Goal: Task Accomplishment & Management: Manage account settings

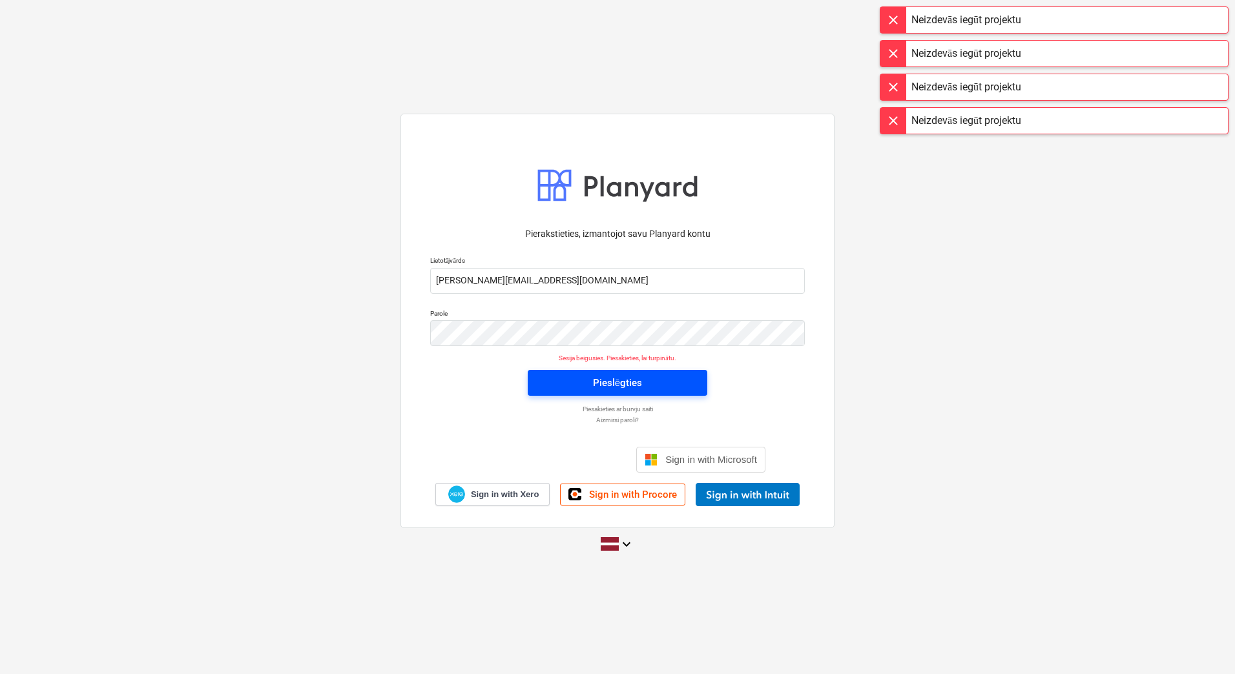
click at [619, 387] on div "Pieslēgties" at bounding box center [617, 383] width 49 height 17
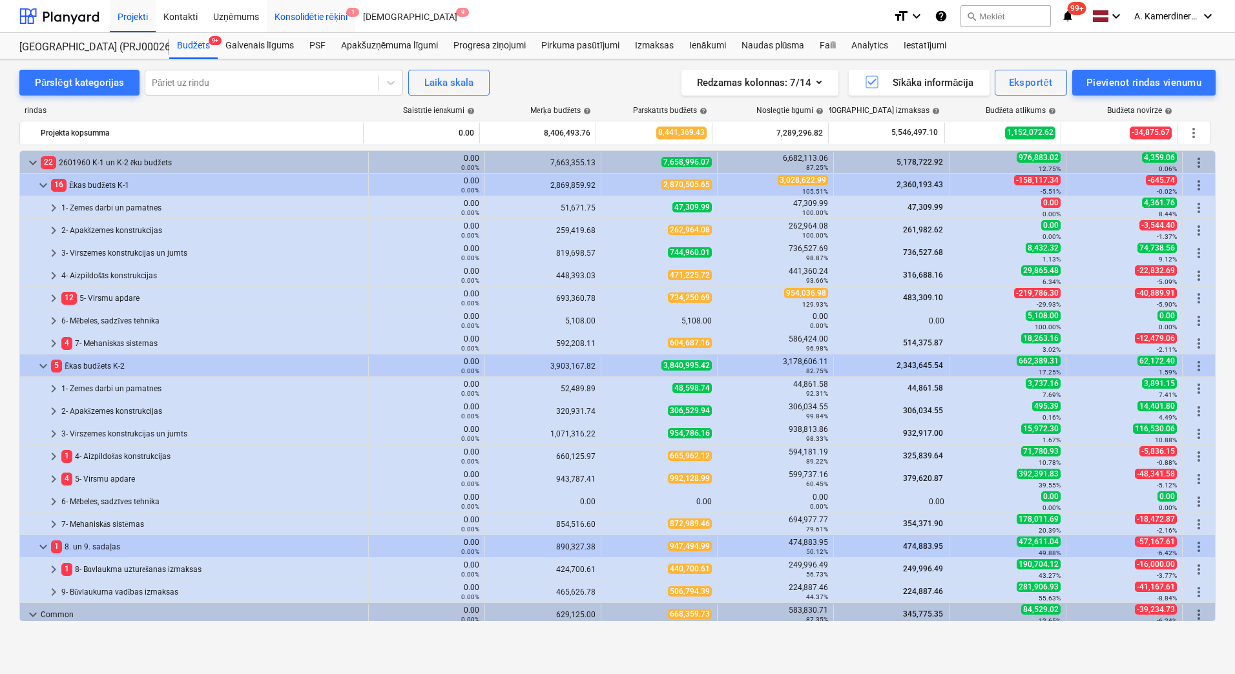
click at [335, 15] on div "Konsolidētie rēķini 1" at bounding box center [311, 15] width 89 height 33
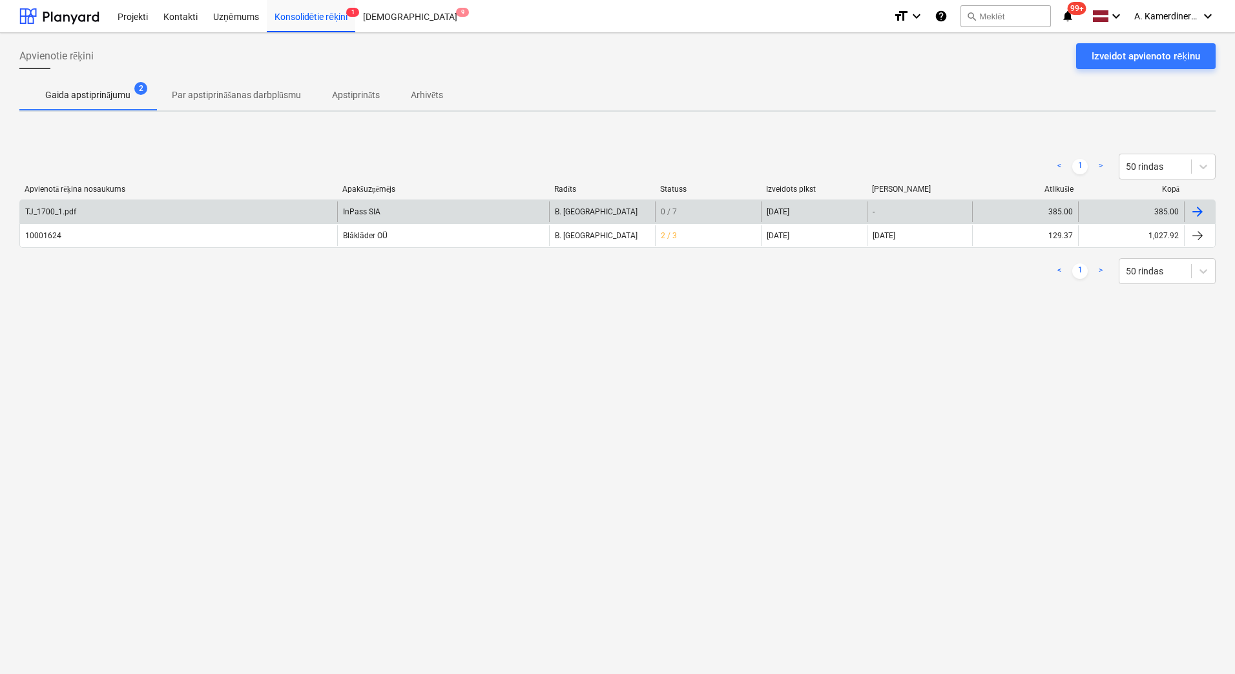
click at [402, 206] on div "InPass SIA" at bounding box center [443, 212] width 212 height 21
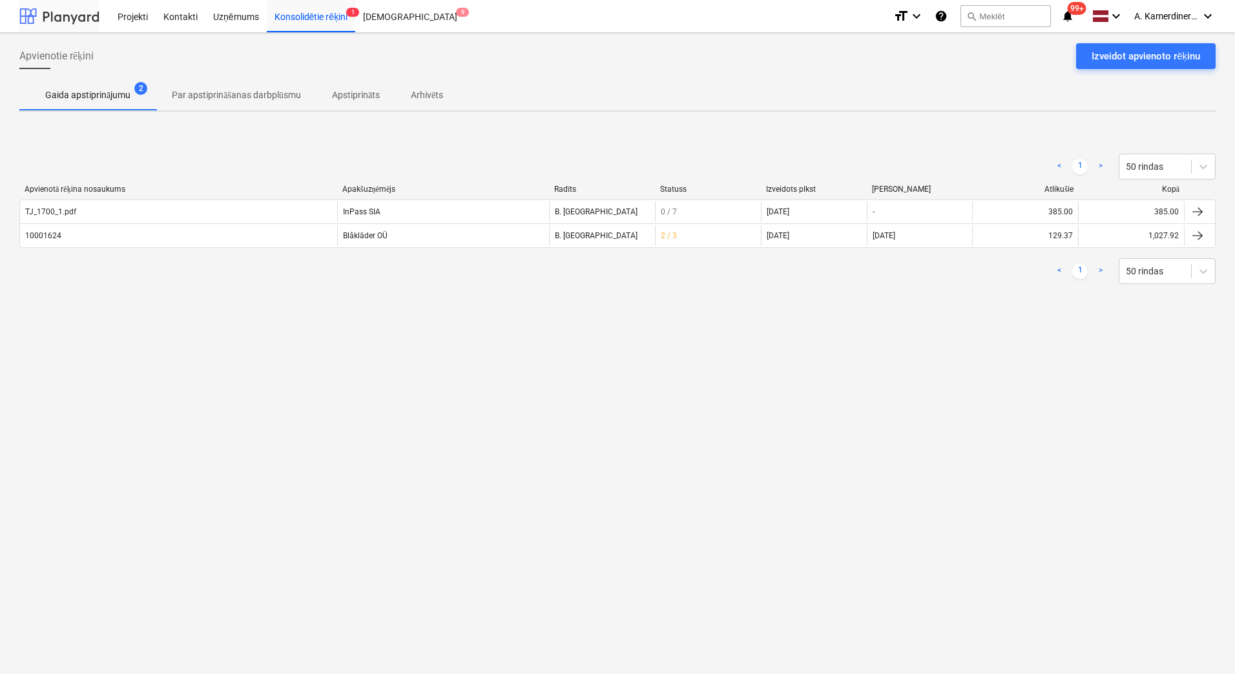
click at [65, 22] on div at bounding box center [59, 16] width 80 height 32
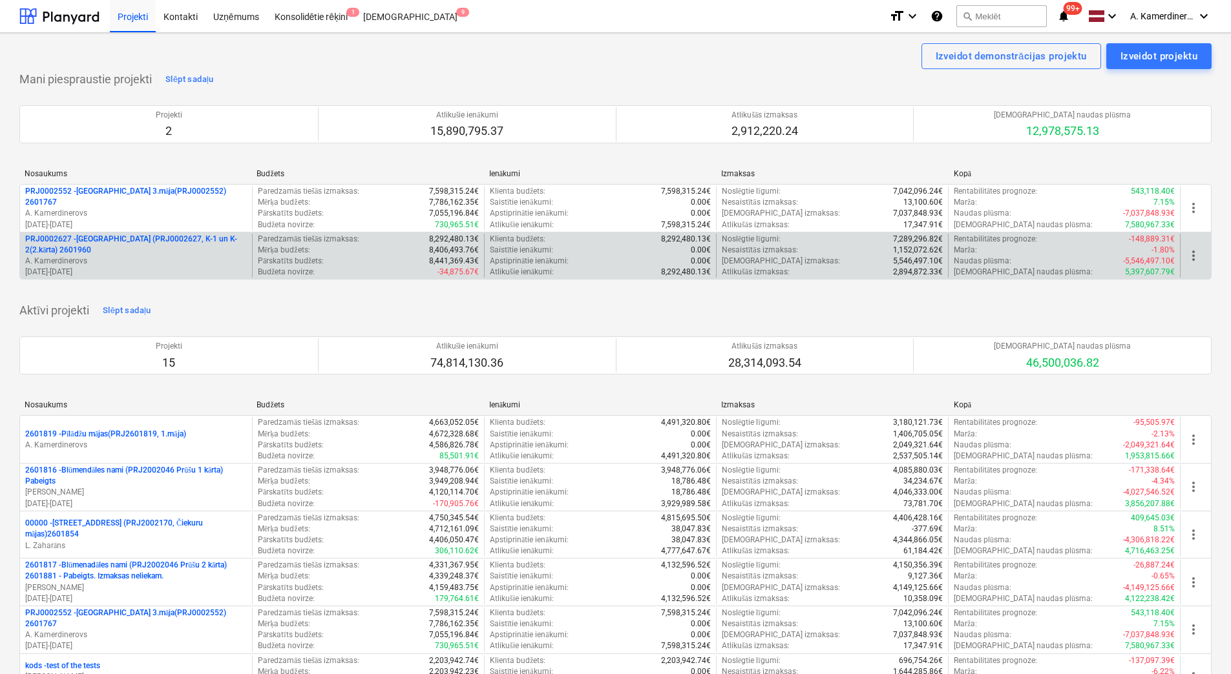
click at [120, 246] on p "PRJ0002627 - Tumes iela (PRJ0002627, K-1 un K-2(2.kārta) 2601960" at bounding box center [136, 245] width 222 height 22
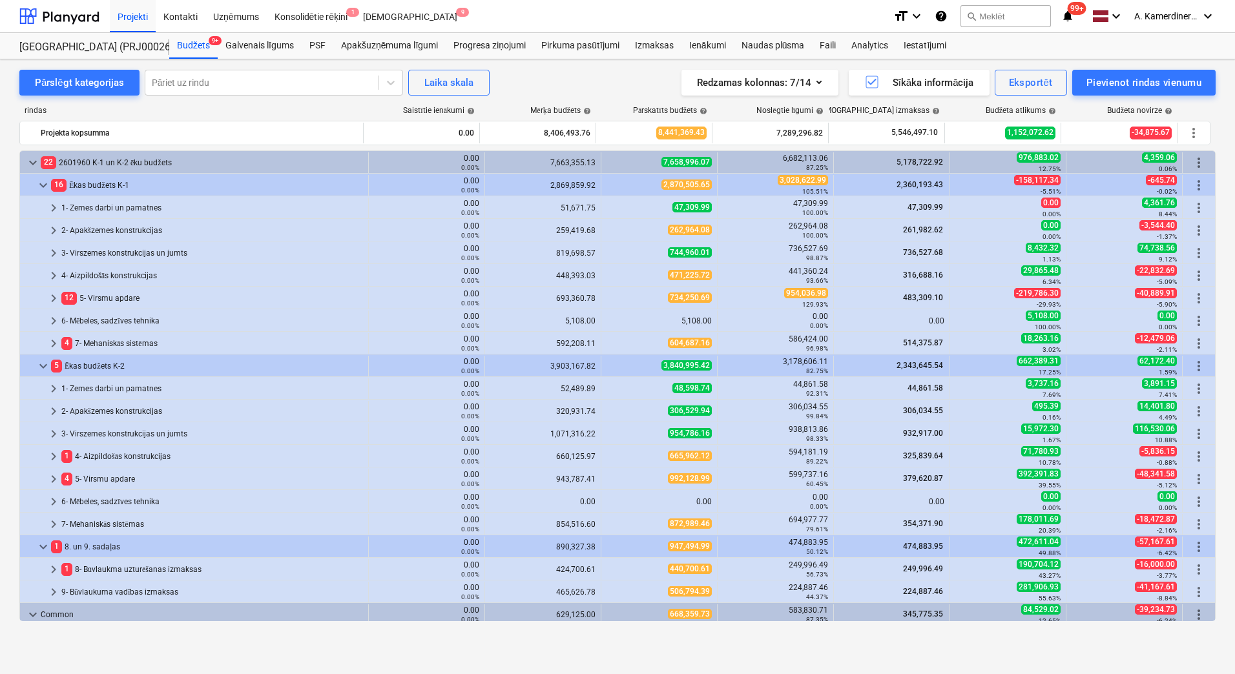
scroll to position [194, 0]
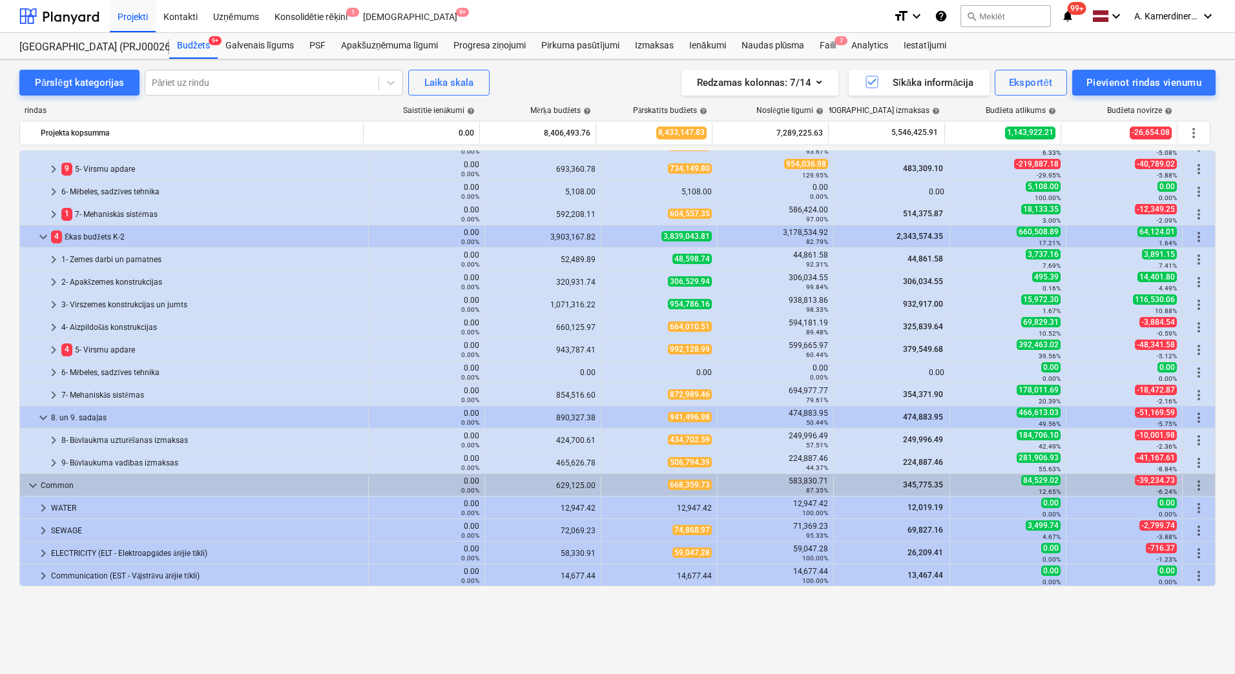
scroll to position [65, 0]
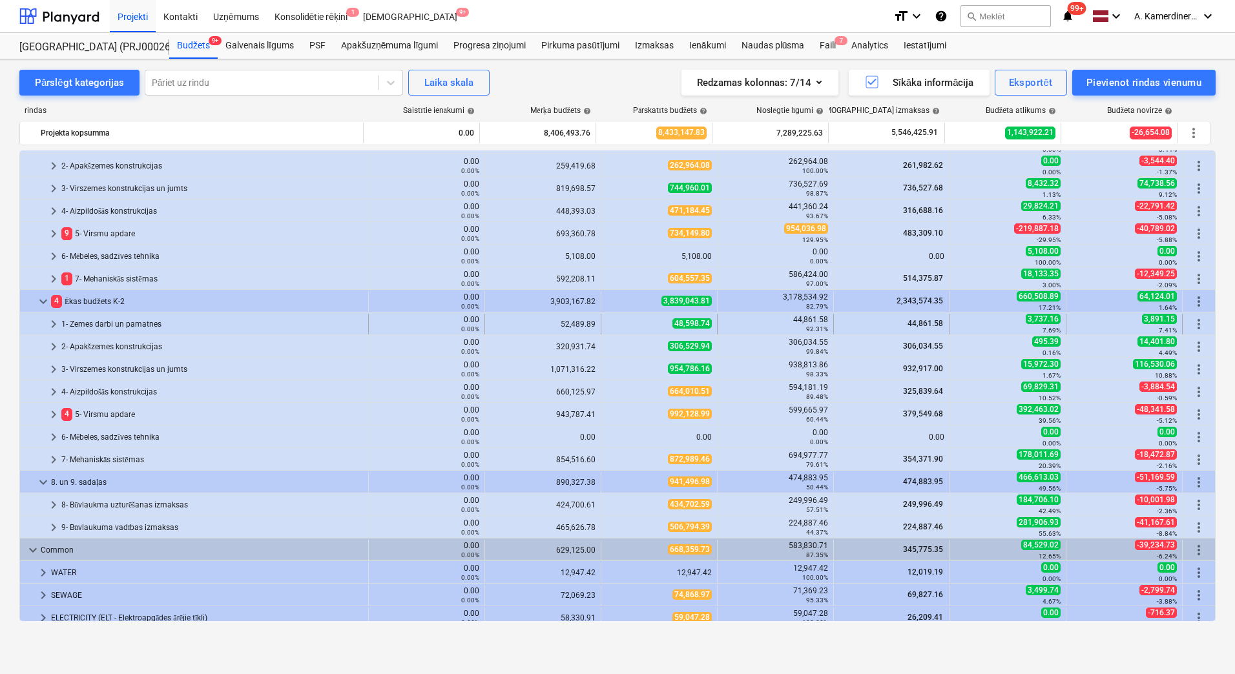
click at [130, 322] on div "1- Zemes darbi un pamatnes" at bounding box center [212, 324] width 302 height 21
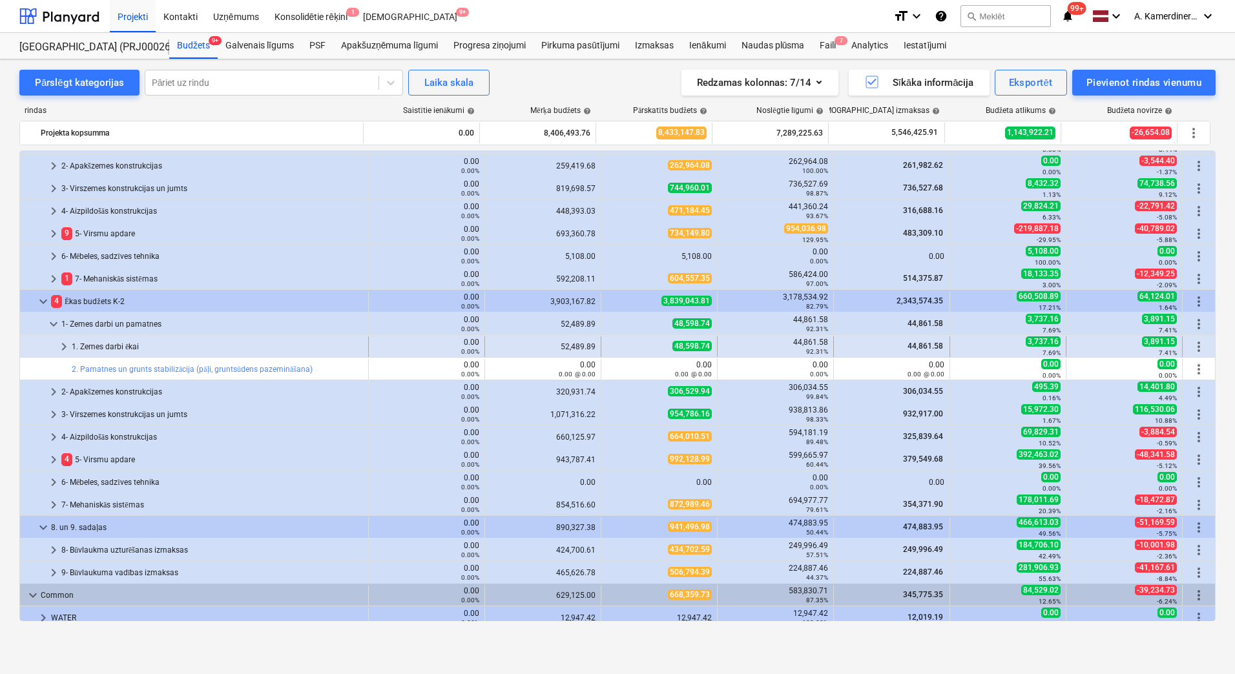
click at [112, 344] on div "1. Zemes darbi ēkai" at bounding box center [217, 347] width 291 height 21
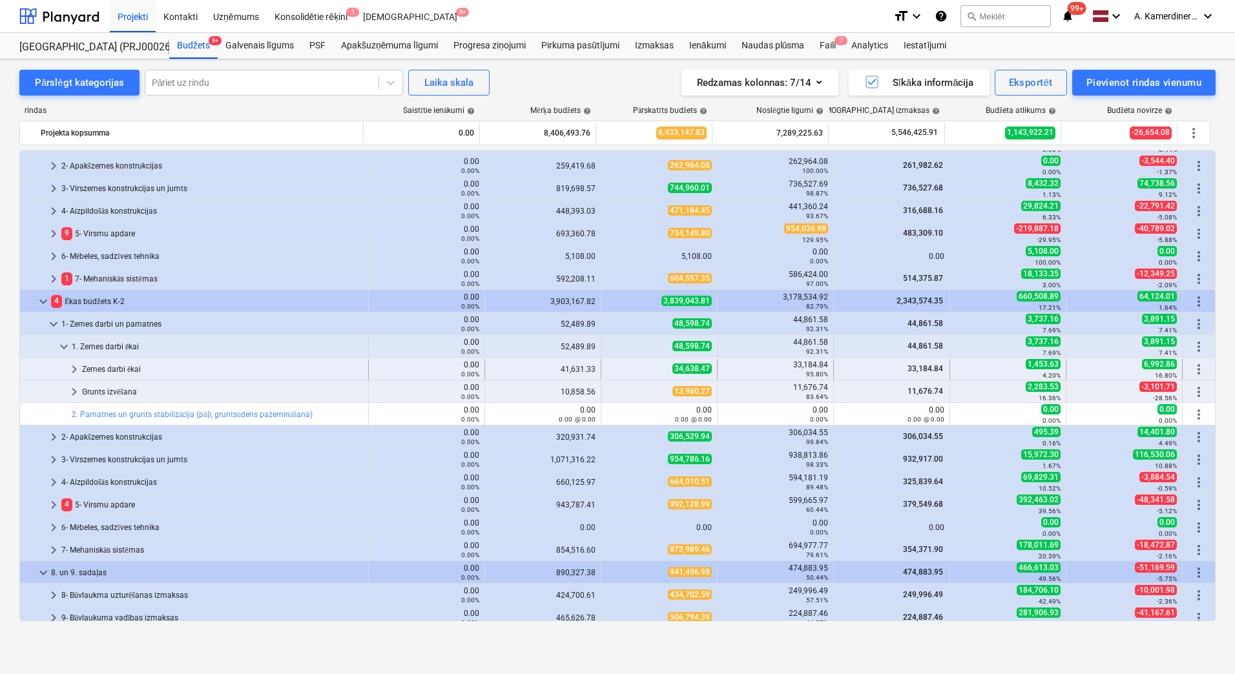
click at [111, 364] on div "Zemes darbi ēkai" at bounding box center [222, 369] width 281 height 21
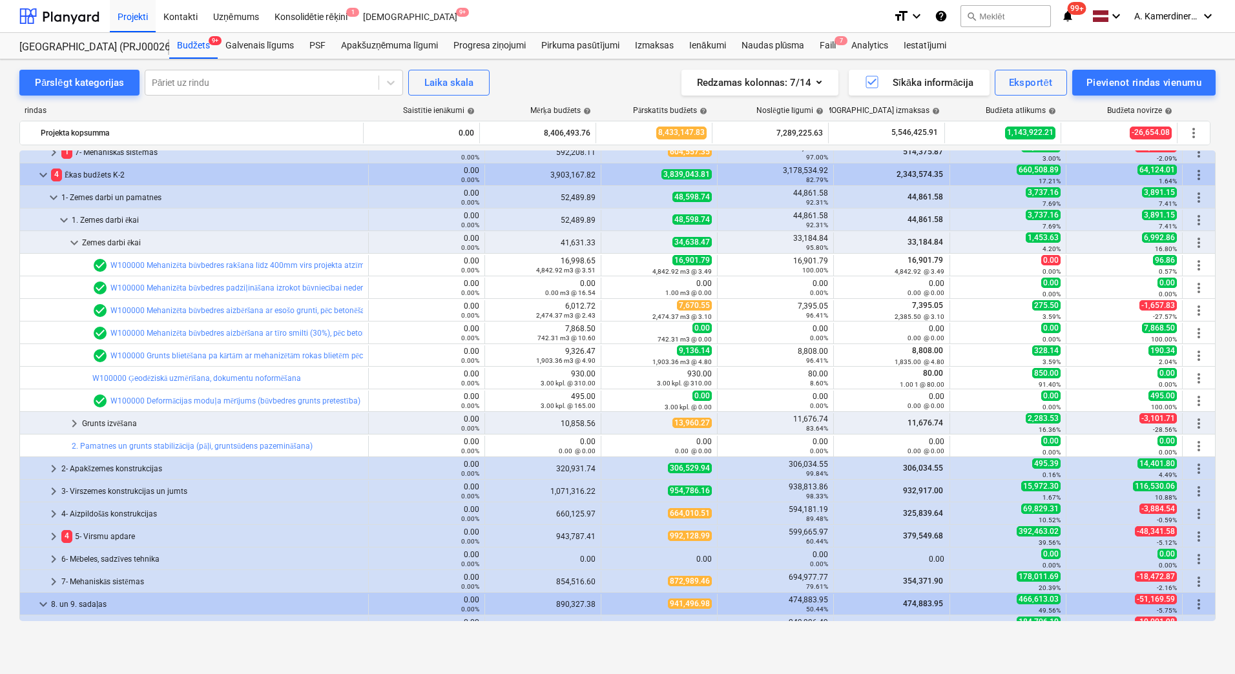
scroll to position [194, 0]
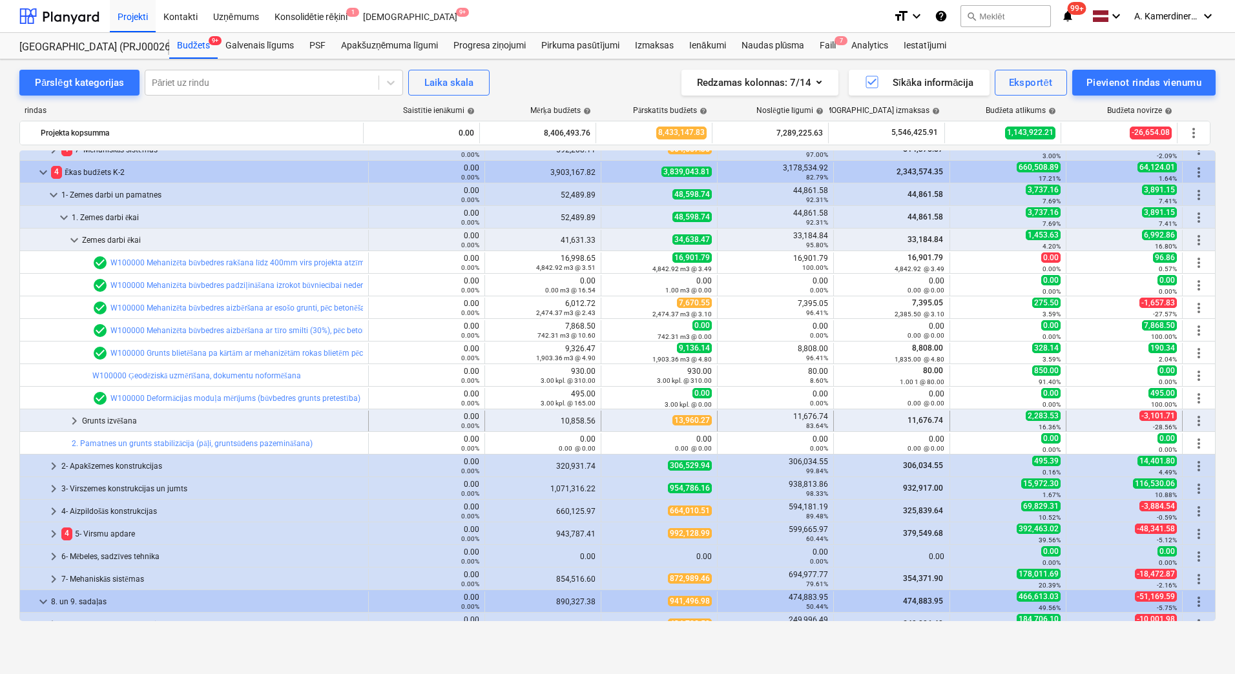
click at [105, 422] on div "Grunts izvēšana" at bounding box center [222, 421] width 281 height 21
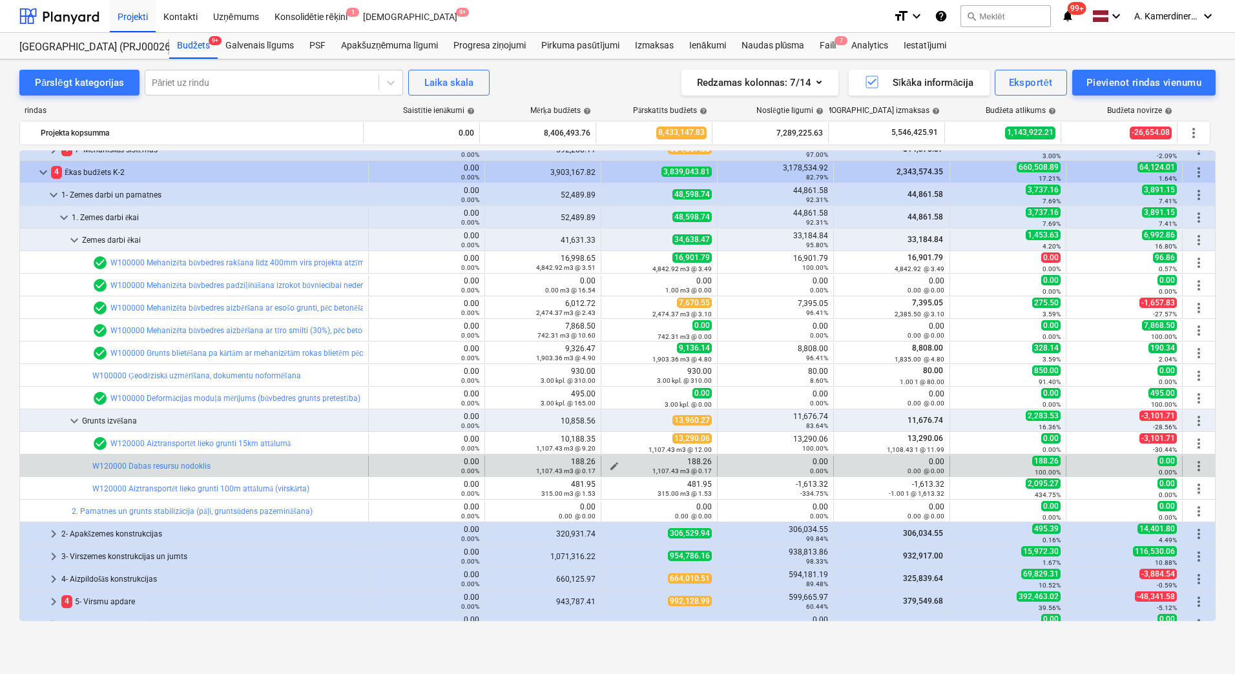
click at [609, 467] on div "1,107.43 m3 @ 0.17" at bounding box center [659, 470] width 105 height 9
click at [609, 465] on span "edit" at bounding box center [614, 466] width 10 height 10
type textarea "x"
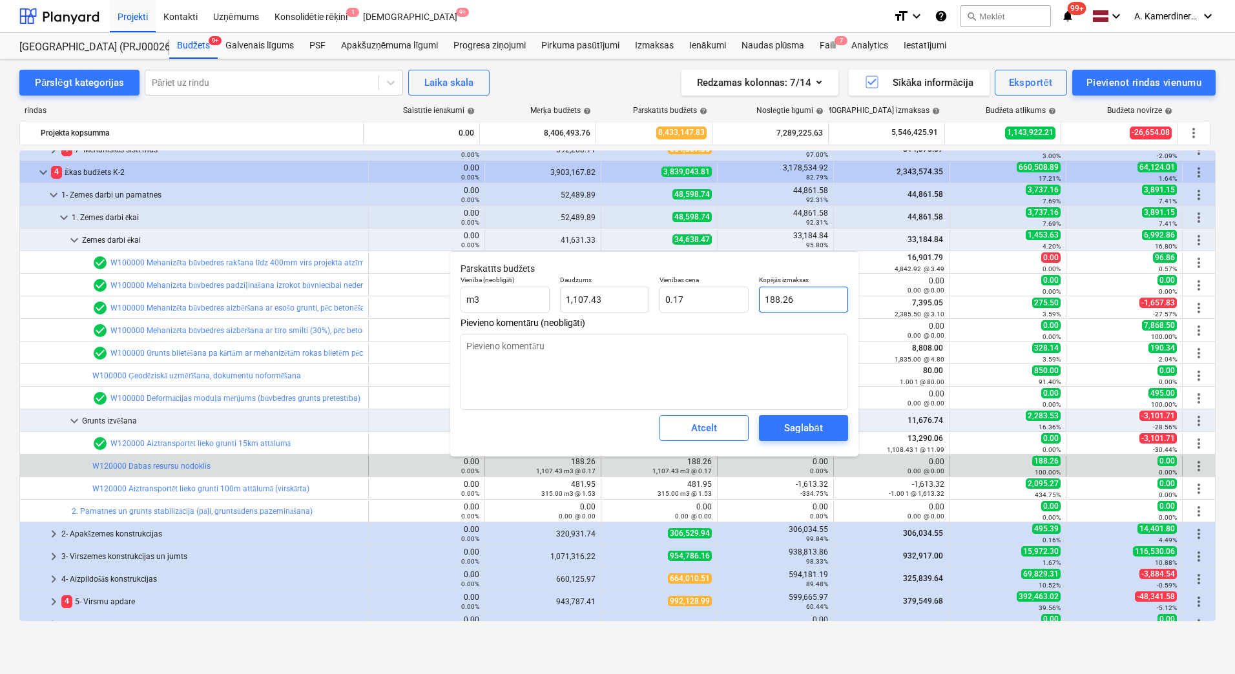
type input "188.2629"
drag, startPoint x: 827, startPoint y: 296, endPoint x: 747, endPoint y: 295, distance: 80.1
click at [747, 295] on div "Vienība (neobligāti) m3 Daudzums 1,107.43 Vienības cena 0.17 Kopējās izmaksas 1…" at bounding box center [654, 294] width 398 height 47
type textarea "x"
type input "0"
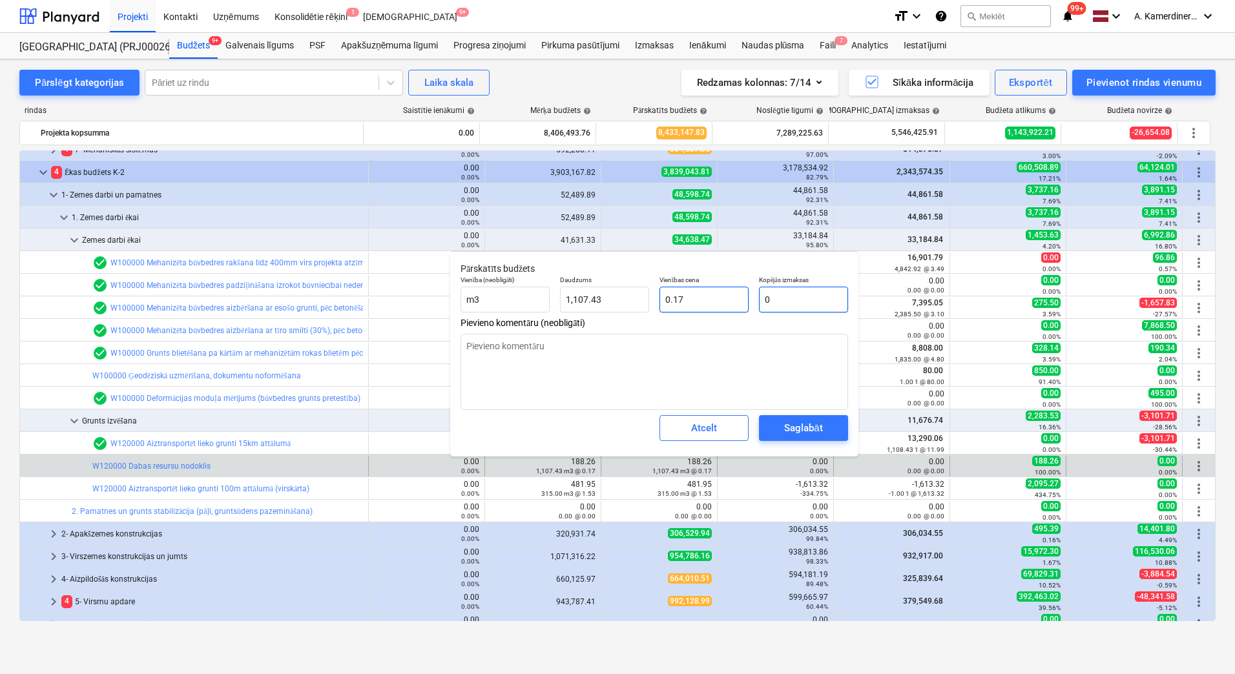
type input "0.00"
type textarea "x"
type input "1"
type textarea "x"
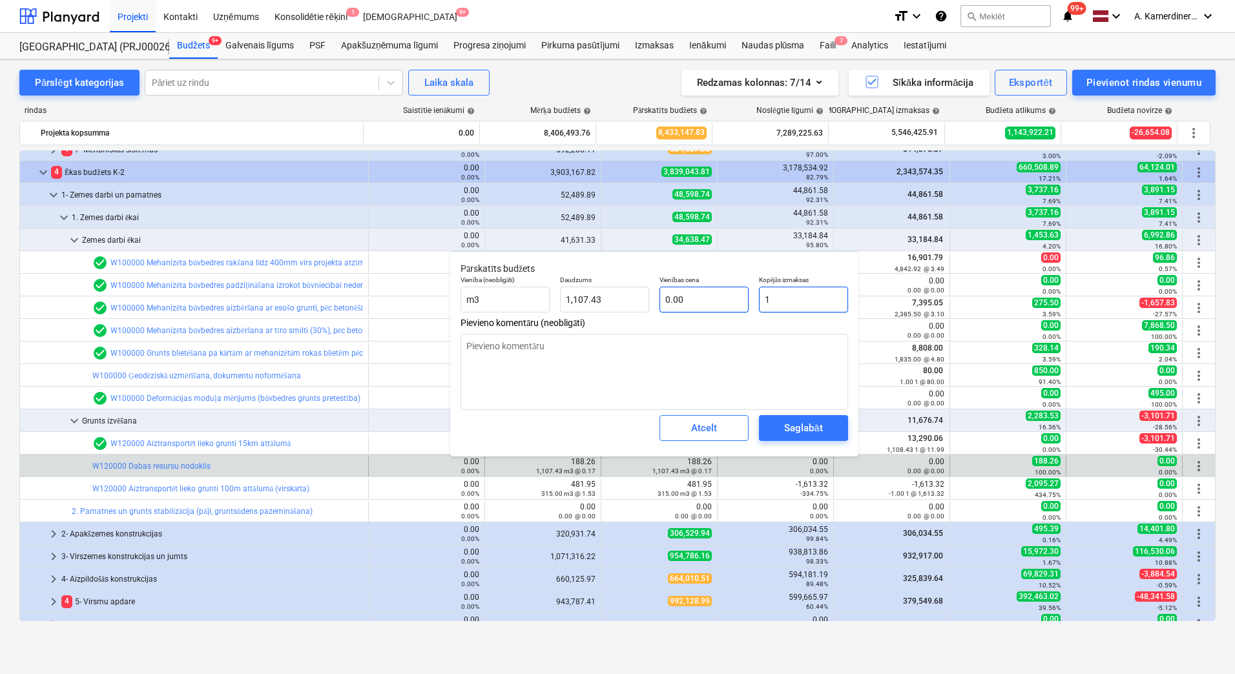
type input "10"
type input "0.01"
type textarea "x"
type input "100"
type input "0.09"
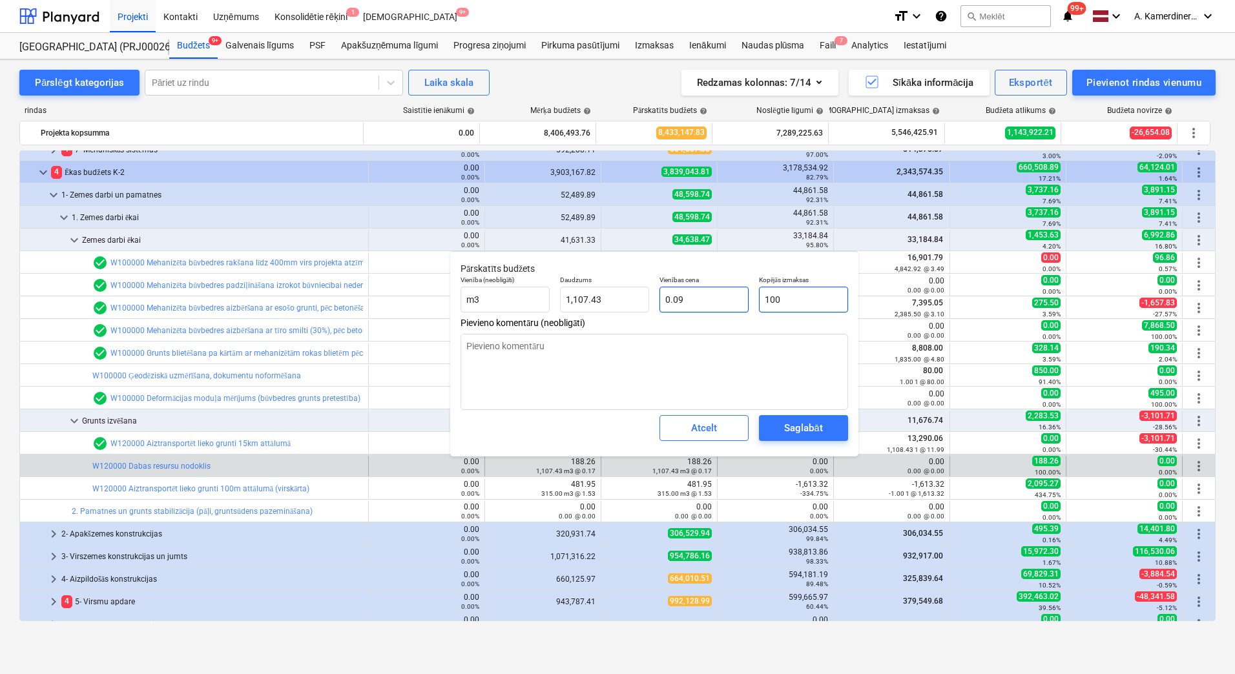
type textarea "x"
type input "1000"
type input "0.90"
type input "1000"
type textarea "x"
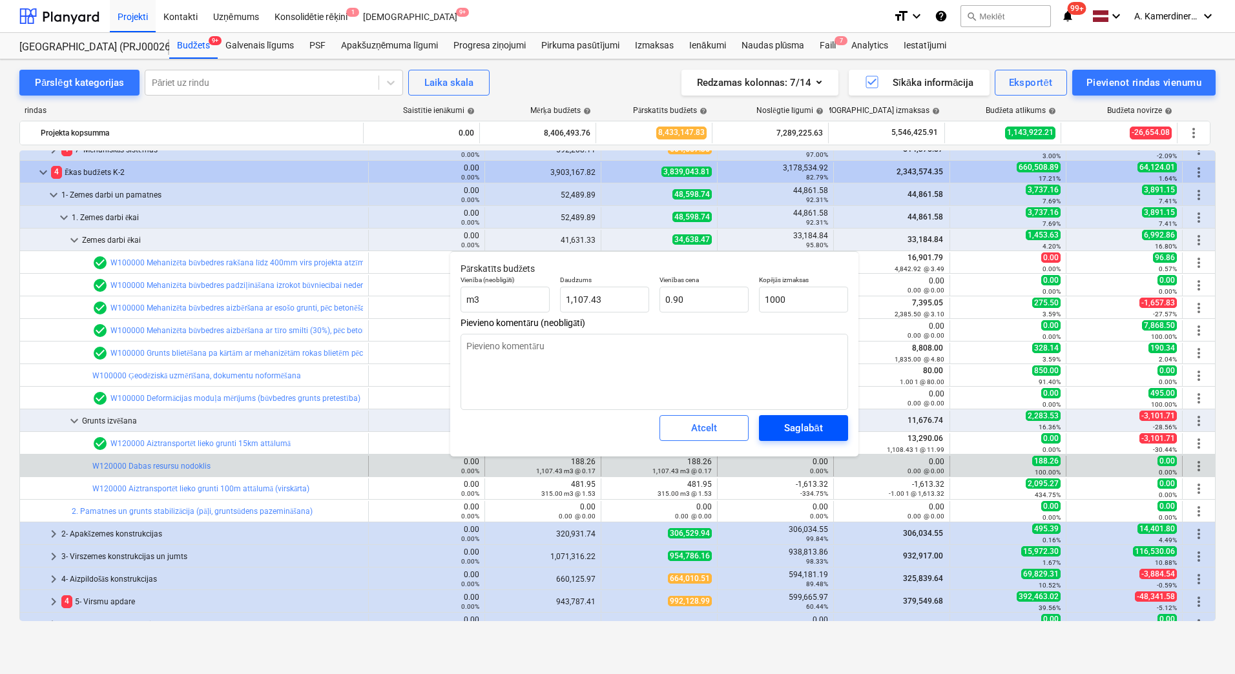
type input "1,000.00"
click at [817, 430] on div "Saglabāt" at bounding box center [803, 428] width 38 height 17
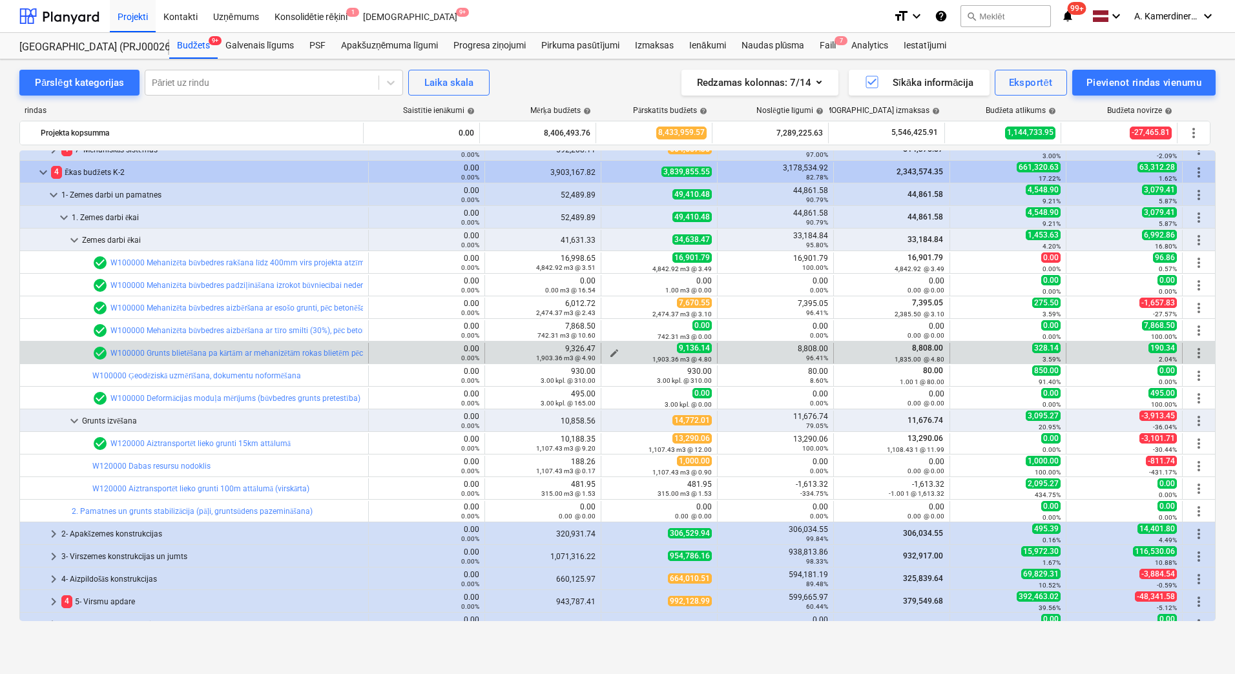
click at [609, 351] on span "edit" at bounding box center [614, 353] width 10 height 10
type textarea "x"
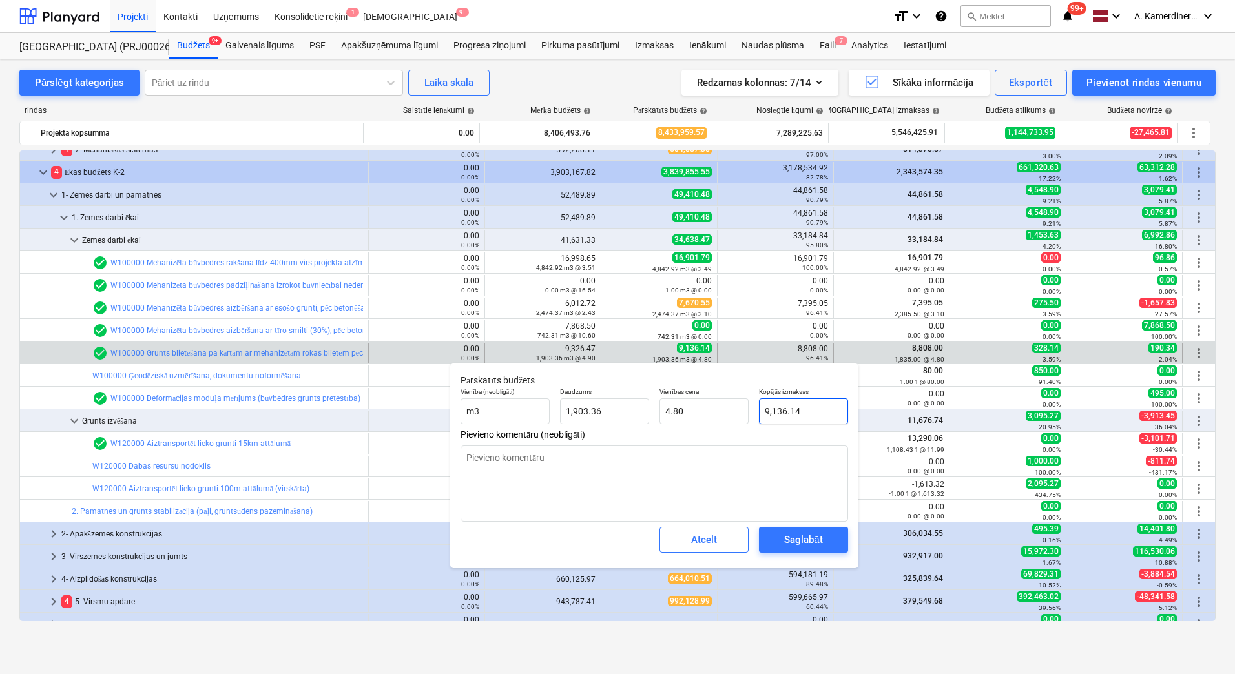
type input "9136.1352"
drag, startPoint x: 820, startPoint y: 412, endPoint x: 743, endPoint y: 409, distance: 76.9
click at [744, 410] on div "Vienība (neobligāti) m3 Daudzums 1,903.36 Vienības cena 4.80 Kopējās izmaksas 9…" at bounding box center [654, 405] width 398 height 47
type textarea "x"
type input "8"
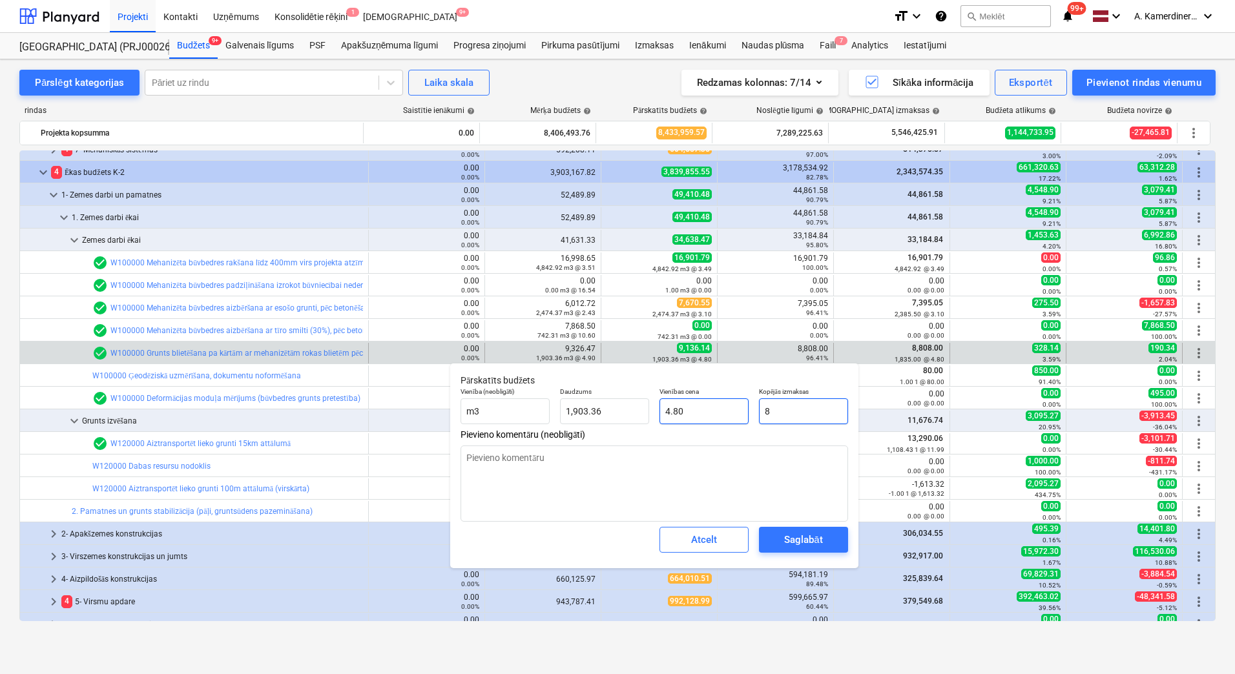
type input "0.00"
type textarea "x"
type input "88"
type input "0.05"
type textarea "x"
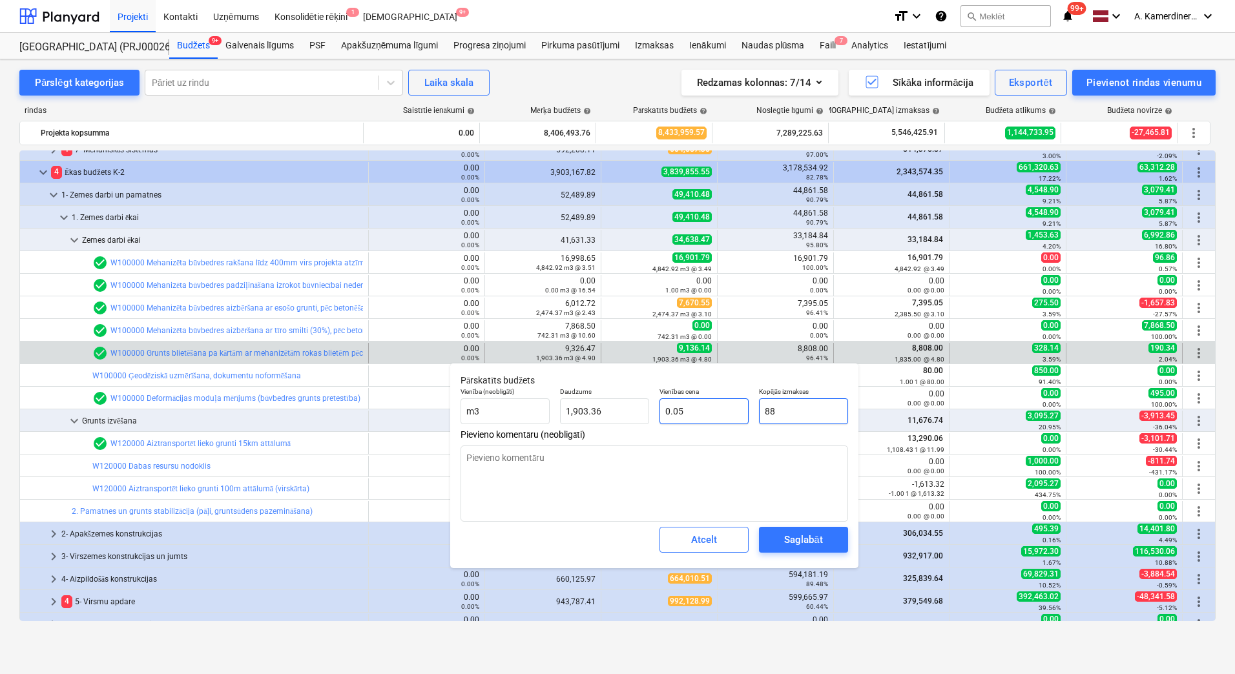
type input "880"
type input "0.46"
type textarea "x"
type input "8808"
type input "4.63"
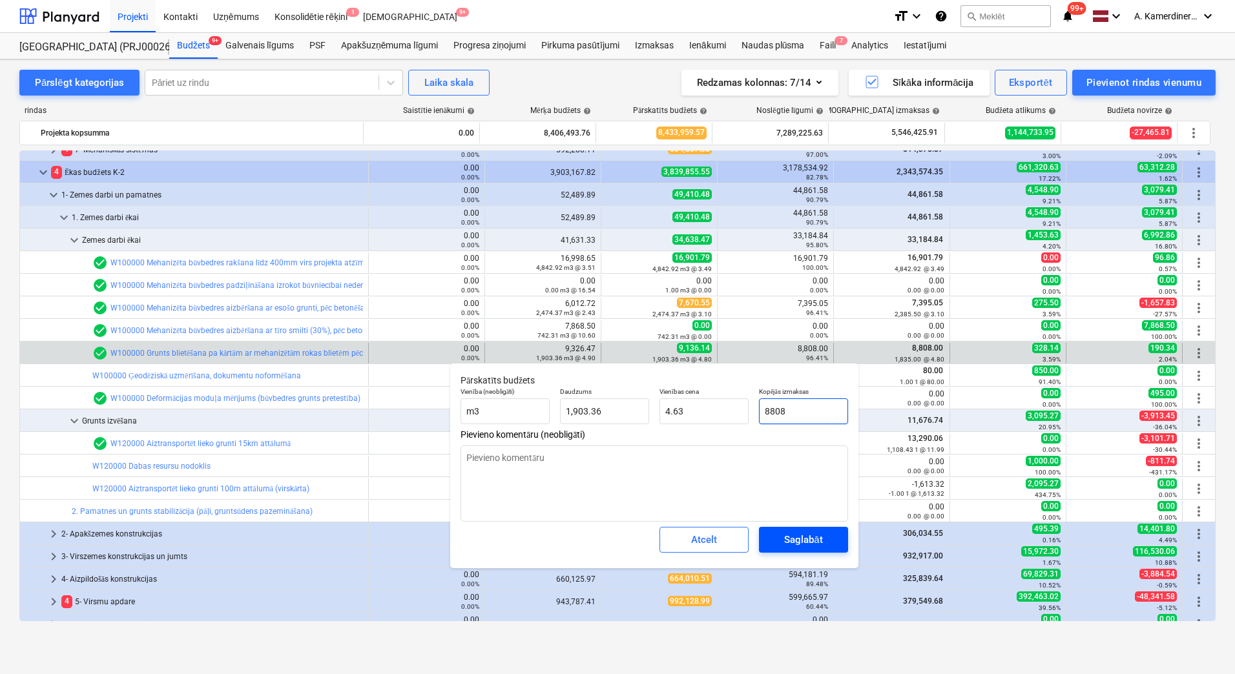
type input "8808"
type textarea "x"
type input "8,808.00"
click at [813, 540] on div "Saglabāt" at bounding box center [803, 540] width 38 height 17
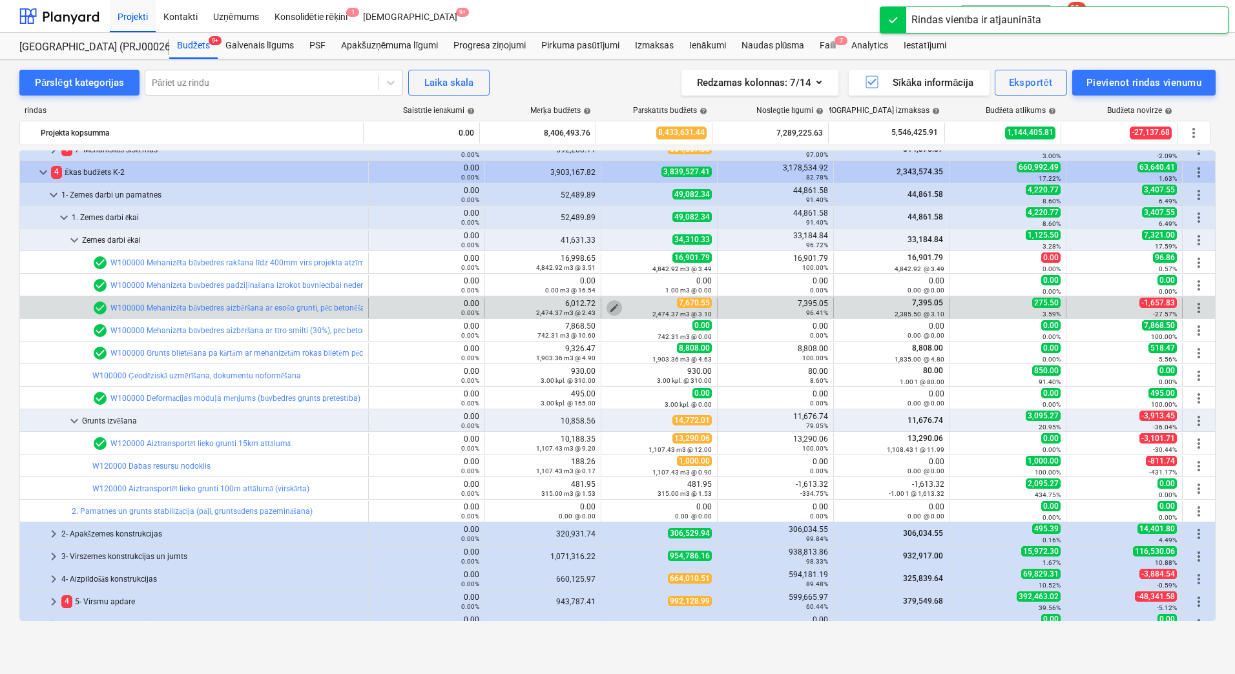
click at [609, 304] on span "edit" at bounding box center [614, 308] width 10 height 10
type textarea "x"
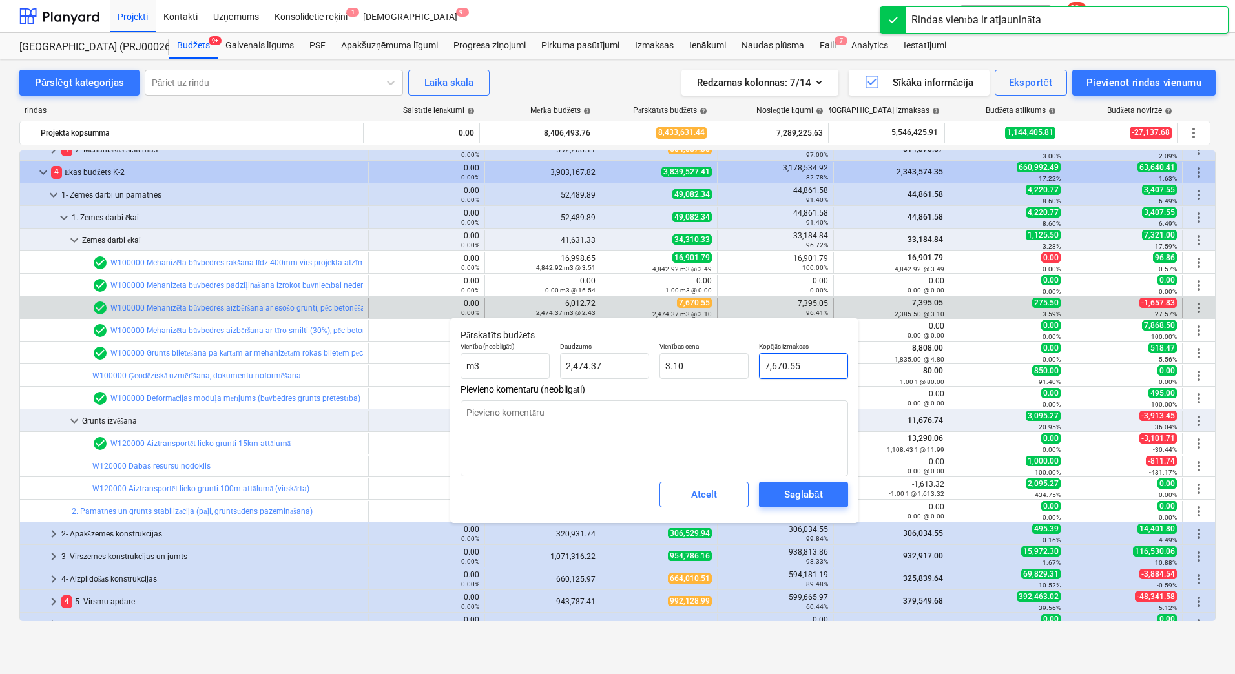
type input "7670.5468"
drag, startPoint x: 821, startPoint y: 366, endPoint x: 740, endPoint y: 369, distance: 81.4
click at [740, 369] on div "Vienība (neobligāti) m3 Daudzums 2,474.37 Vienības cena 3.10 Kopējās izmaksas 7…" at bounding box center [654, 360] width 398 height 47
type textarea "x"
type input "7"
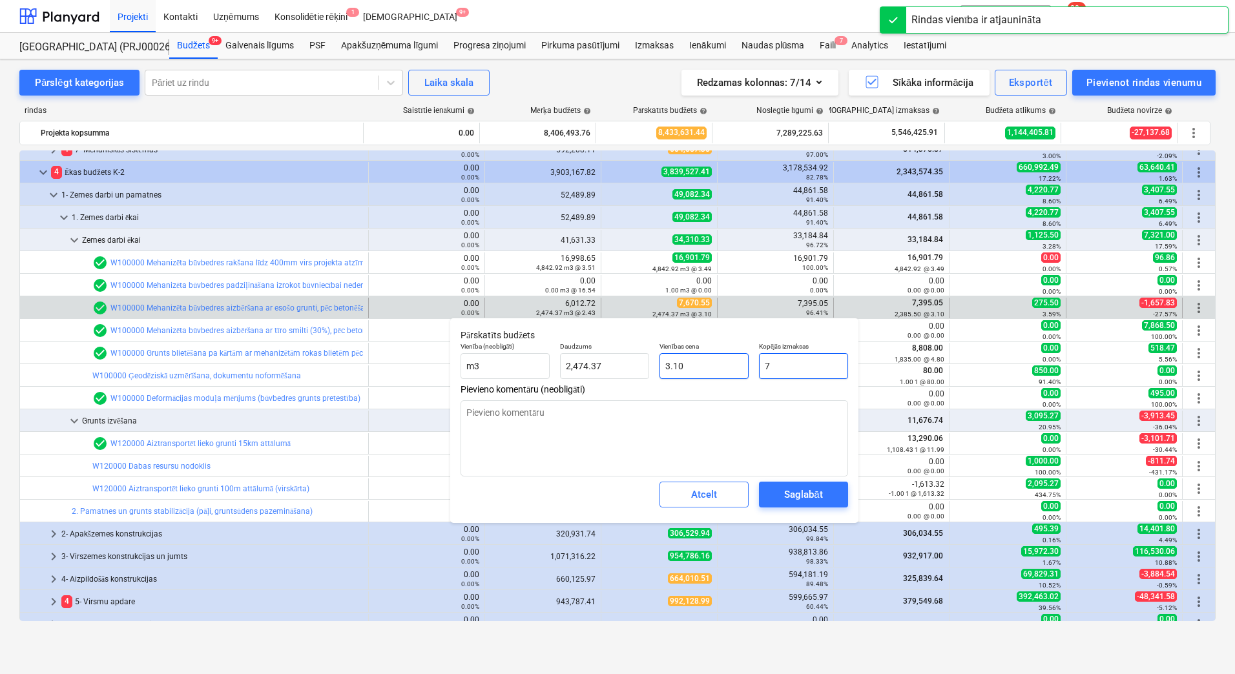
type input "0.00"
type textarea "x"
type input "73"
type input "0.03"
type textarea "x"
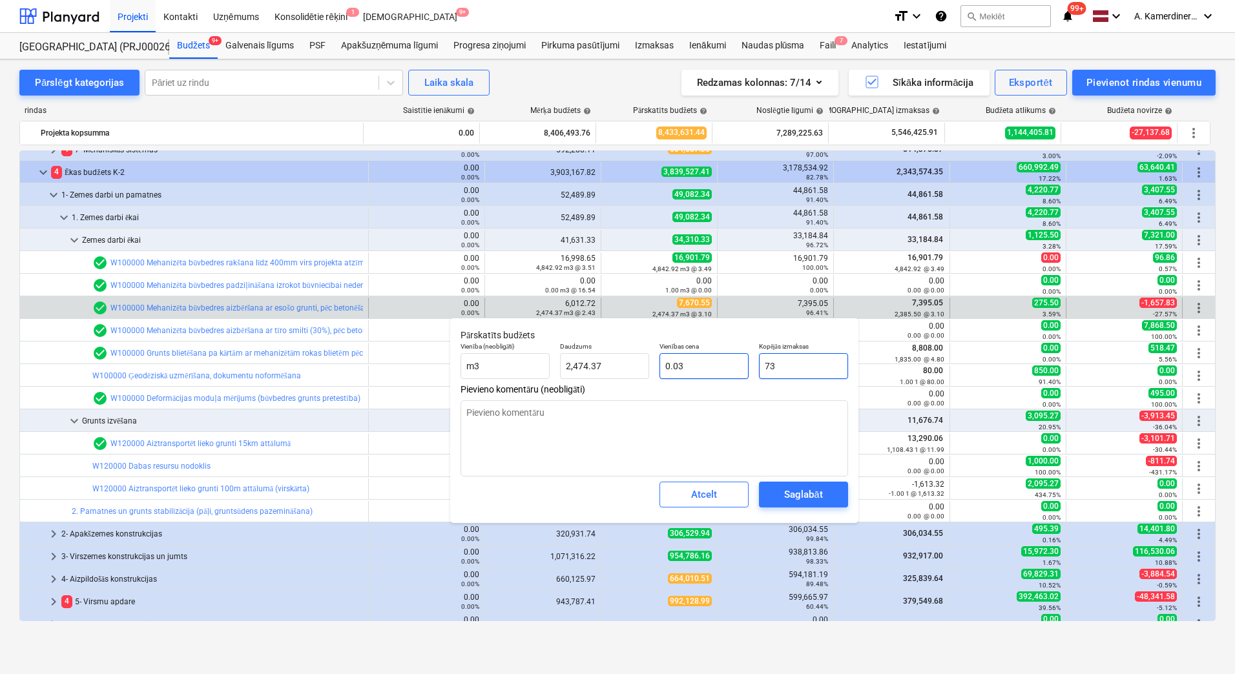
type input "739"
type input "0.30"
type textarea "x"
type input "7395"
type input "2.99"
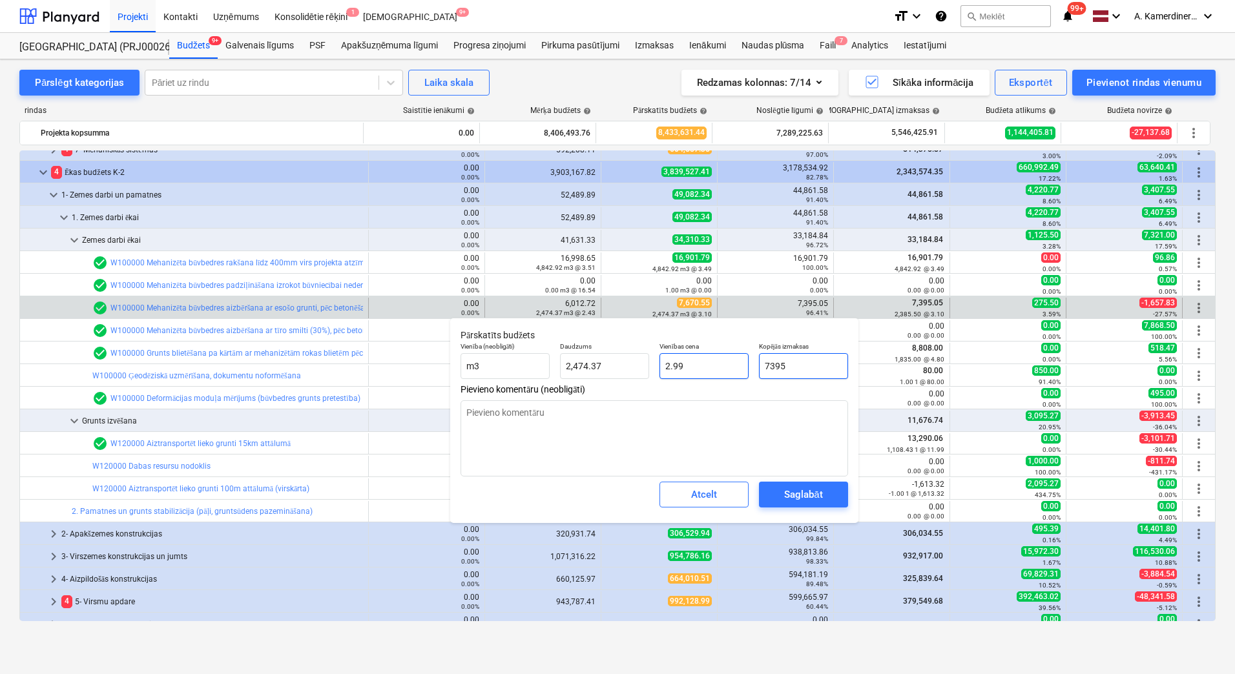
type textarea "x"
type input "7395."
type textarea "x"
type input "7395.0"
type textarea "x"
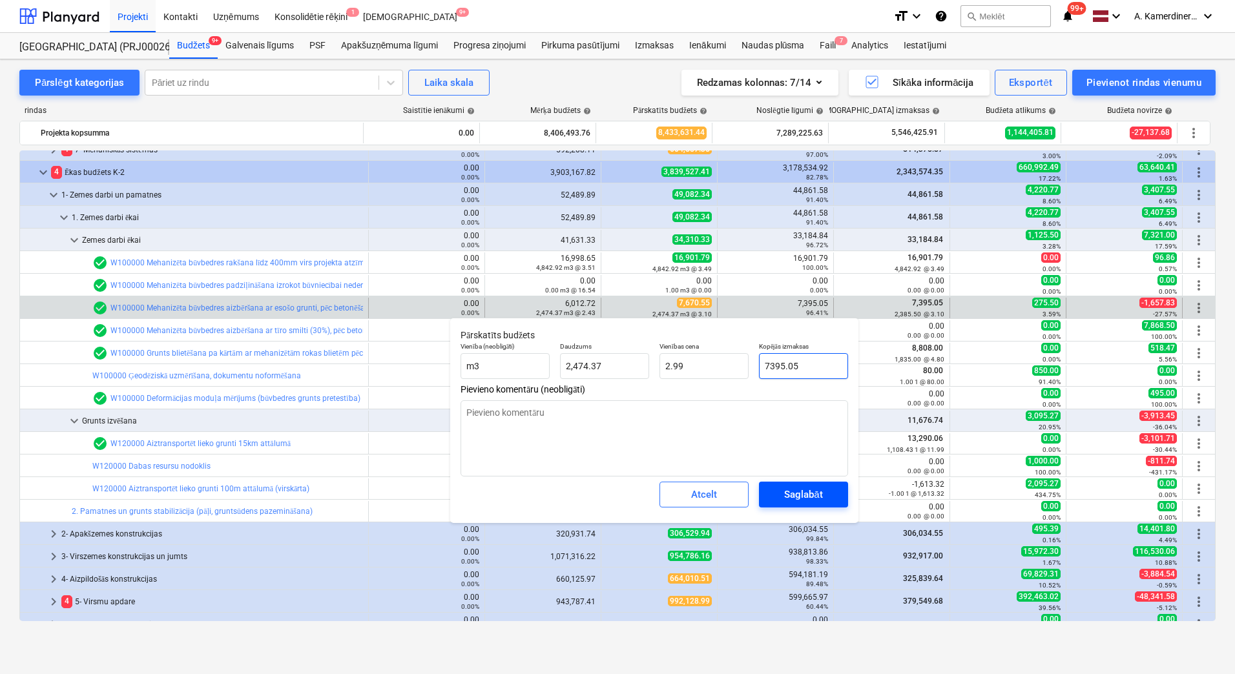
type input "7395.05"
type textarea "x"
type input "7,395.05"
click at [784, 495] on span "Saglabāt" at bounding box center [804, 494] width 58 height 17
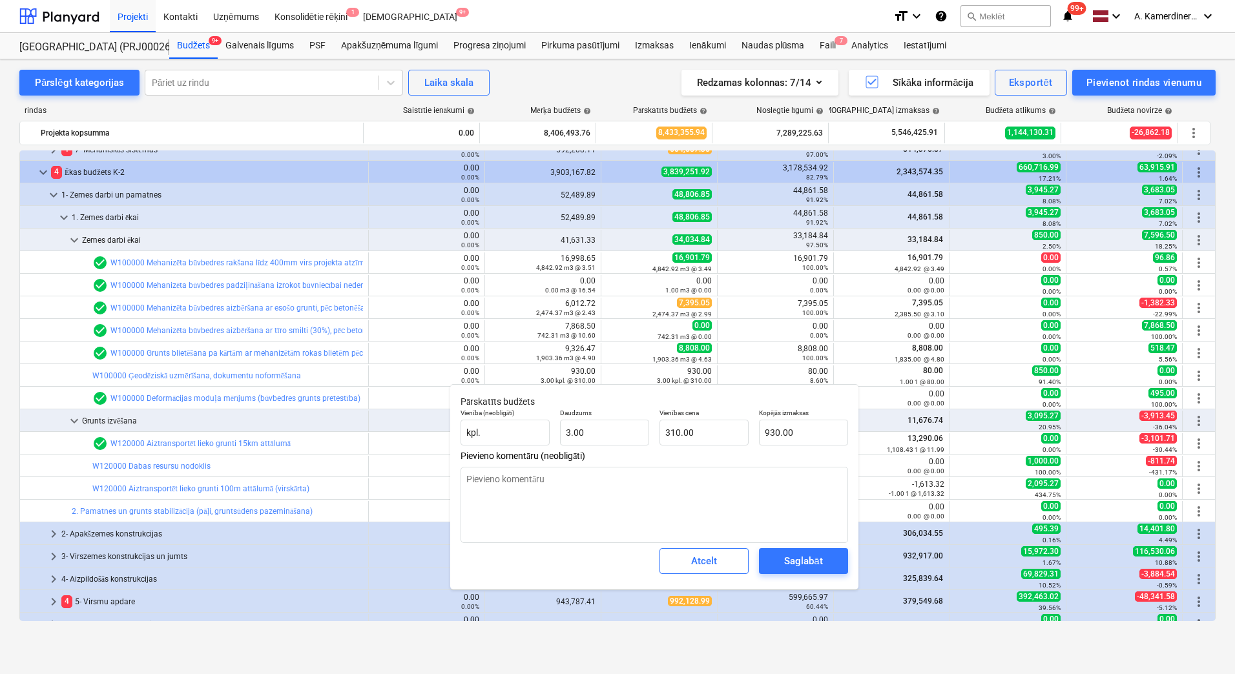
type textarea "x"
type input "930"
drag, startPoint x: 765, startPoint y: 433, endPoint x: 734, endPoint y: 431, distance: 31.1
click at [735, 433] on div "Vienība (neobligāti) kpl. Daudzums 3.00 Vienības cena 310.00 Kopējās izmaksas 9…" at bounding box center [654, 427] width 398 height 47
type textarea "x"
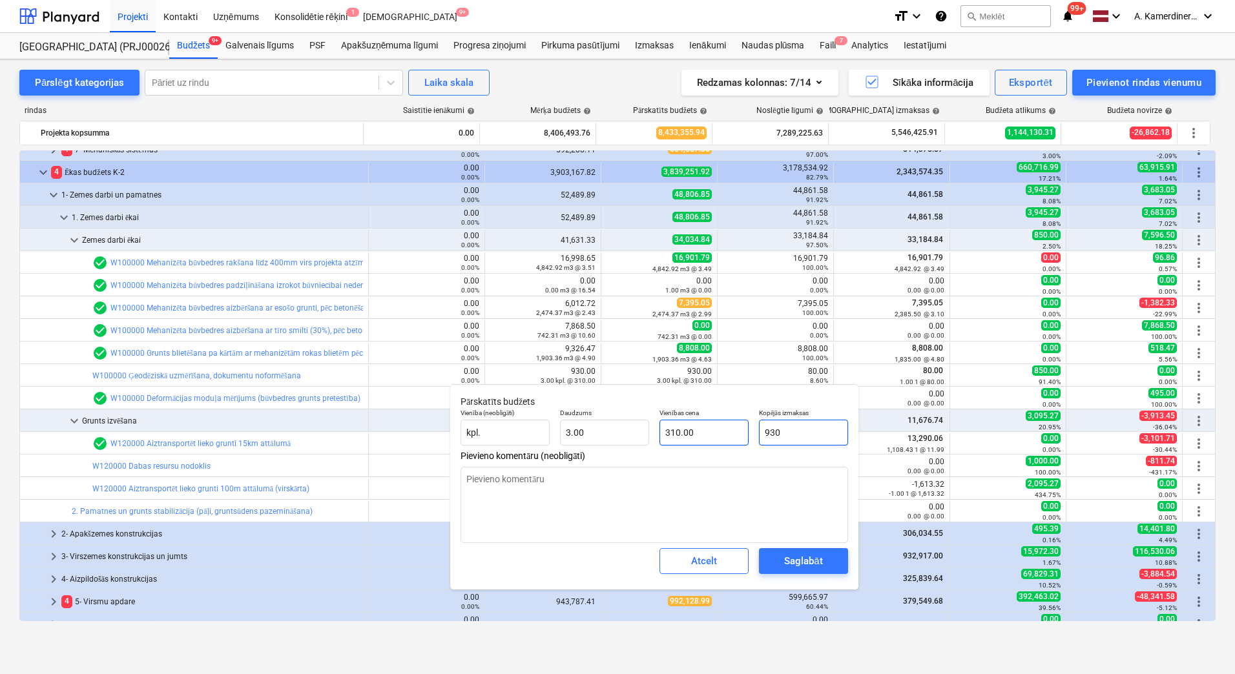
type input "8"
type input "2.67"
type textarea "x"
type input "80"
type input "26.67"
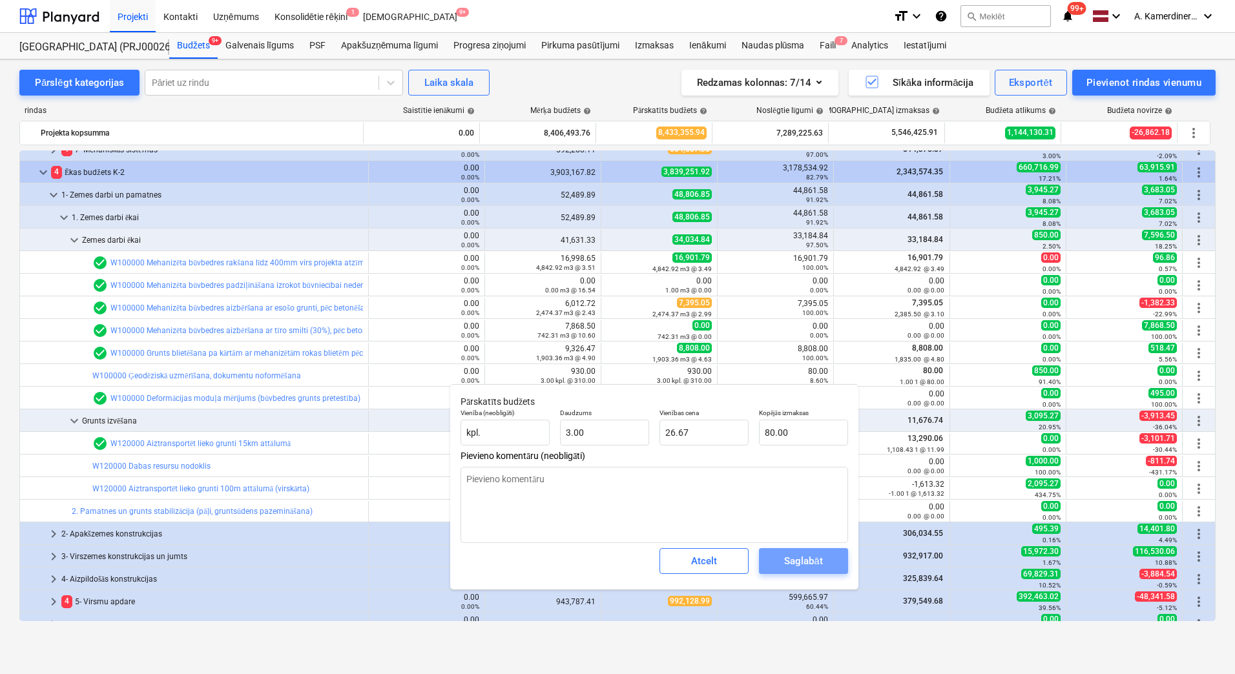
click at [788, 565] on div "Saglabāt" at bounding box center [803, 561] width 38 height 17
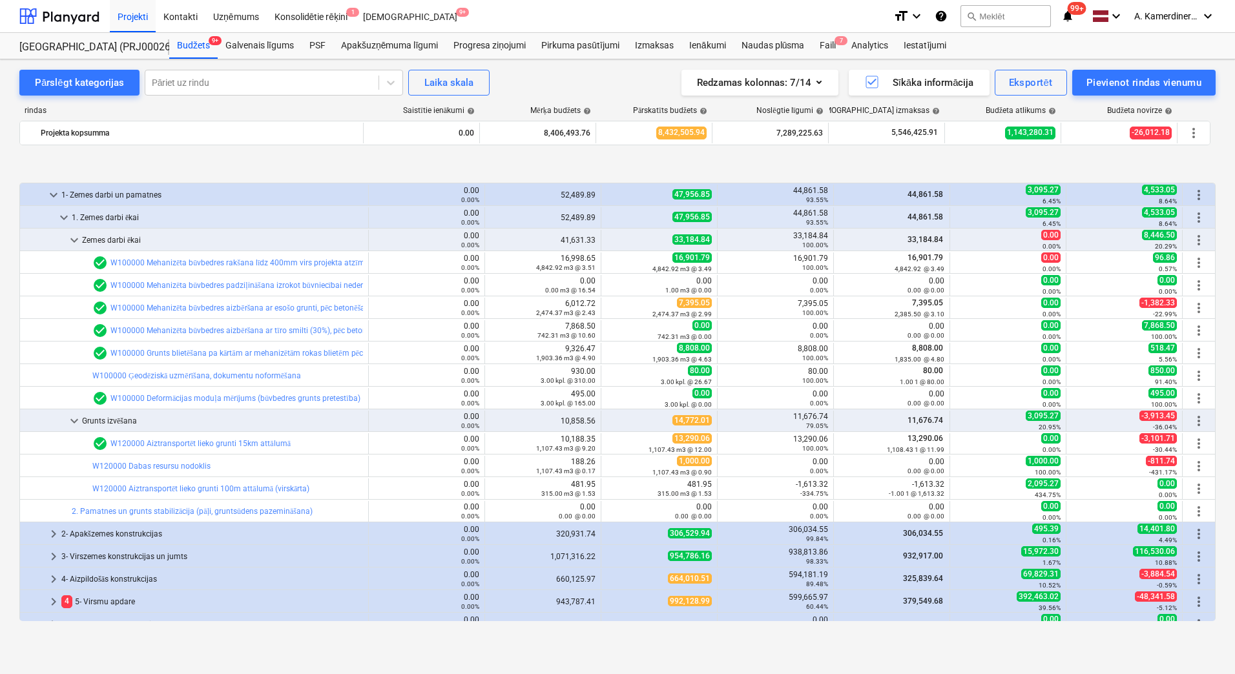
scroll to position [258, 0]
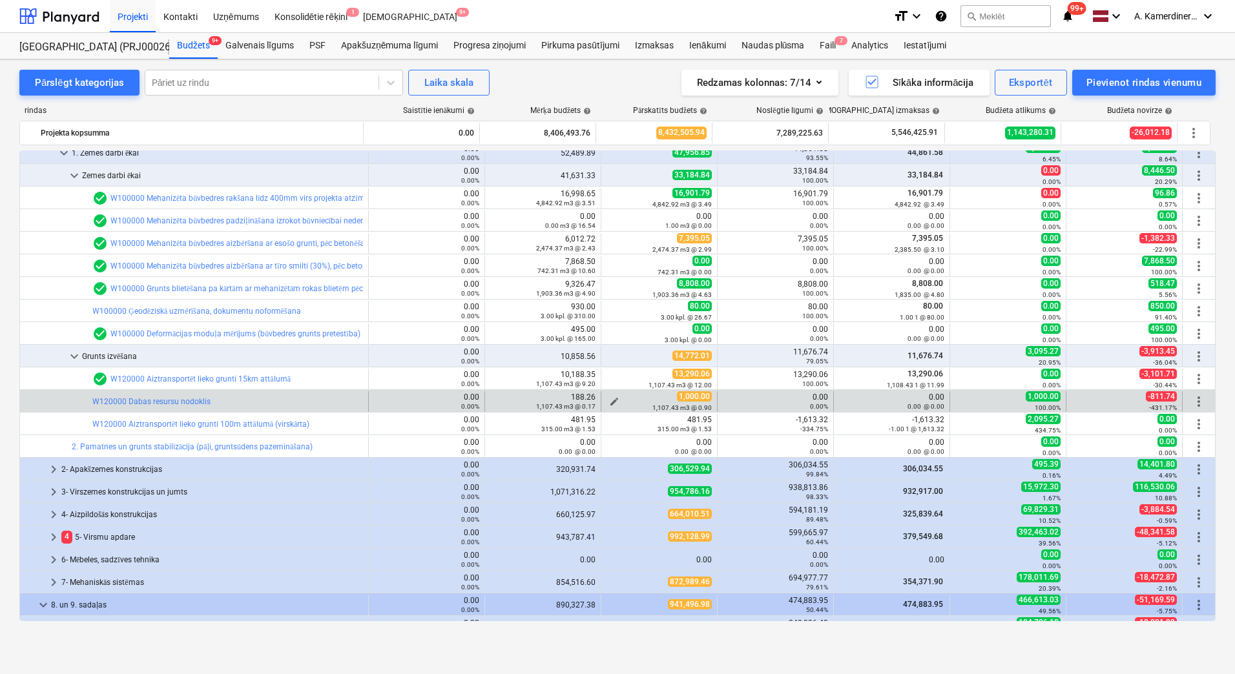
click at [611, 401] on span "edit" at bounding box center [614, 402] width 10 height 10
type textarea "x"
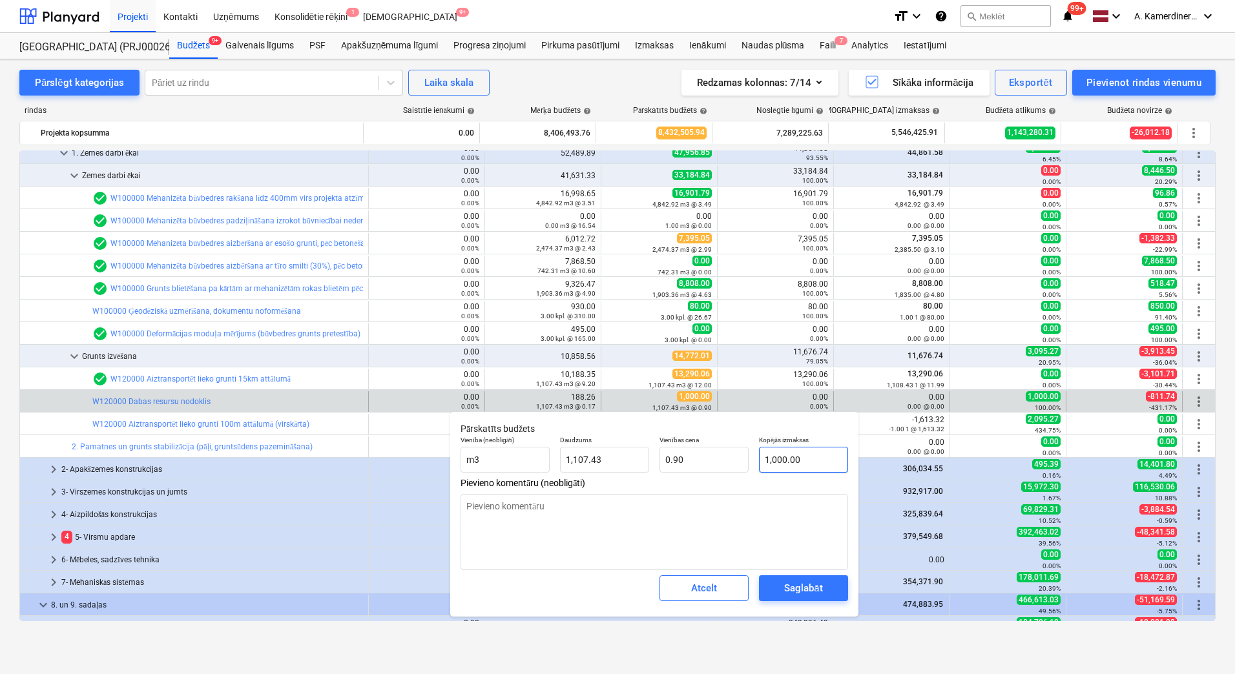
type input "1000"
drag, startPoint x: 814, startPoint y: 461, endPoint x: 771, endPoint y: 463, distance: 43.4
click at [771, 463] on input "1000" at bounding box center [803, 460] width 89 height 26
type textarea "x"
type input "16"
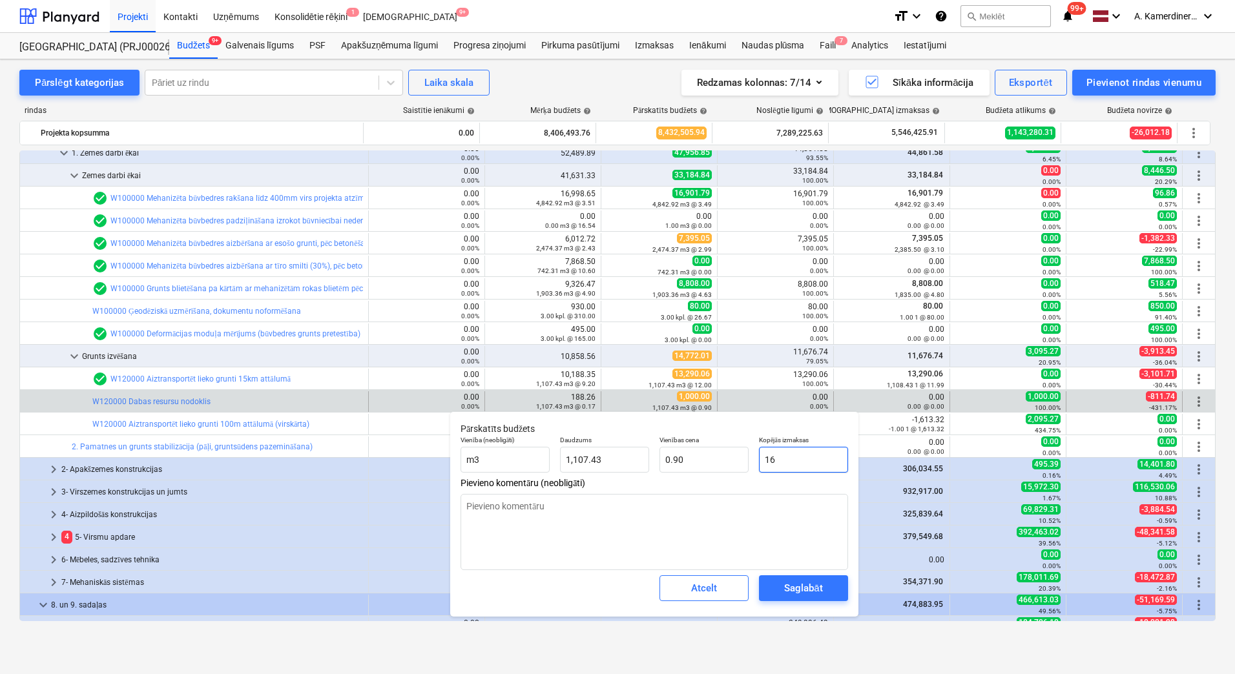
type input "0.01"
type textarea "x"
type input "160"
type input "0.14"
type textarea "x"
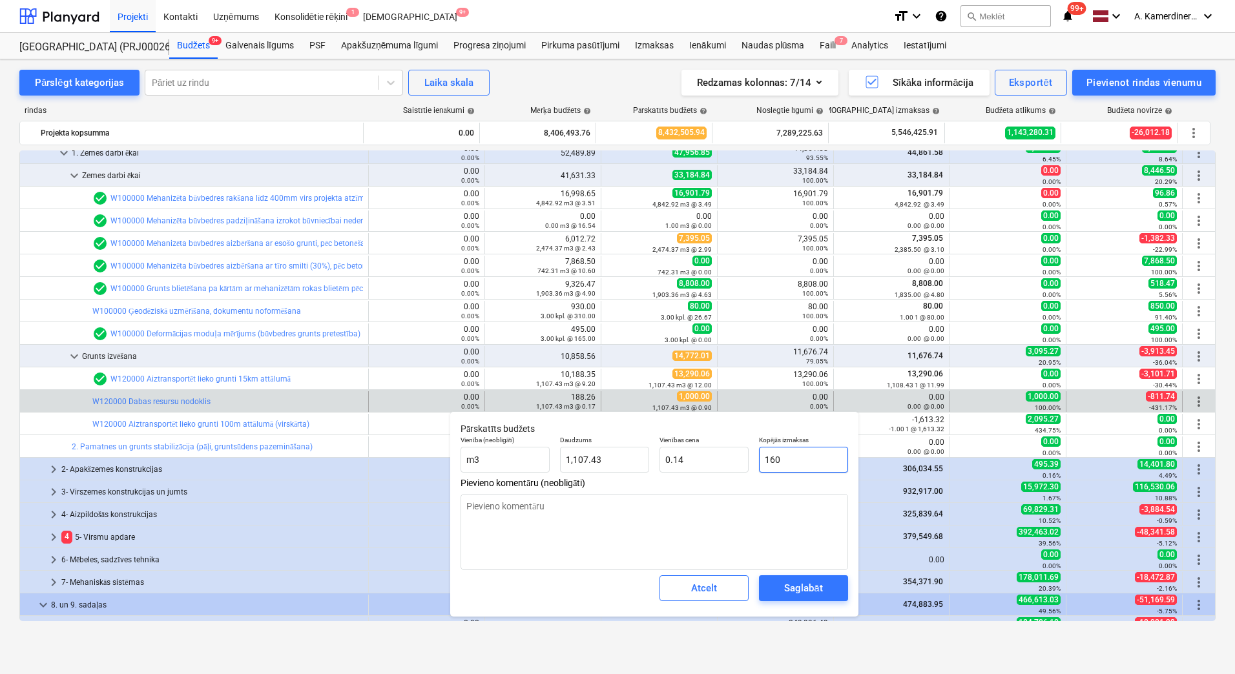
type input "1600"
type input "1.44"
type input "1600"
type textarea "x"
type input "1,600.00"
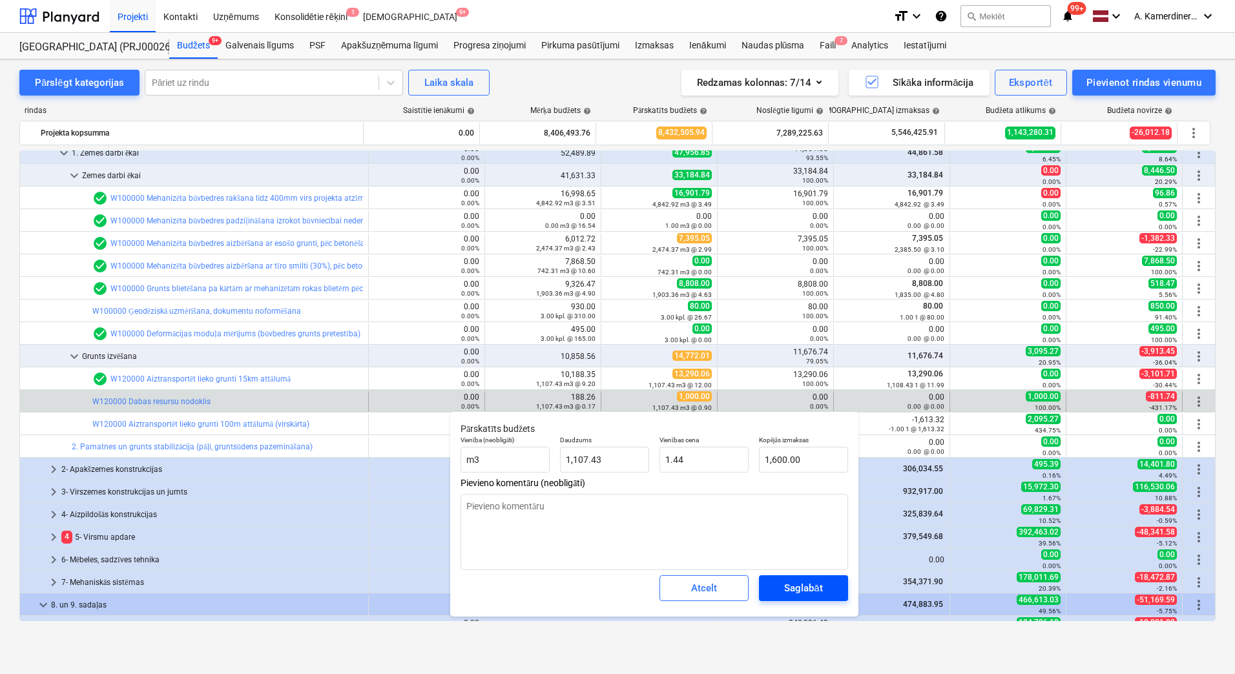
click at [809, 580] on div "Saglabāt" at bounding box center [803, 588] width 38 height 17
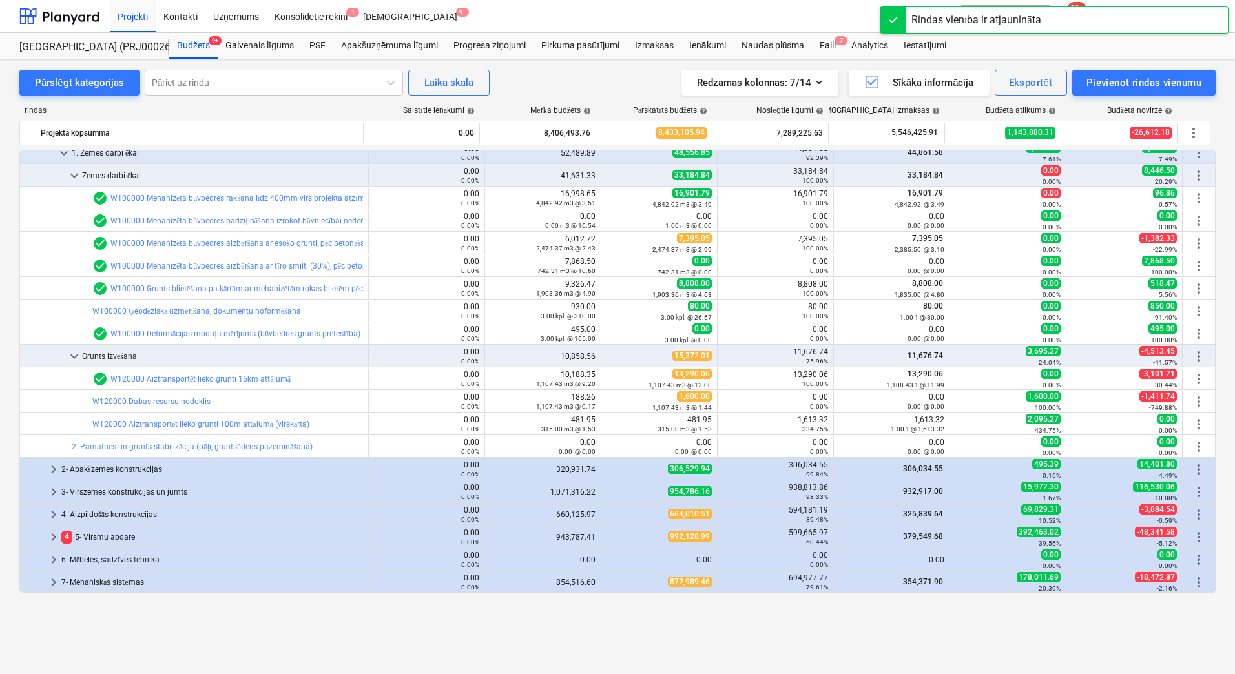
scroll to position [194, 0]
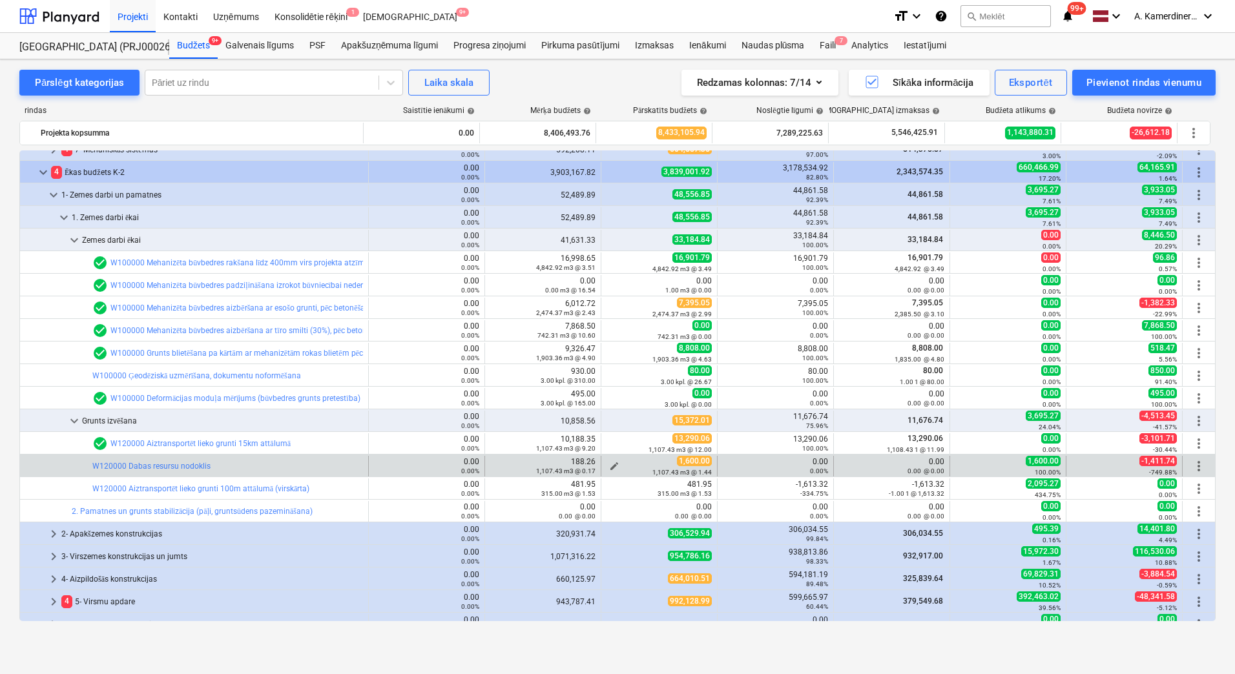
click at [609, 461] on span "edit" at bounding box center [614, 466] width 10 height 10
type textarea "x"
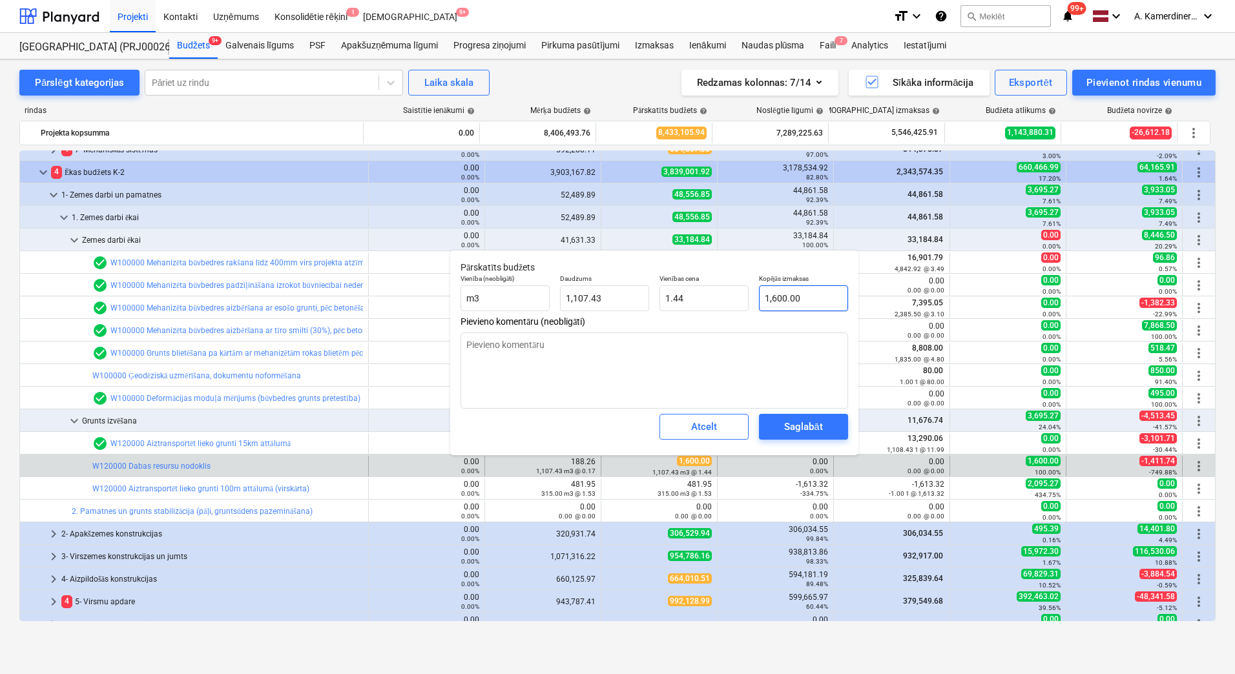
type input "1600"
drag, startPoint x: 806, startPoint y: 299, endPoint x: 742, endPoint y: 297, distance: 64.0
click at [742, 297] on div "Vienība (neobligāti) m3 Daudzums 1,107.43 Vienības cena 1.44 Kopējās izmaksas 1…" at bounding box center [654, 292] width 398 height 47
type textarea "x"
type input "1"
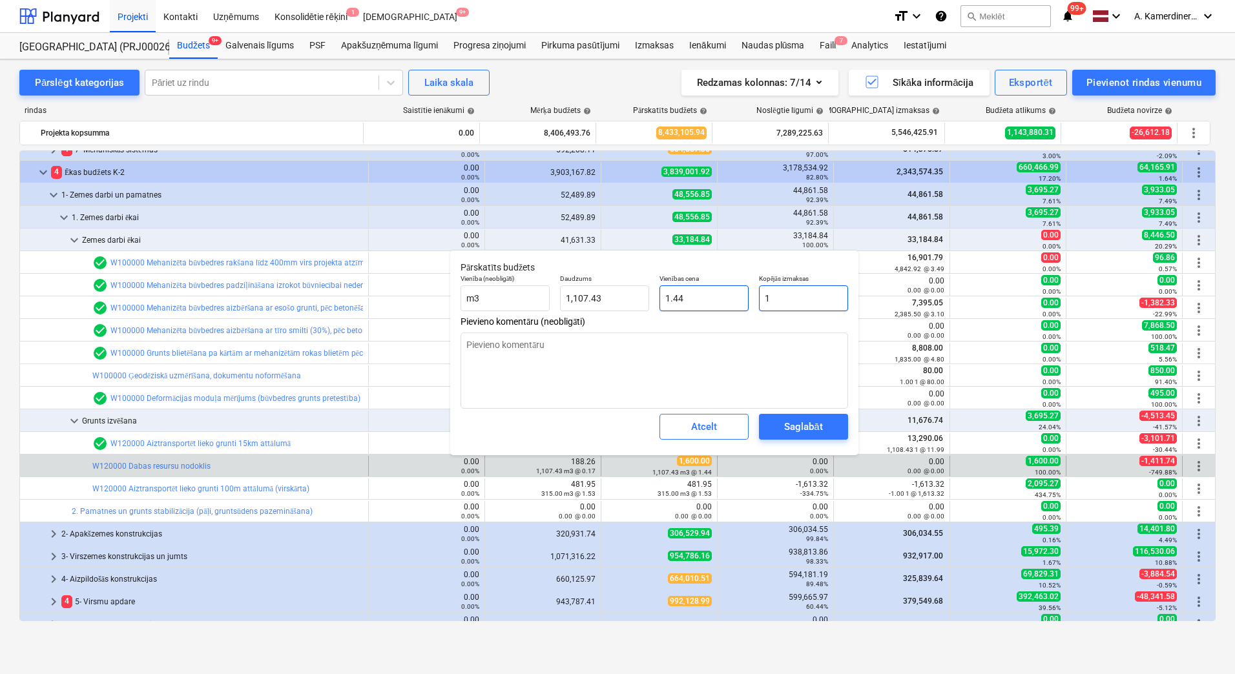
type input "0.00"
type textarea "x"
type input "10"
type input "0.01"
type textarea "x"
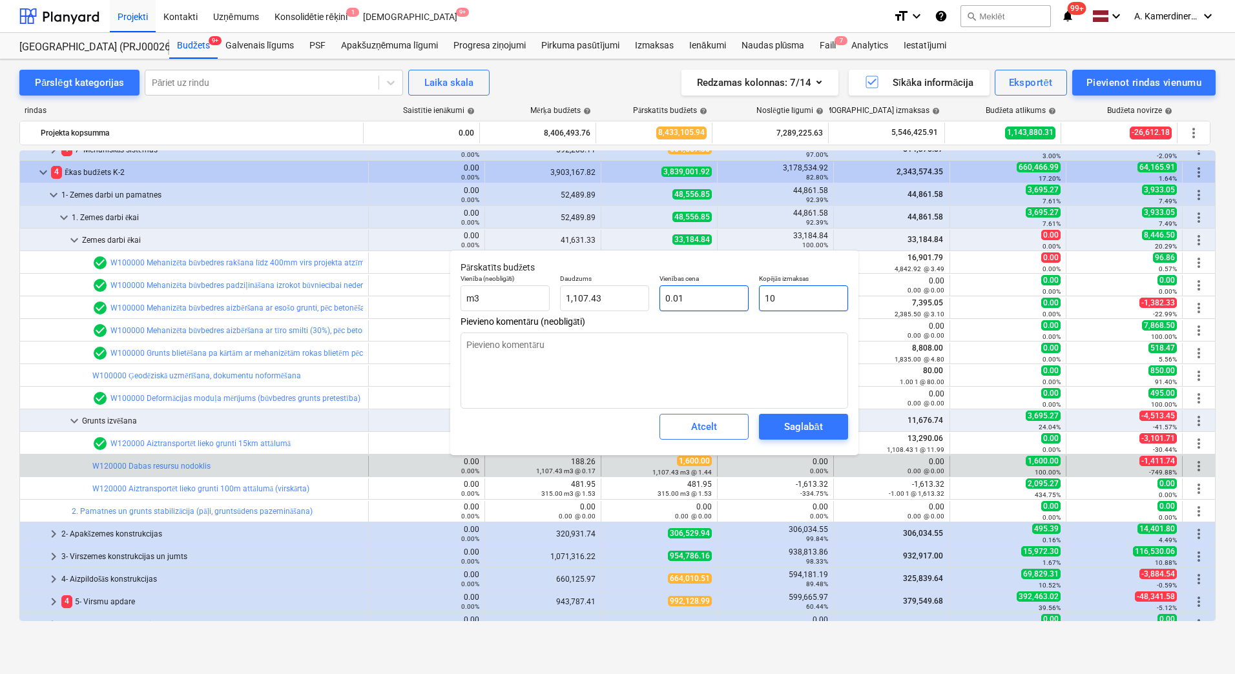
type input "100"
type input "0.09"
type textarea "x"
type input "1000"
type input "0.90"
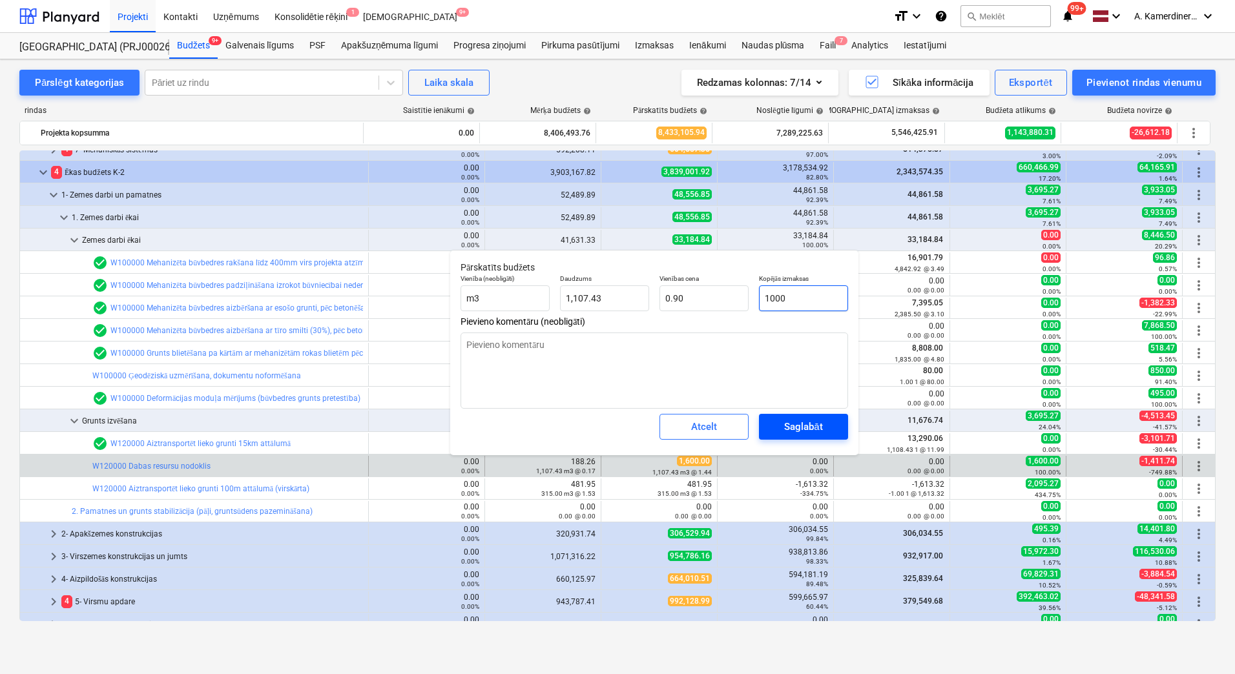
type input "1000"
type textarea "x"
type input "1,000.00"
click at [817, 433] on div "Saglabāt" at bounding box center [803, 427] width 38 height 17
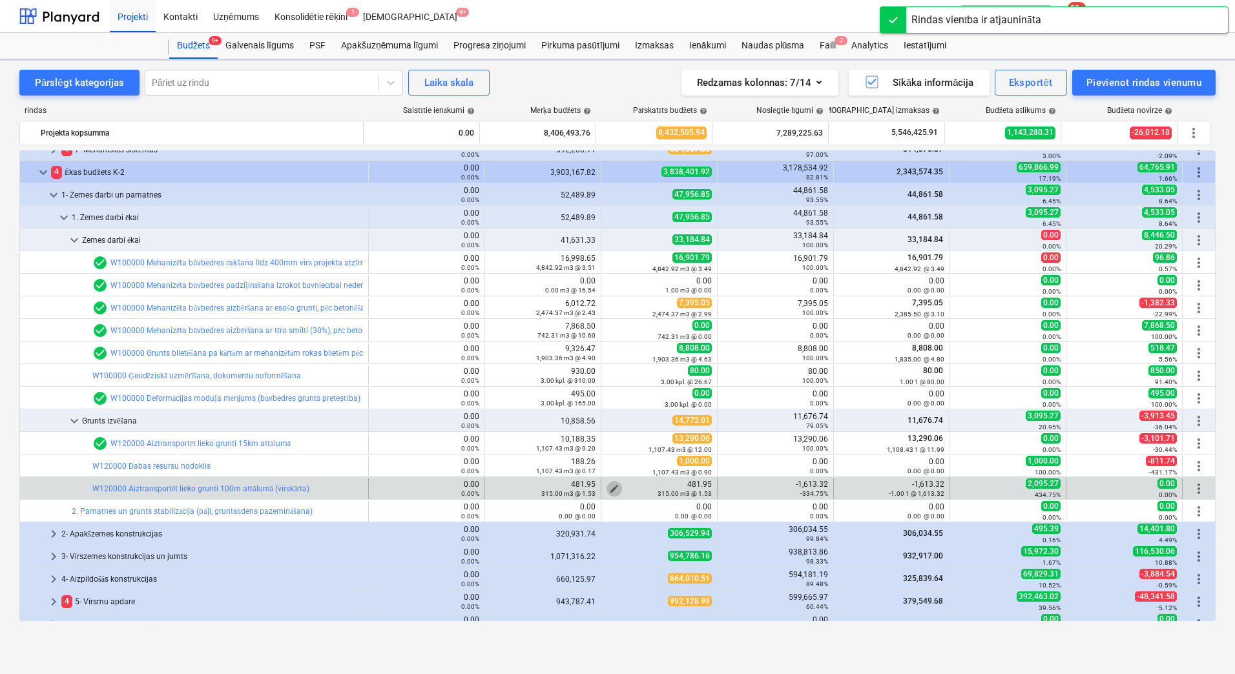
click at [609, 487] on span "edit" at bounding box center [614, 489] width 10 height 10
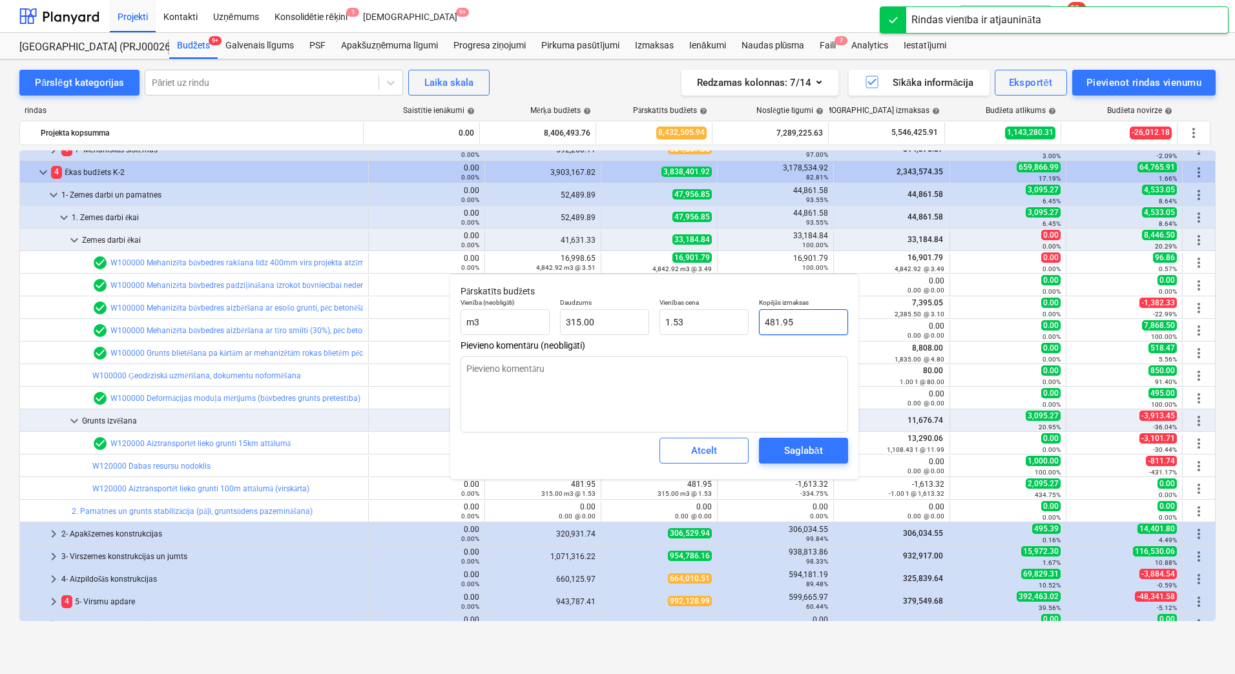
drag, startPoint x: 804, startPoint y: 327, endPoint x: 755, endPoint y: 320, distance: 50.2
click at [755, 320] on div "Kopējās izmaksas 481.95" at bounding box center [803, 316] width 99 height 47
type textarea "x"
type input "1"
type input "0.00"
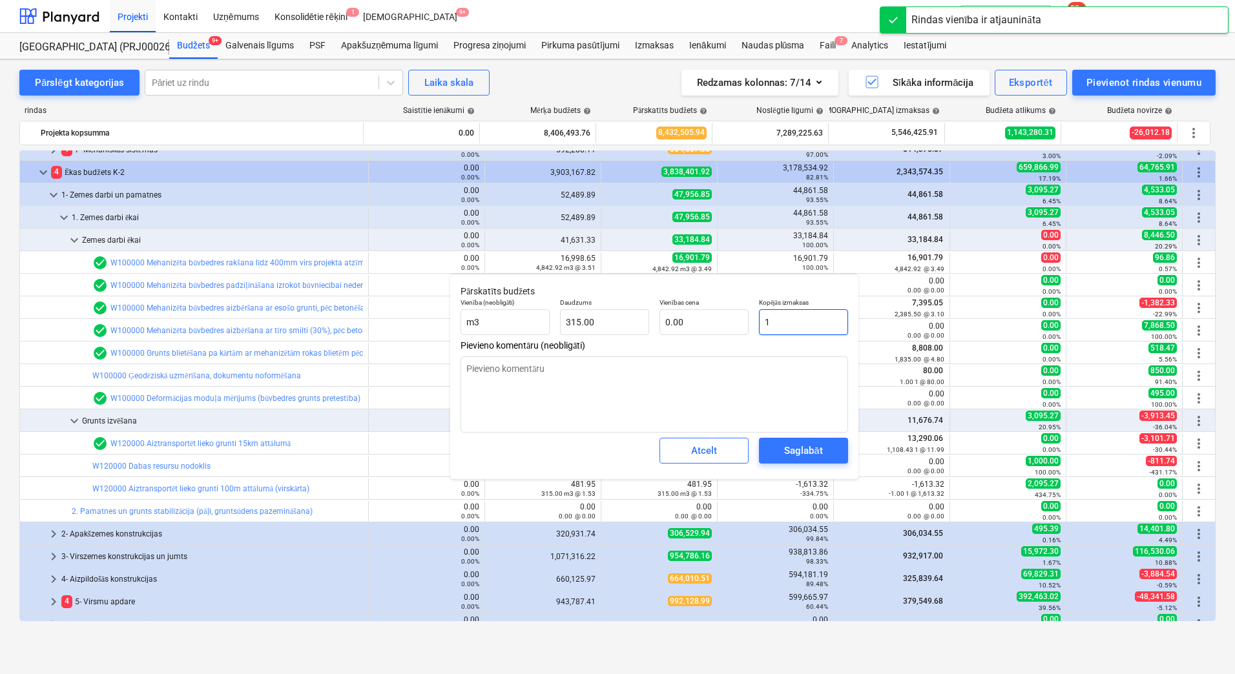
type textarea "x"
type input "10"
type input "0.03"
type textarea "x"
type input "100"
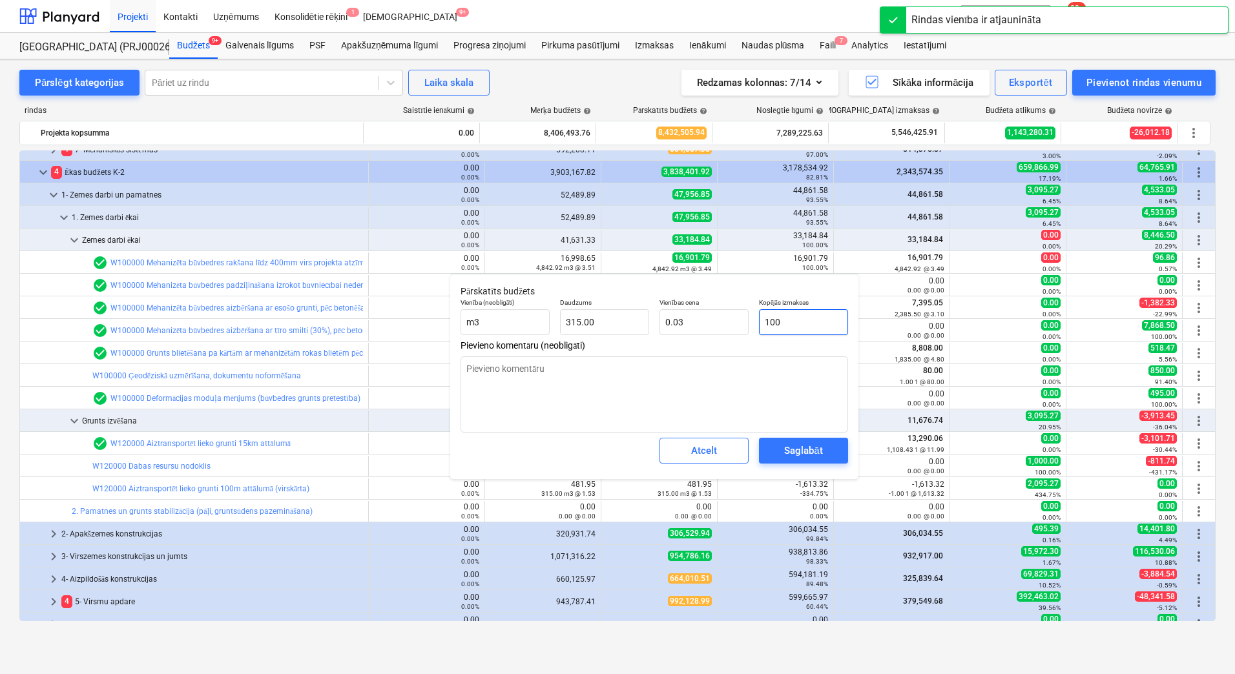
type input "0.32"
type textarea "x"
type input "1000"
type input "3.17"
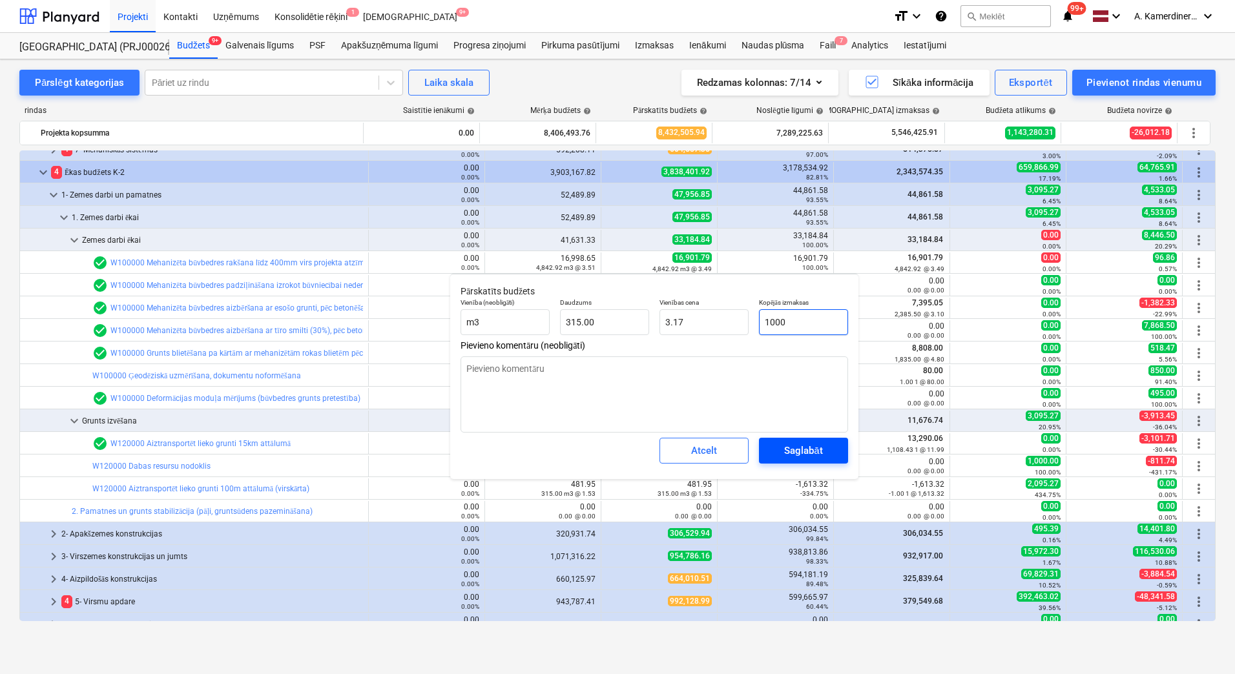
type input "1000"
type textarea "x"
type input "1,000.00"
click at [799, 450] on div "Saglabāt" at bounding box center [803, 451] width 38 height 17
type textarea "x"
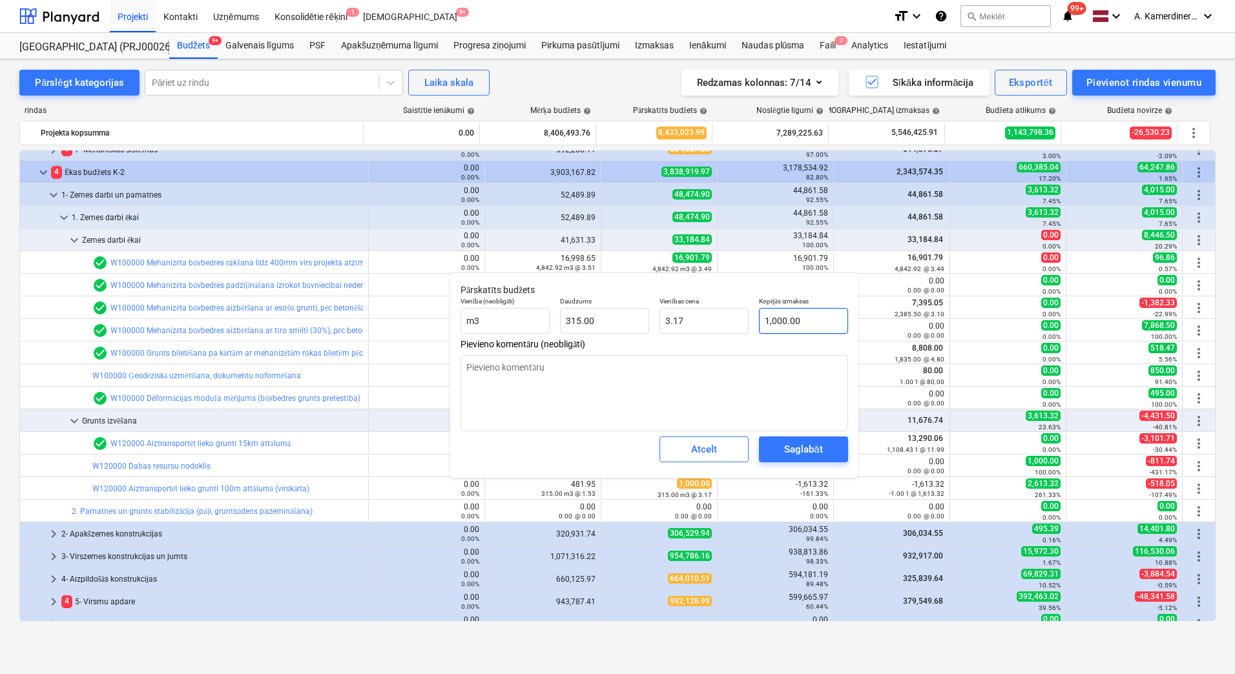
type input "1000"
drag, startPoint x: 811, startPoint y: 317, endPoint x: 749, endPoint y: 317, distance: 62.7
click at [749, 317] on div "Vienība (neobligāti) m3 Daudzums 315.00 Vienības cena 3.17 Kopējās izmaksas 1000" at bounding box center [654, 315] width 398 height 47
type textarea "x"
type input "1"
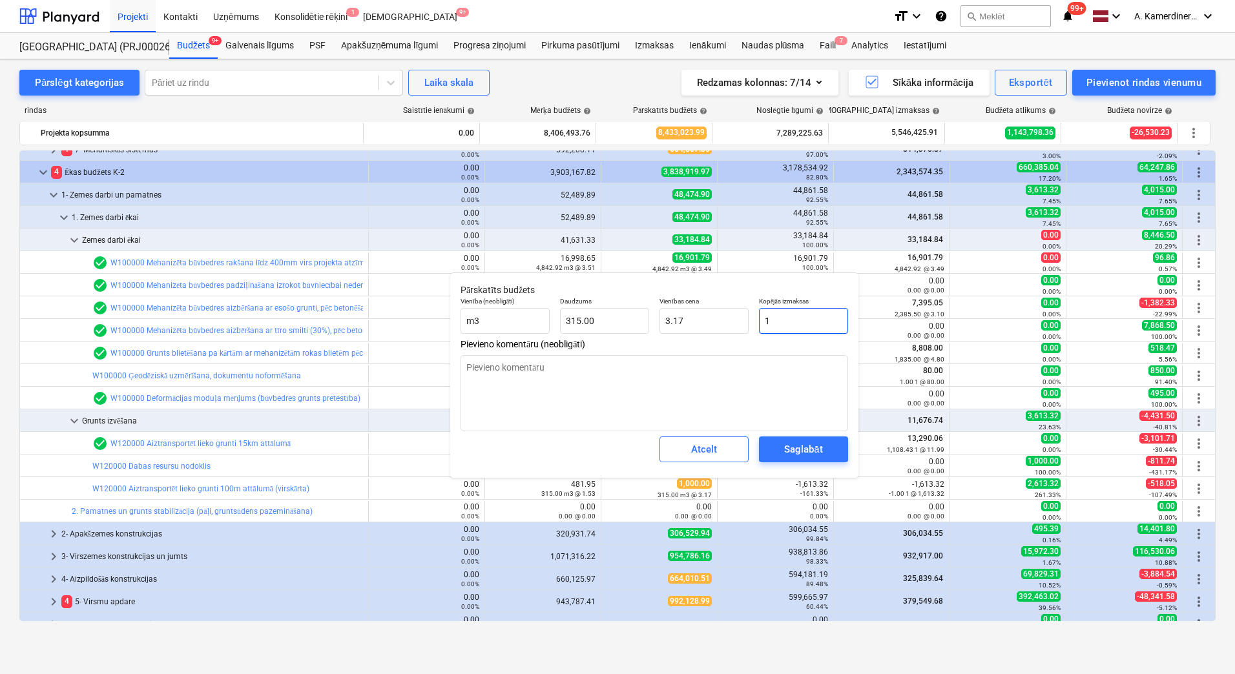
type input "0.00"
type textarea "x"
type input "11"
type input "0.03"
type textarea "x"
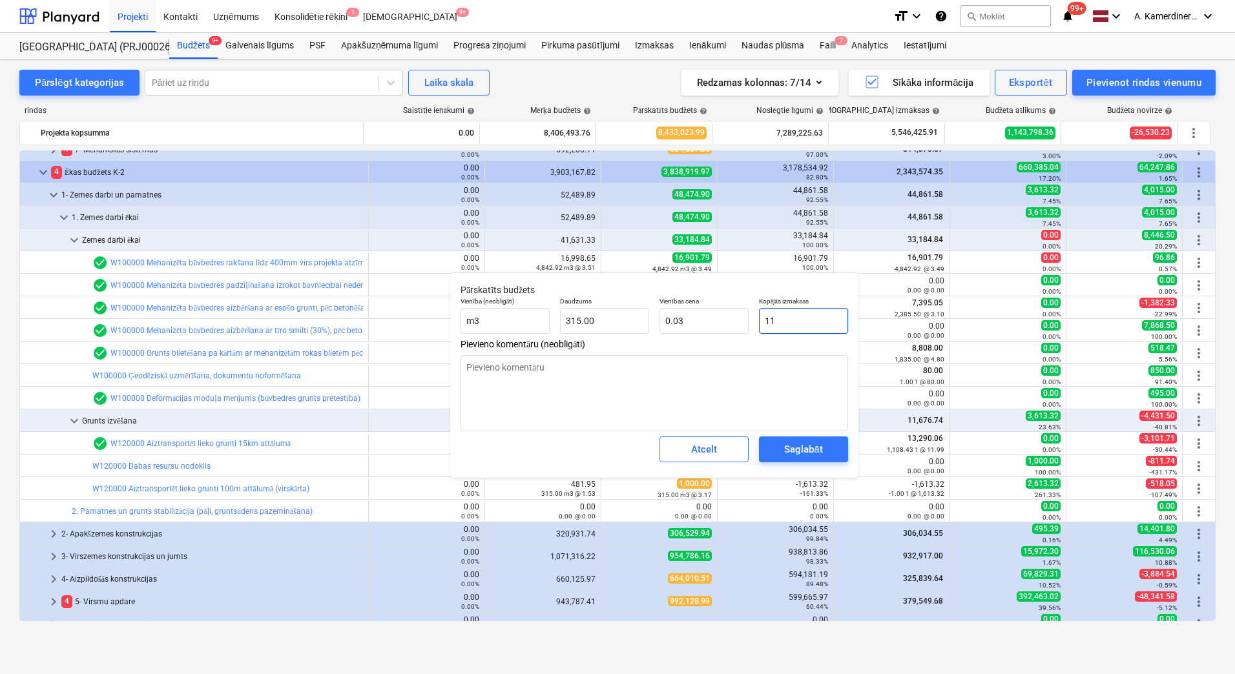
type input "110"
type input "0.35"
type textarea "x"
type input "1100"
type input "3.49"
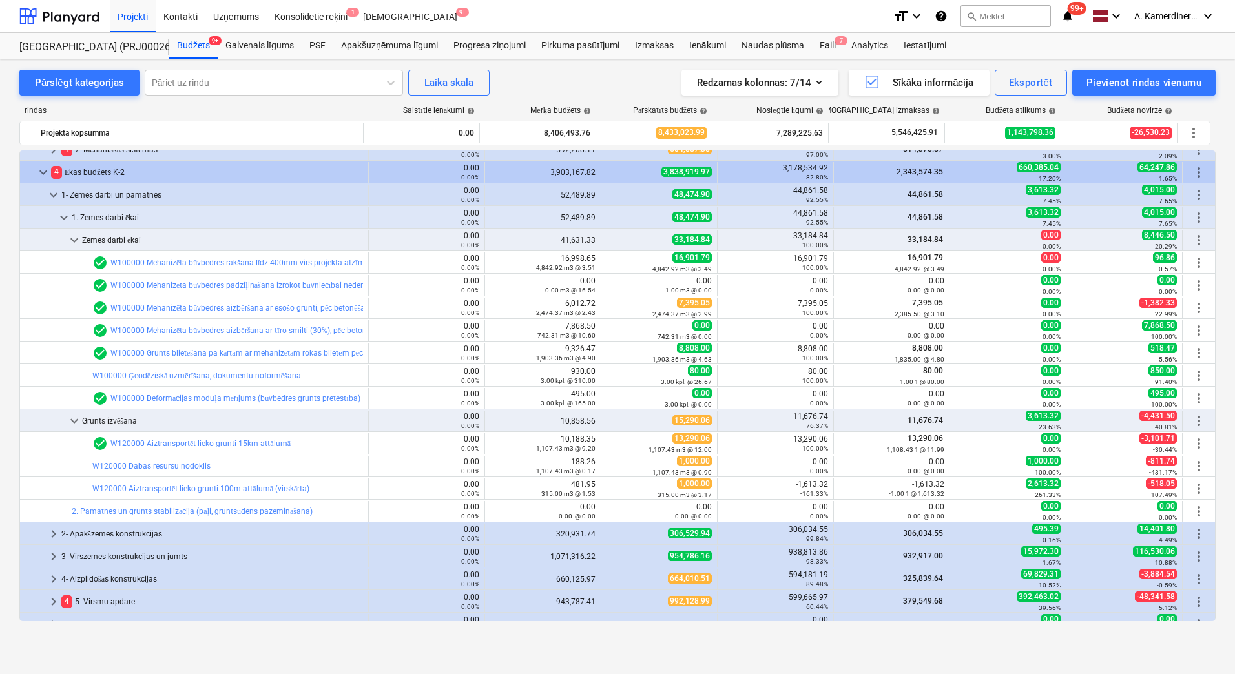
type textarea "x"
type input "315.00"
type input "3.49"
type input "1,100.00"
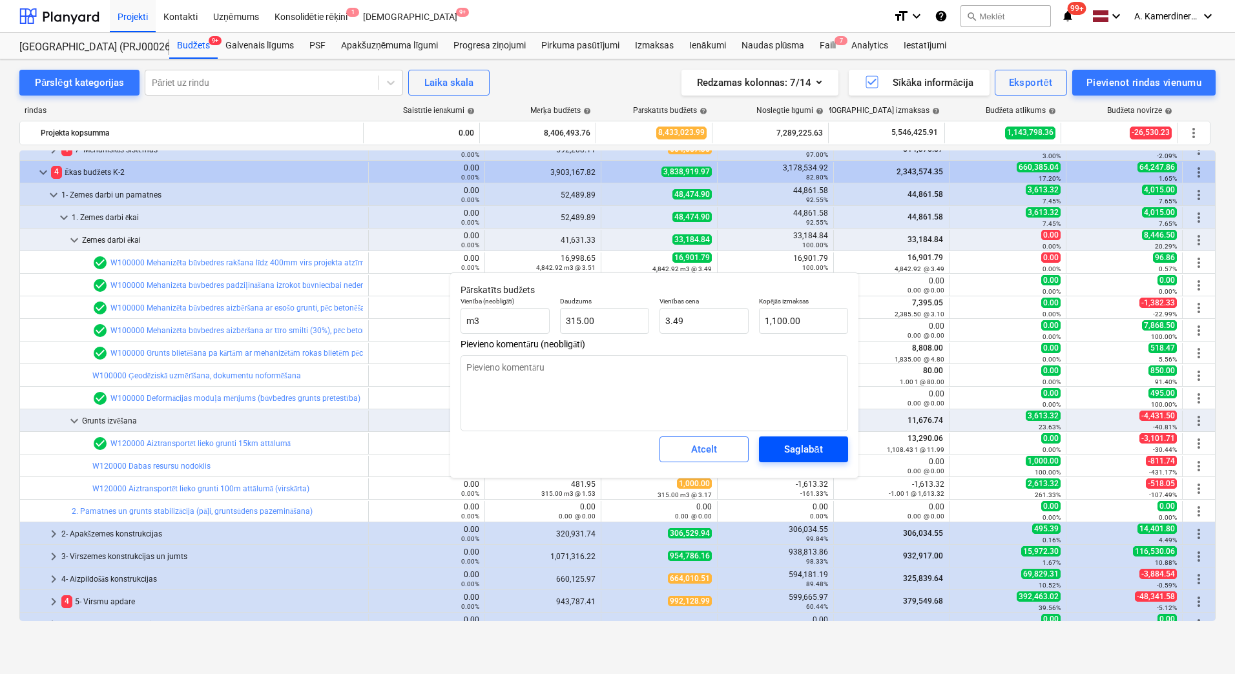
click at [822, 449] on div "Saglabāt" at bounding box center [803, 449] width 38 height 17
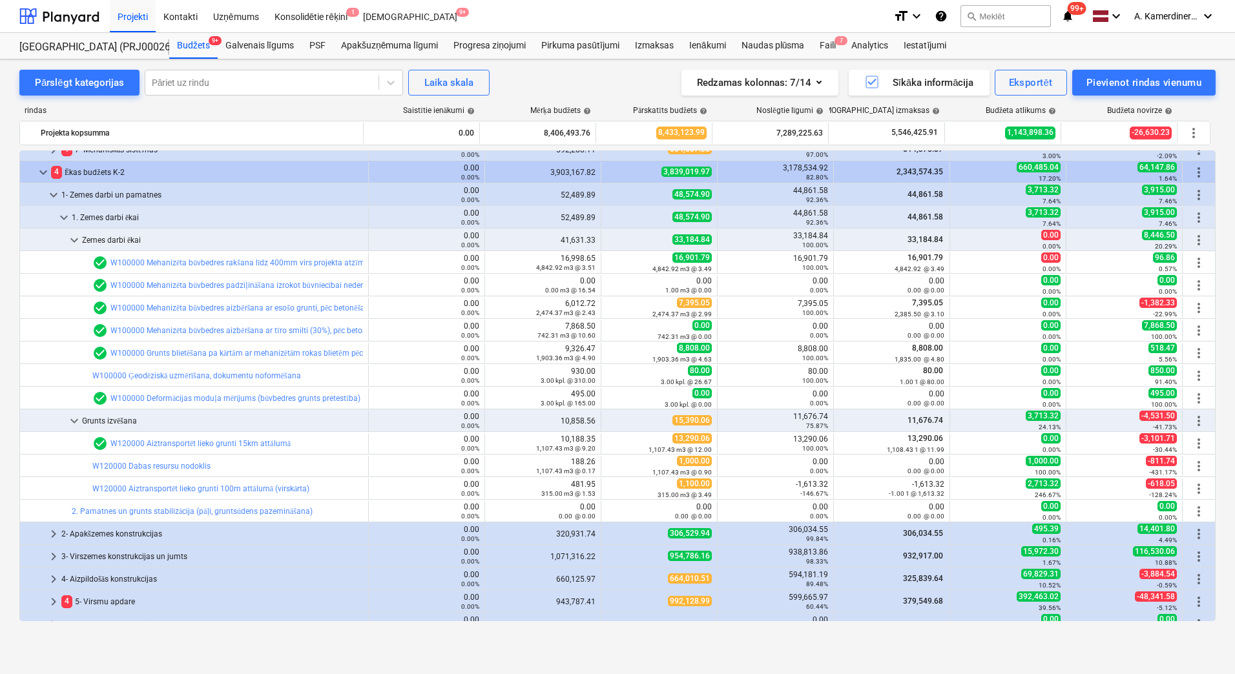
type textarea "x"
type input "315.00"
type input "3.49"
type input "1,100.00"
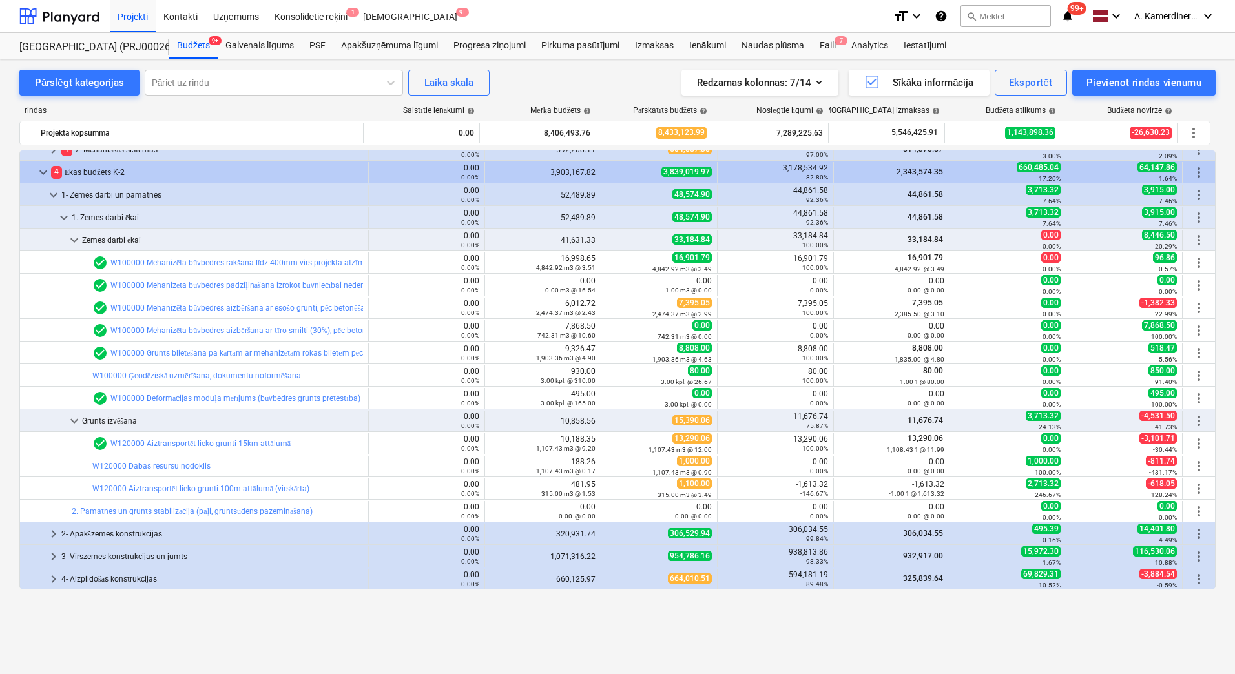
scroll to position [129, 0]
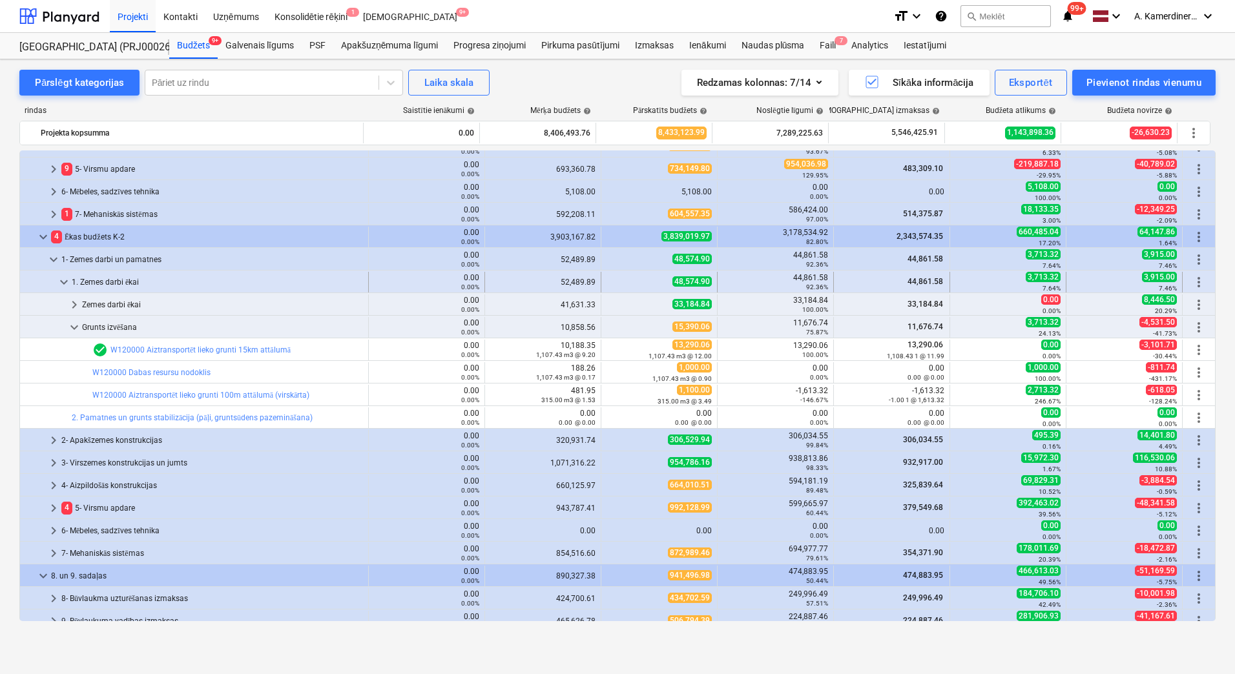
click at [105, 279] on div "1. Zemes darbi ēkai" at bounding box center [217, 282] width 291 height 21
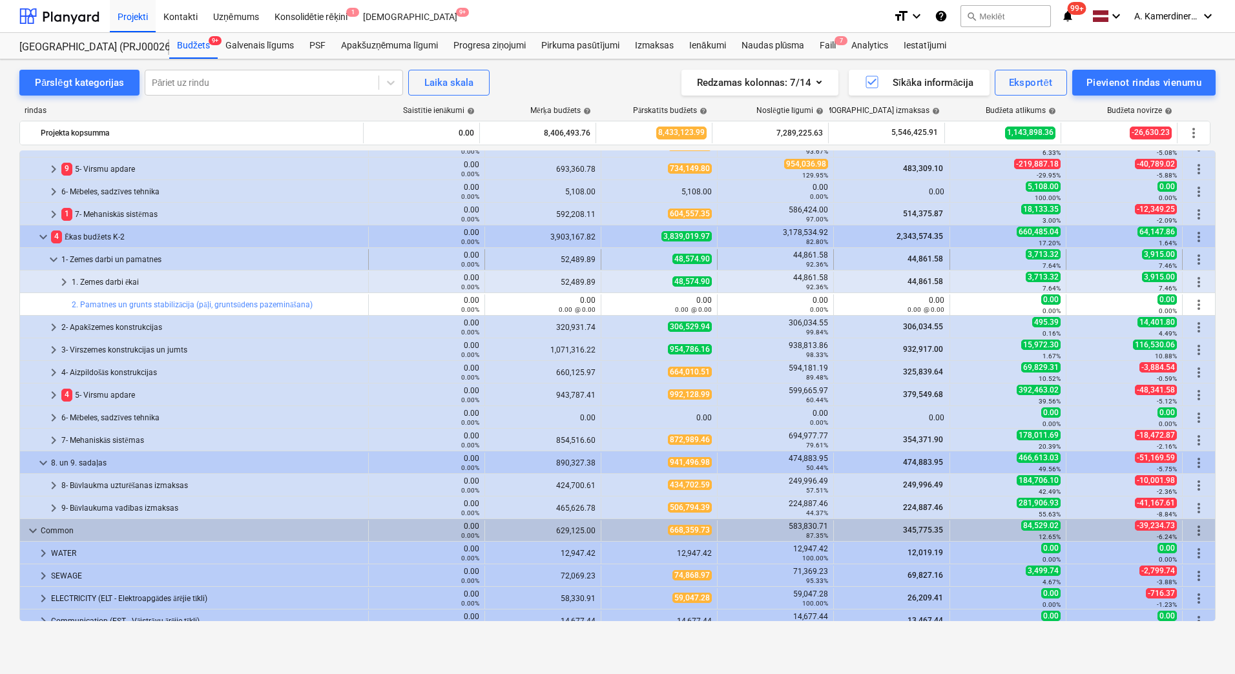
click at [103, 258] on div "1- Zemes darbi un pamatnes" at bounding box center [212, 259] width 302 height 21
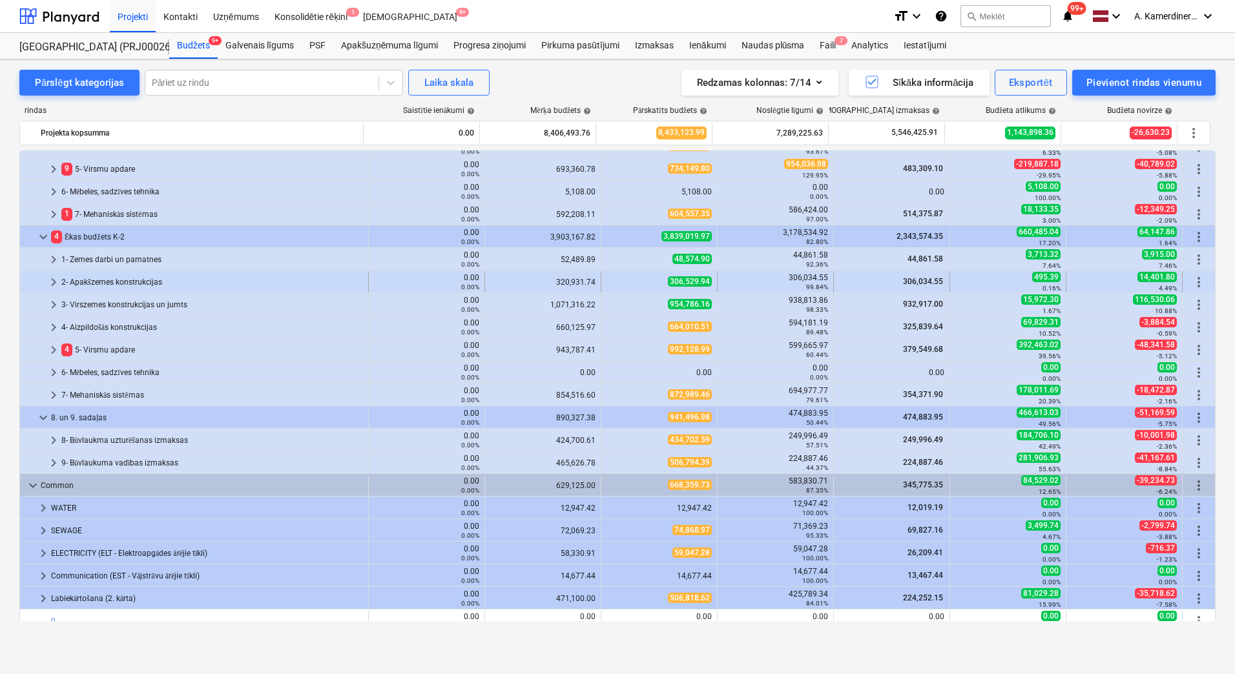
click at [102, 282] on div "2- Apakšzemes konstrukcijas" at bounding box center [212, 282] width 302 height 21
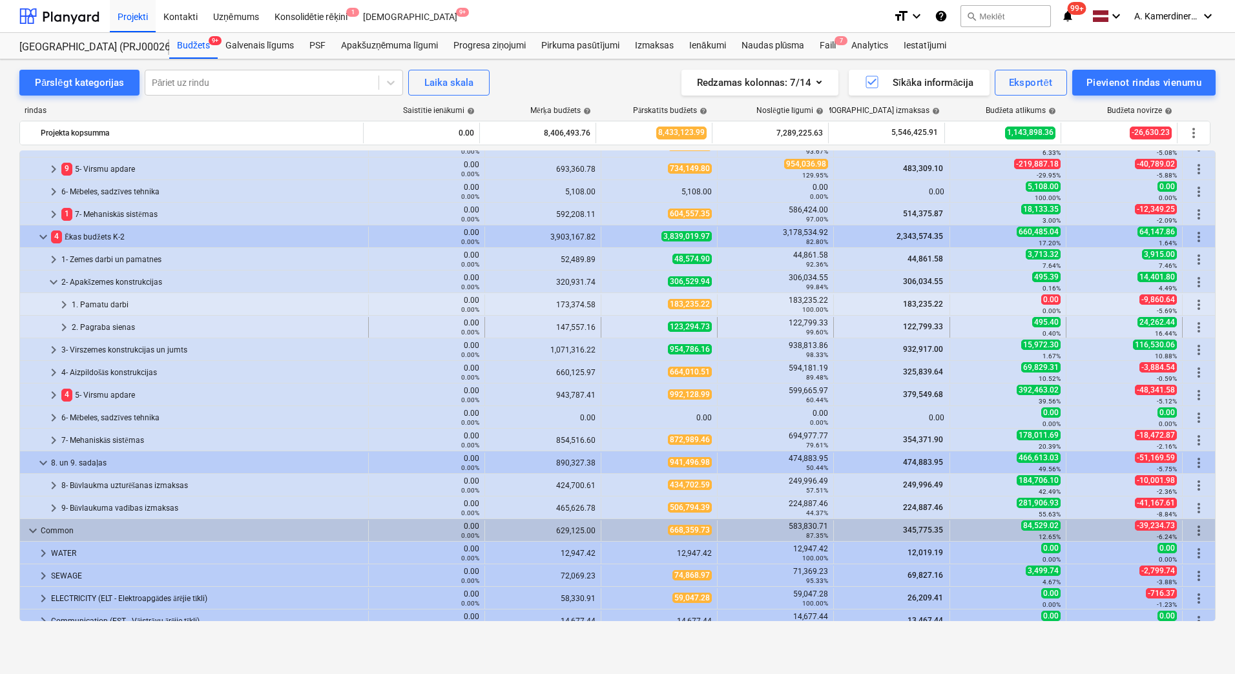
click at [116, 322] on div "2. Pagraba sienas" at bounding box center [217, 327] width 291 height 21
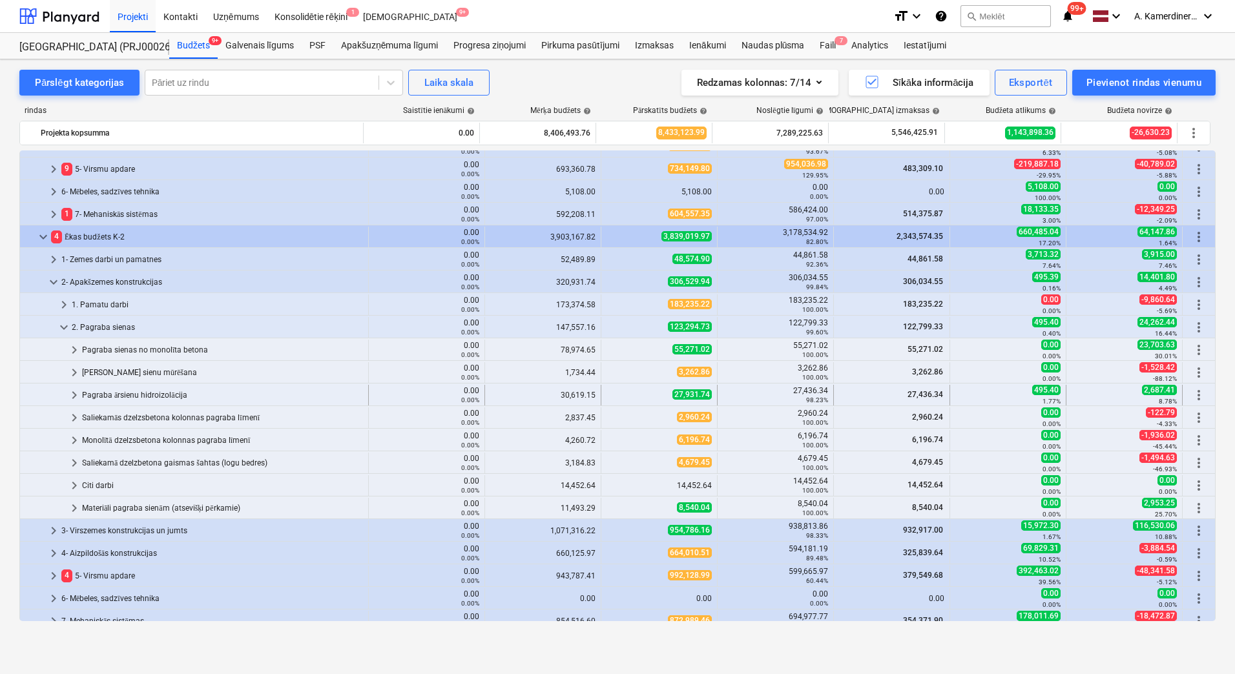
click at [149, 390] on div "Pagraba ārsienu hidroizolācija" at bounding box center [222, 395] width 281 height 21
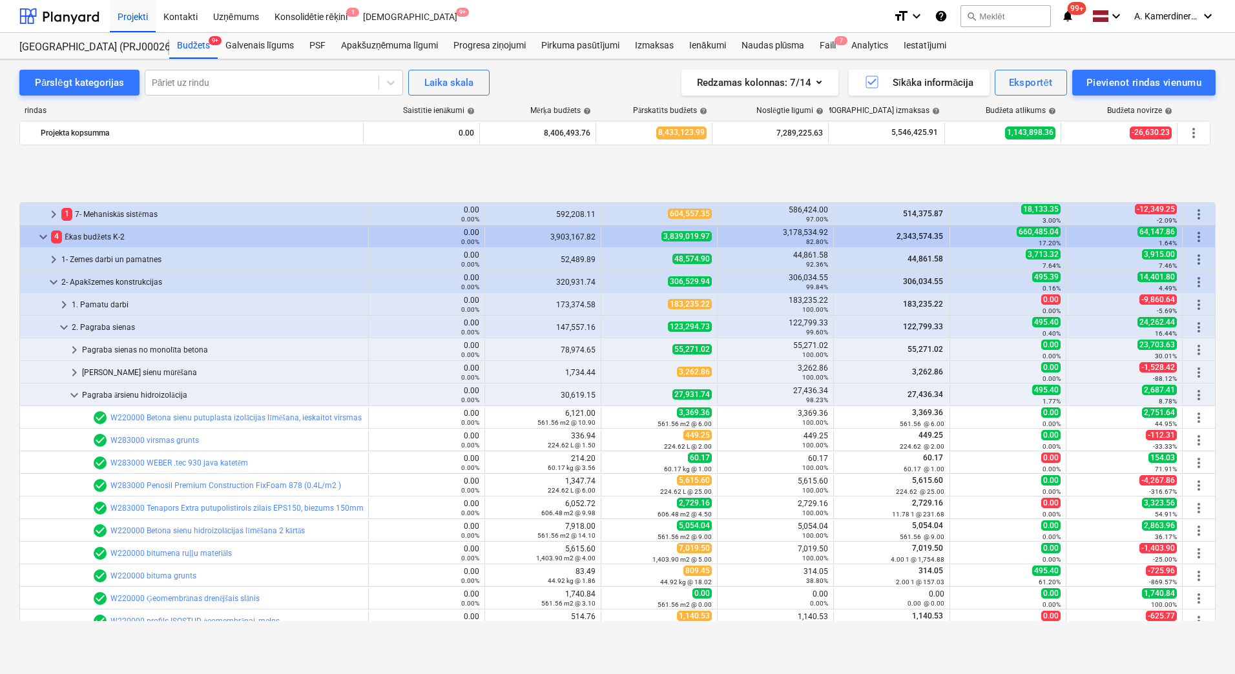
scroll to position [258, 0]
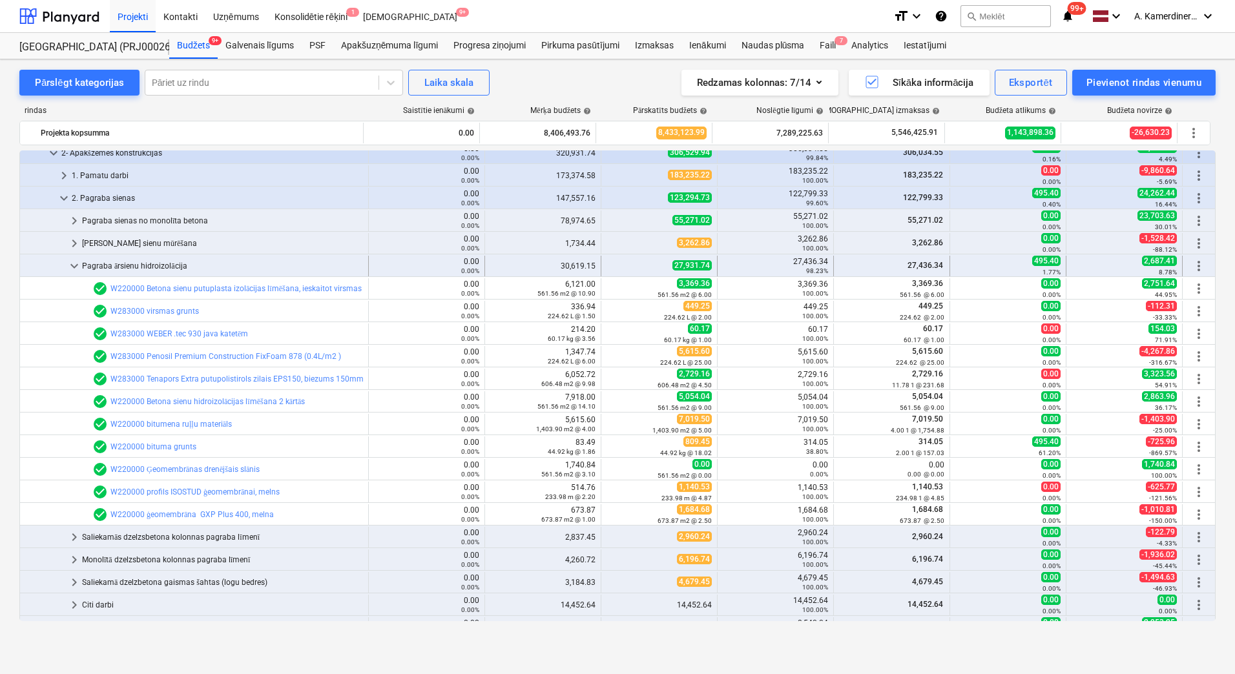
click at [118, 260] on div "Pagraba ārsienu hidroizolācija" at bounding box center [222, 266] width 281 height 21
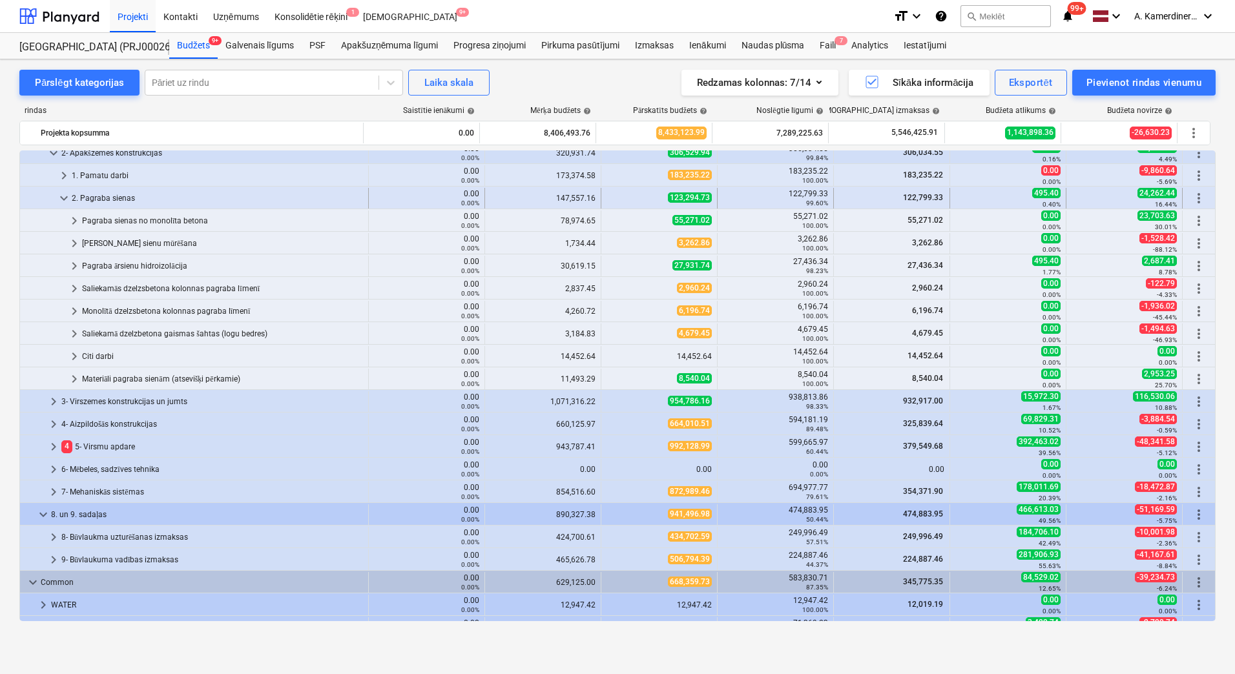
click at [112, 199] on div "2. Pagraba sienas" at bounding box center [217, 198] width 291 height 21
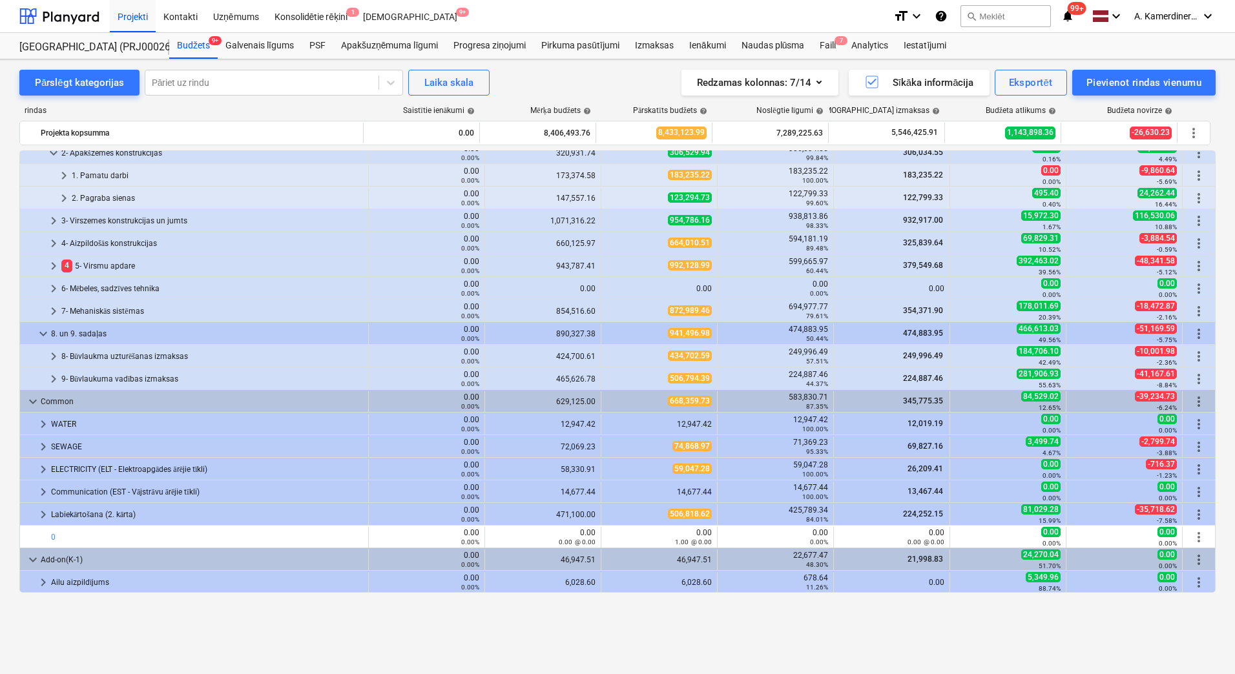
scroll to position [194, 0]
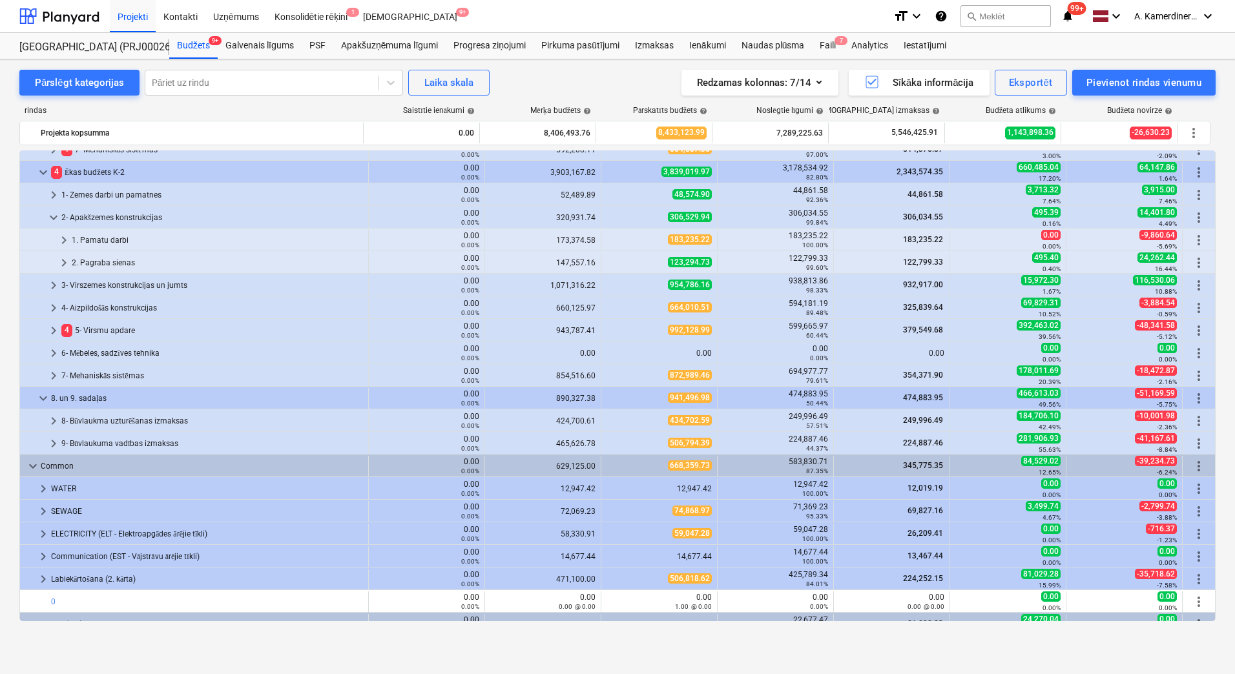
click at [102, 218] on div "keyboard_arrow_down 14 2601960 K-1 un K-2 ēku budžets 0.00 0.00% 7,663,355.13 7…" at bounding box center [617, 386] width 1196 height 471
click at [99, 215] on div "2- Apakšzemes konstrukcijas" at bounding box center [212, 217] width 302 height 21
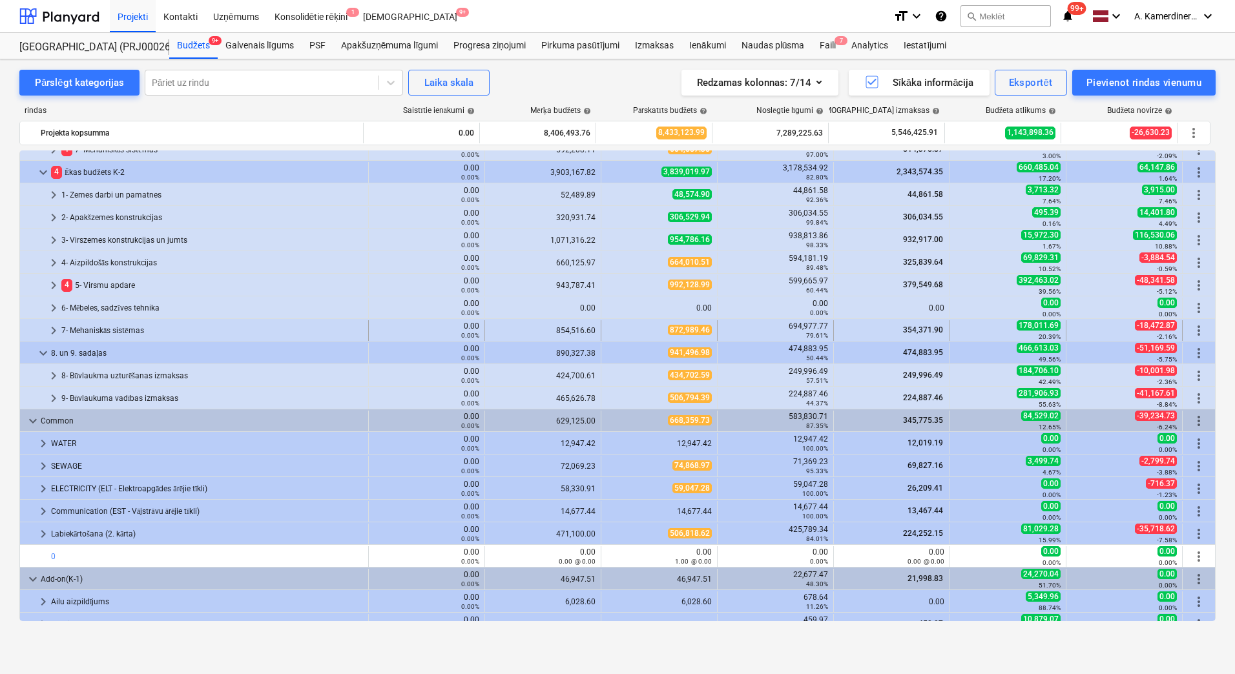
click at [113, 331] on div "7- Mehaniskās sistēmas" at bounding box center [212, 330] width 302 height 21
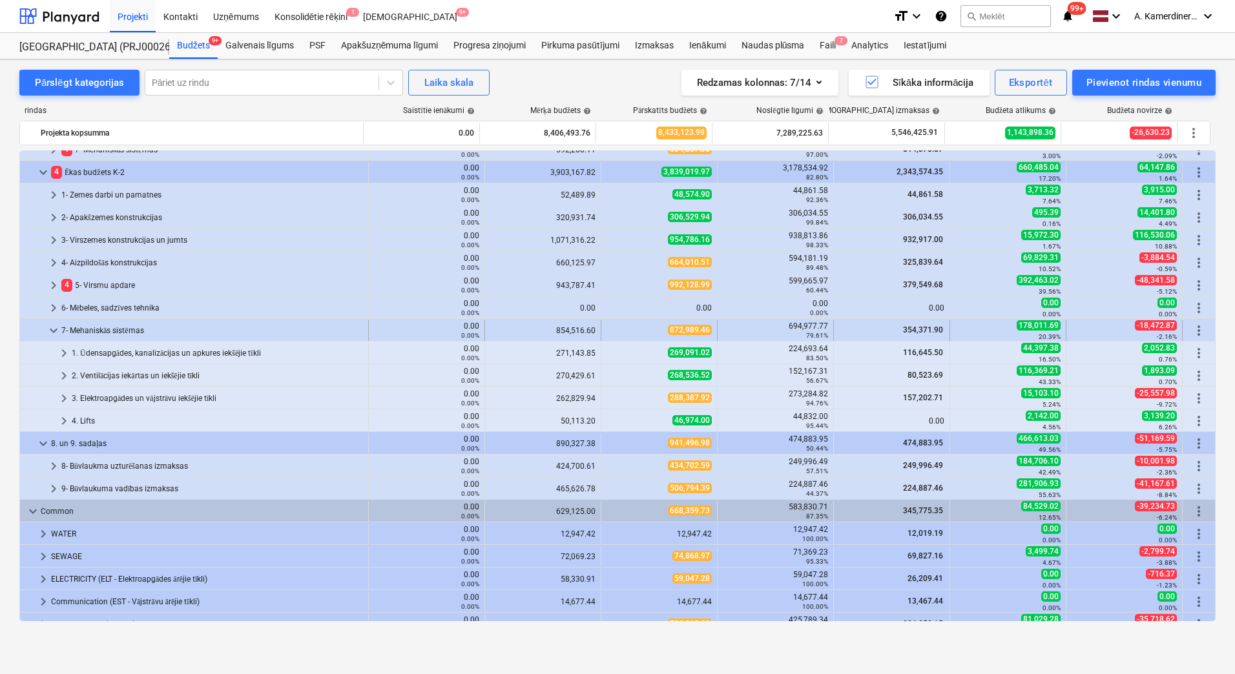
click at [96, 325] on div "7- Mehaniskās sistēmas" at bounding box center [212, 330] width 302 height 21
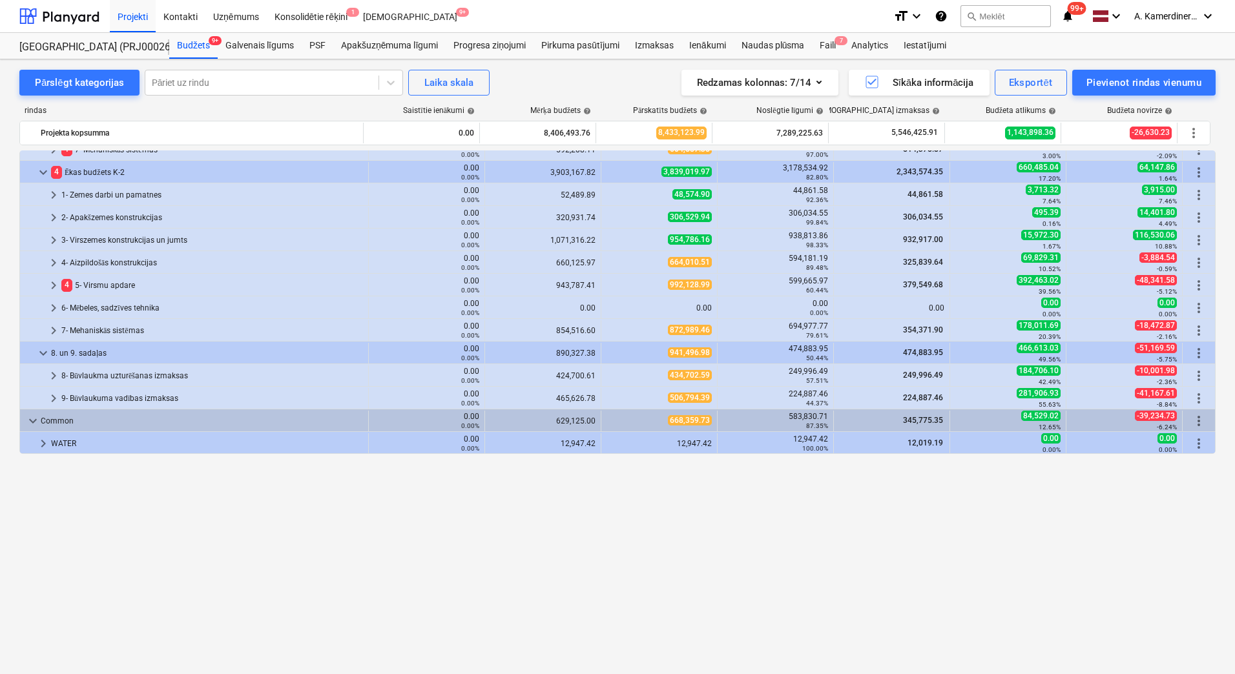
scroll to position [0, 0]
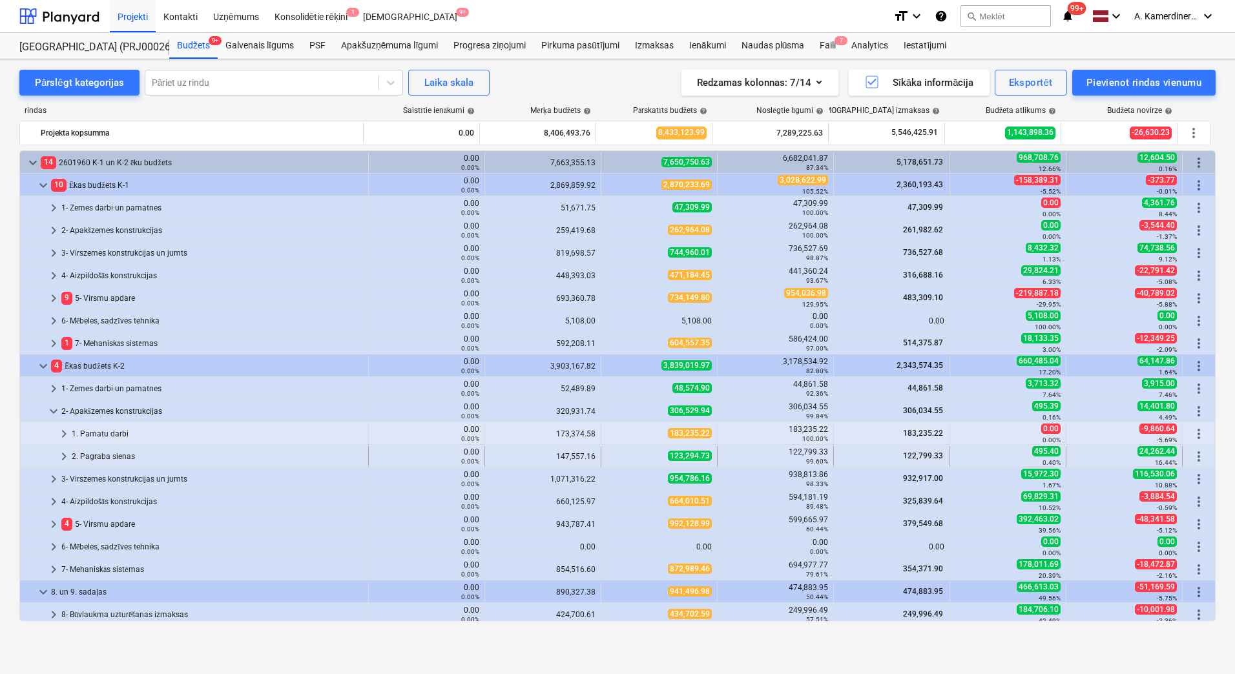
click at [127, 450] on div "2. Pagraba sienas" at bounding box center [217, 456] width 291 height 21
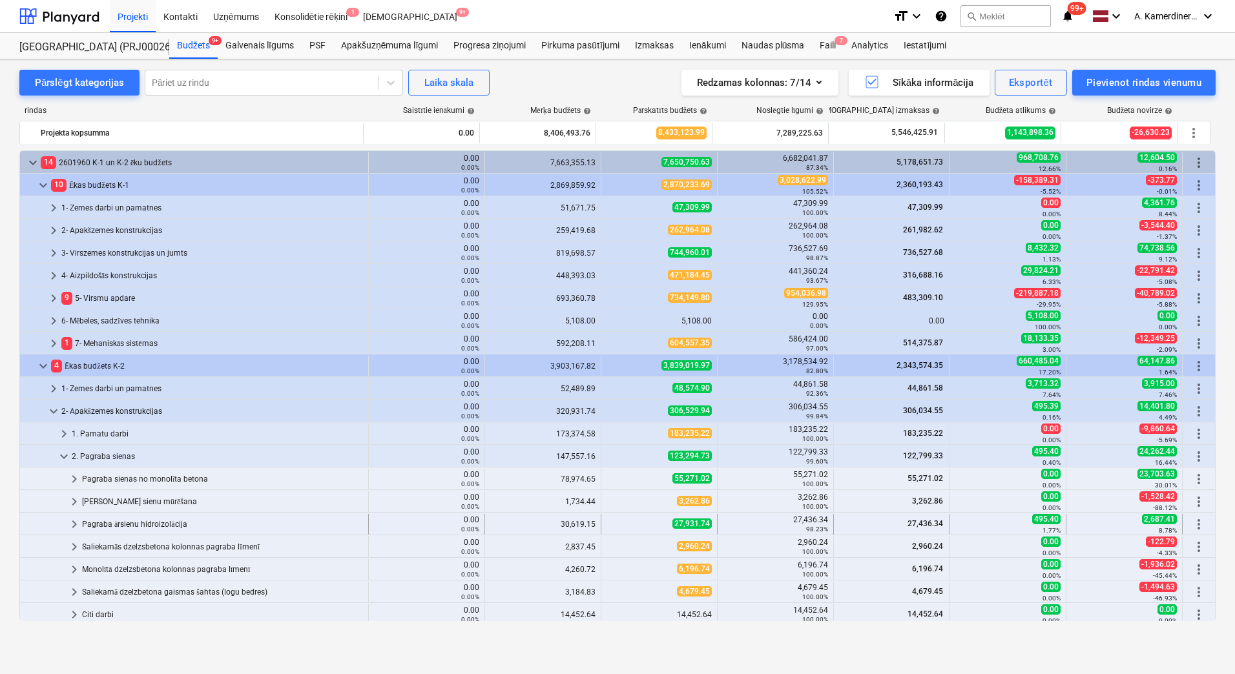
click at [238, 521] on div "Pagraba ārsienu hidroizolācija" at bounding box center [222, 524] width 281 height 21
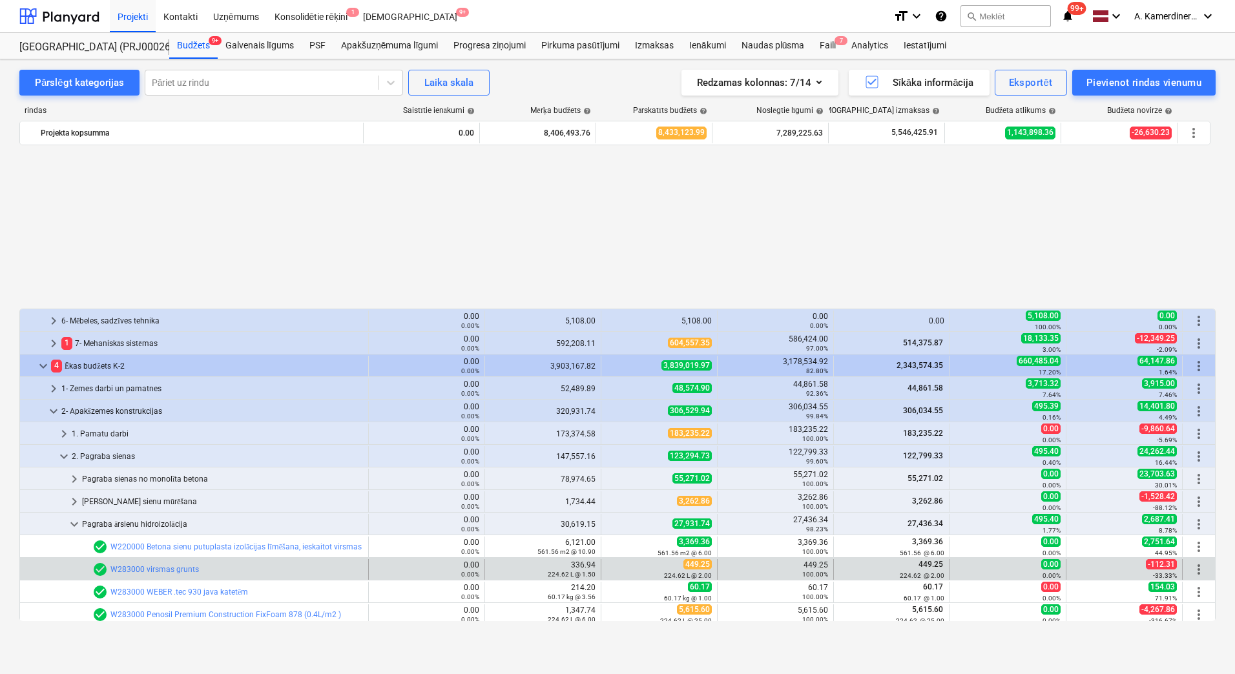
scroll to position [194, 0]
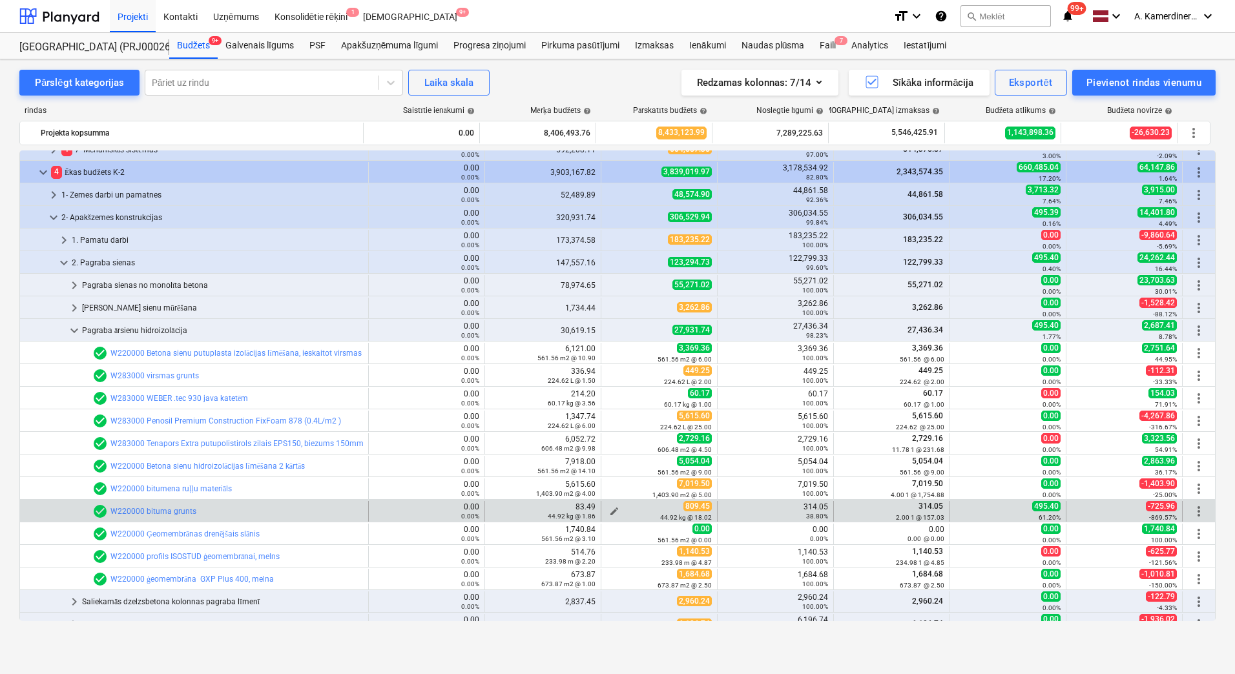
click at [609, 508] on span "edit" at bounding box center [614, 511] width 10 height 10
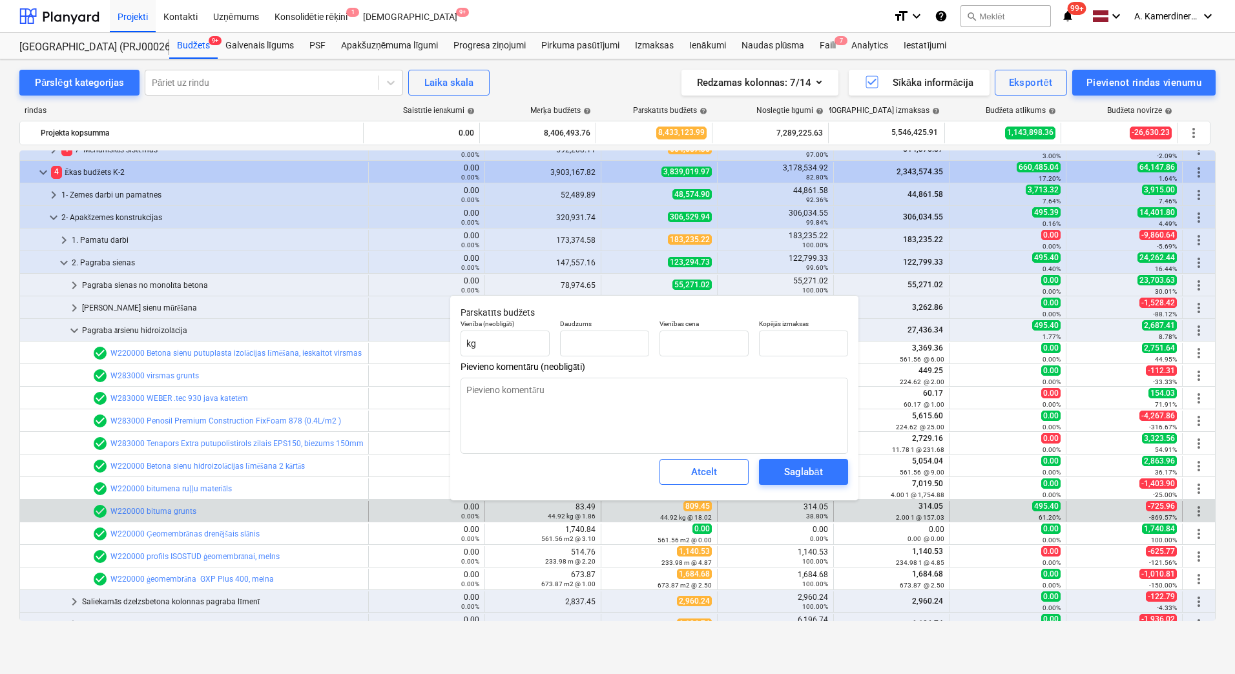
type textarea "x"
type input "44.92"
type input "18.02"
type input "809.45"
drag, startPoint x: 801, startPoint y: 340, endPoint x: 777, endPoint y: 343, distance: 24.7
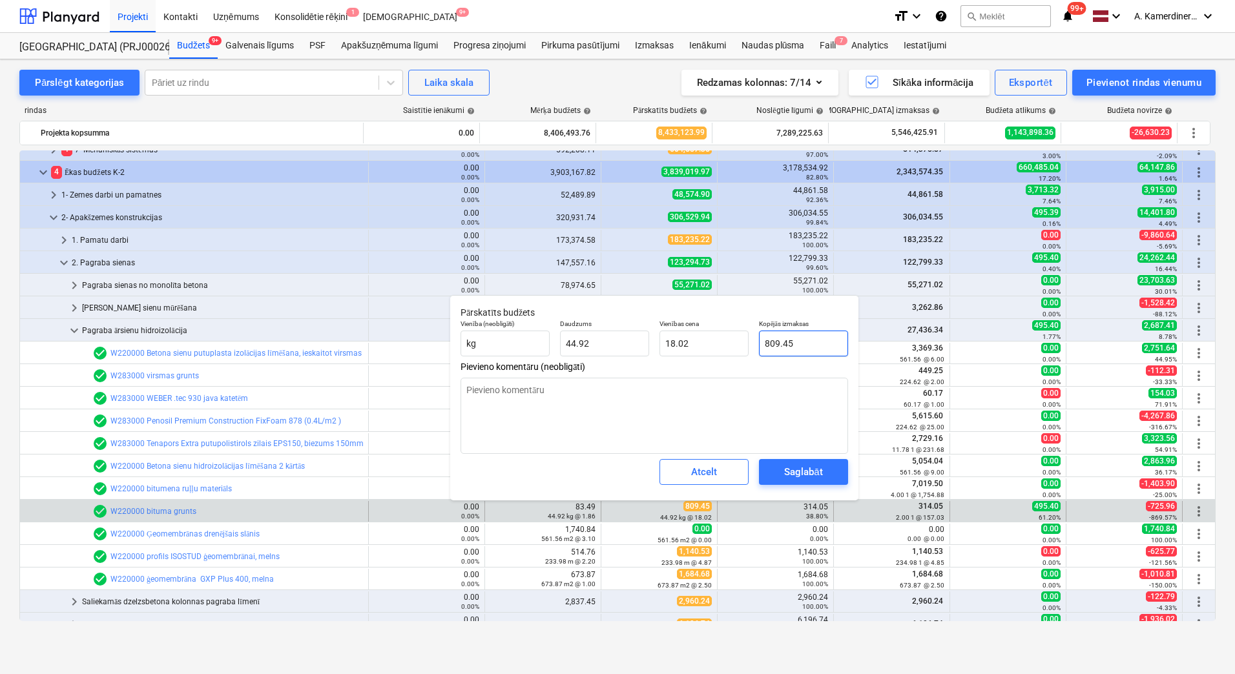
click at [777, 343] on input "809.45" at bounding box center [803, 344] width 89 height 26
type textarea "x"
type input "805"
type input "17.92"
type input "805"
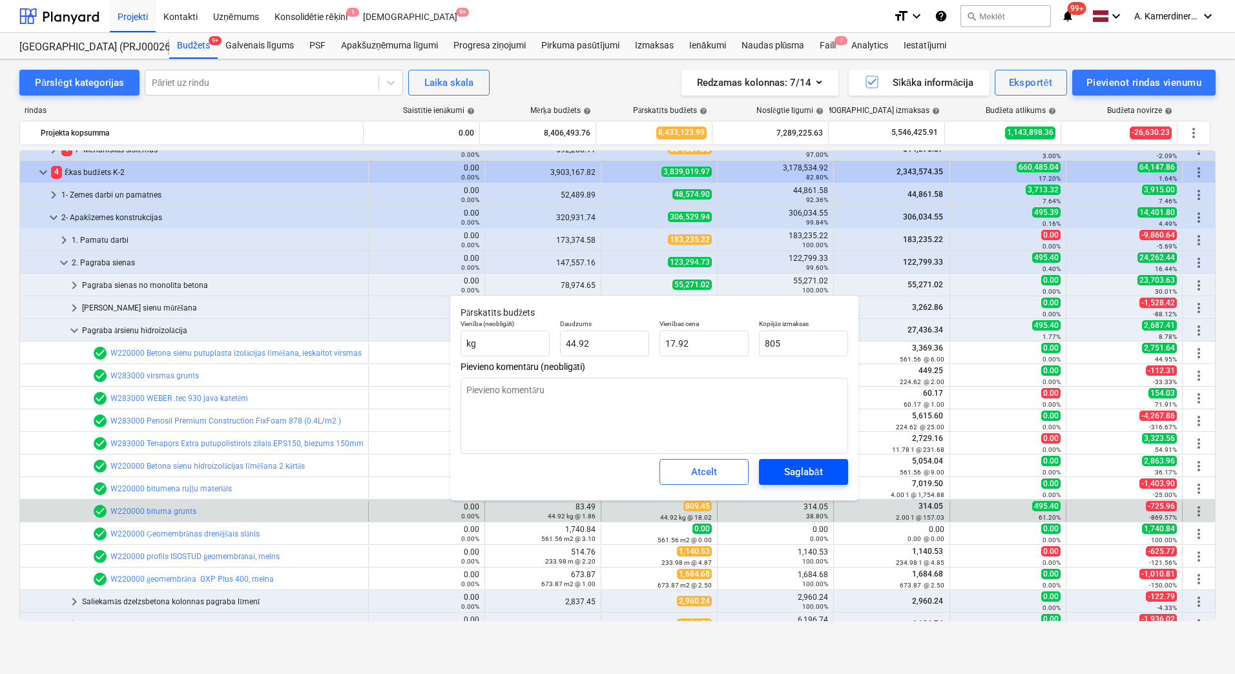
type textarea "x"
type input "805.00"
click at [818, 476] on div "Saglabāt" at bounding box center [803, 472] width 38 height 17
type textarea "x"
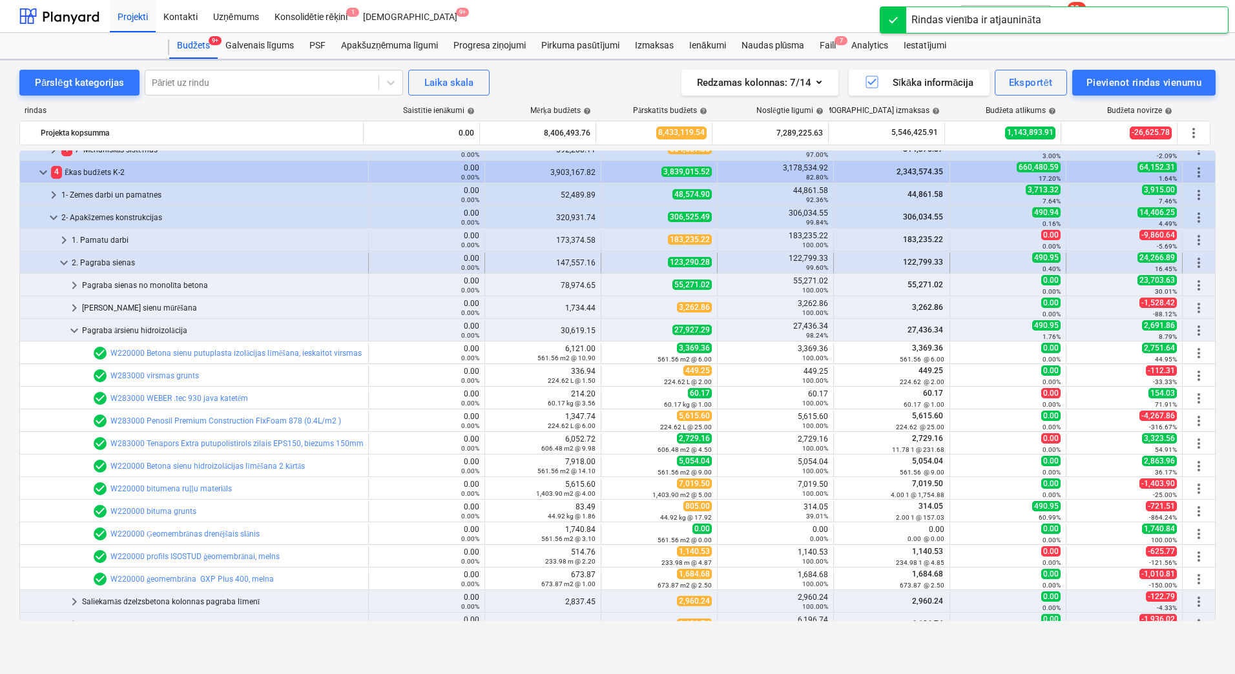
click at [140, 262] on div "2. Pagraba sienas" at bounding box center [217, 263] width 291 height 21
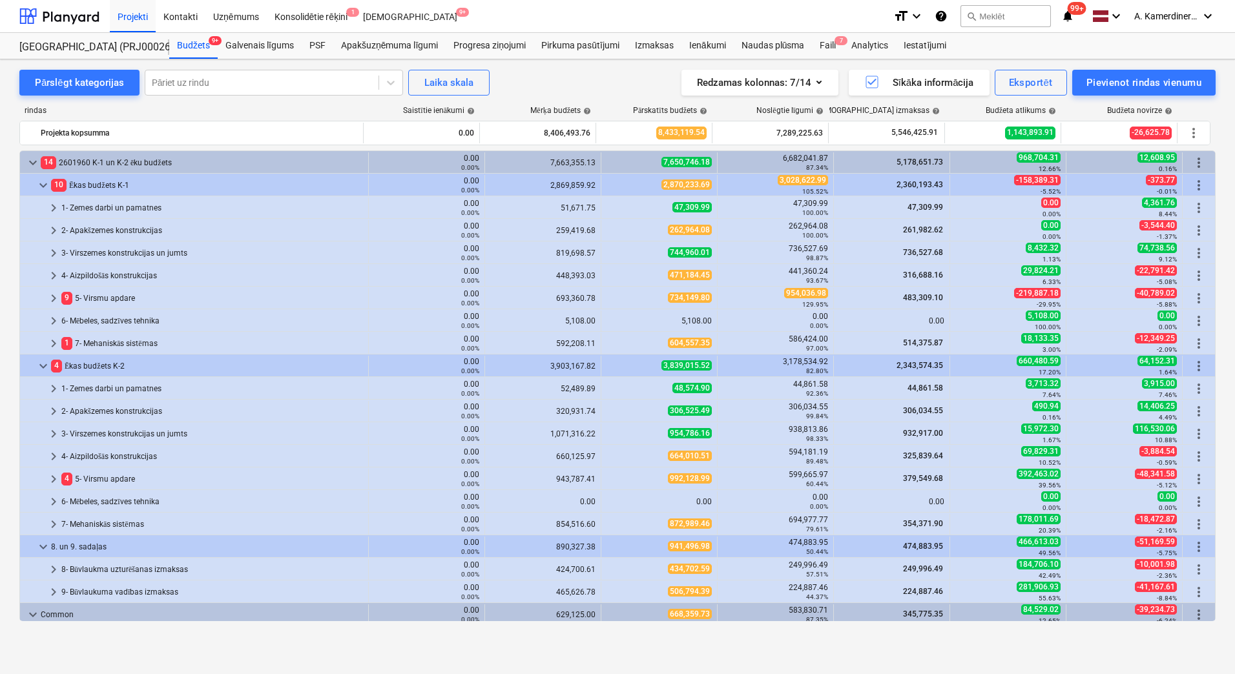
scroll to position [0, 0]
click at [488, 41] on div "Progresa ziņojumi" at bounding box center [490, 46] width 88 height 26
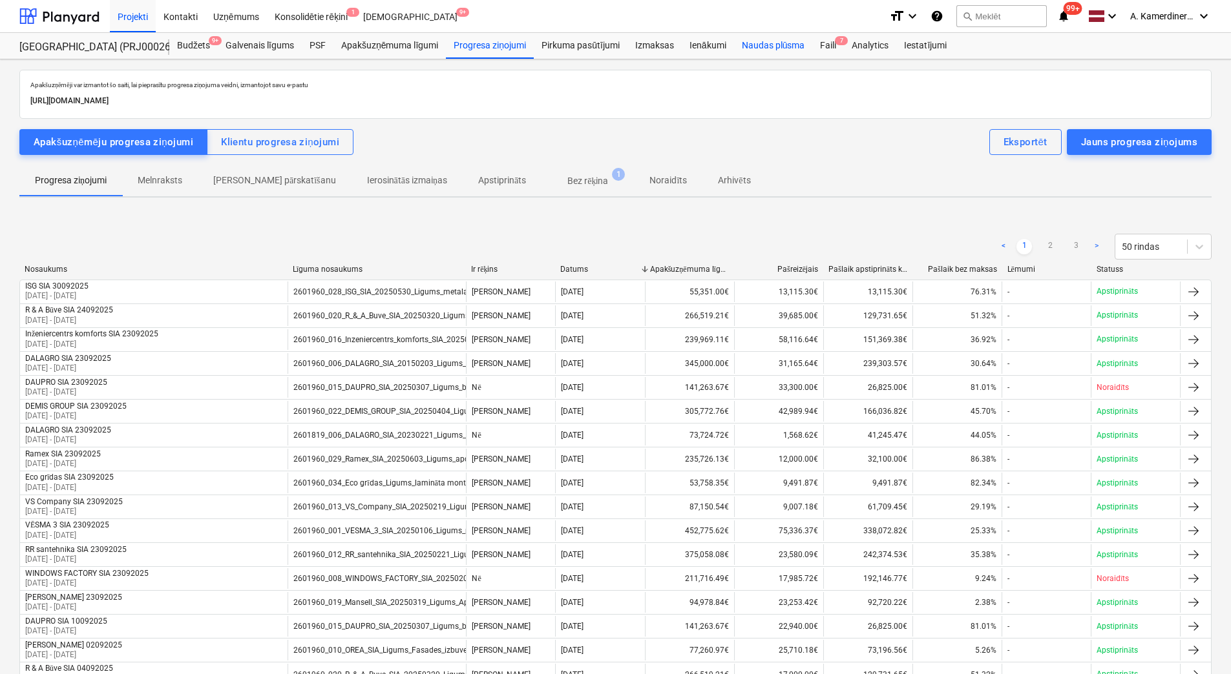
click at [756, 45] on div "Naudas plūsma" at bounding box center [773, 46] width 79 height 26
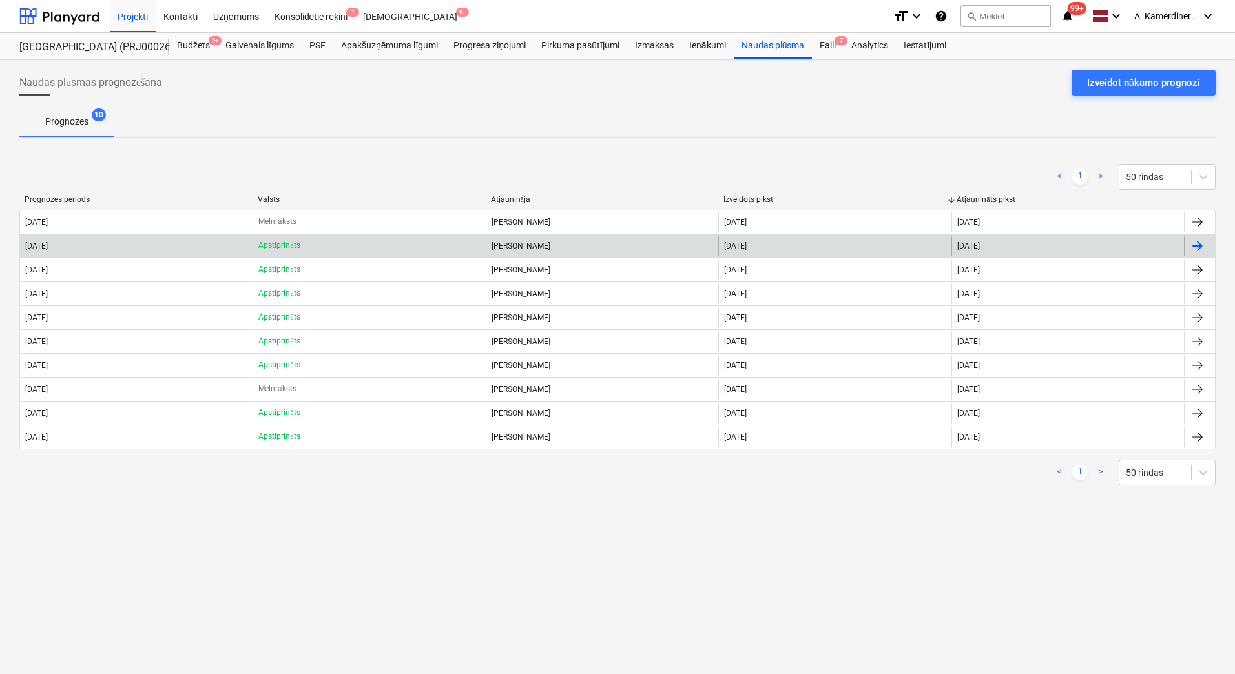
click at [329, 250] on div "Apstiprināts" at bounding box center [369, 246] width 233 height 21
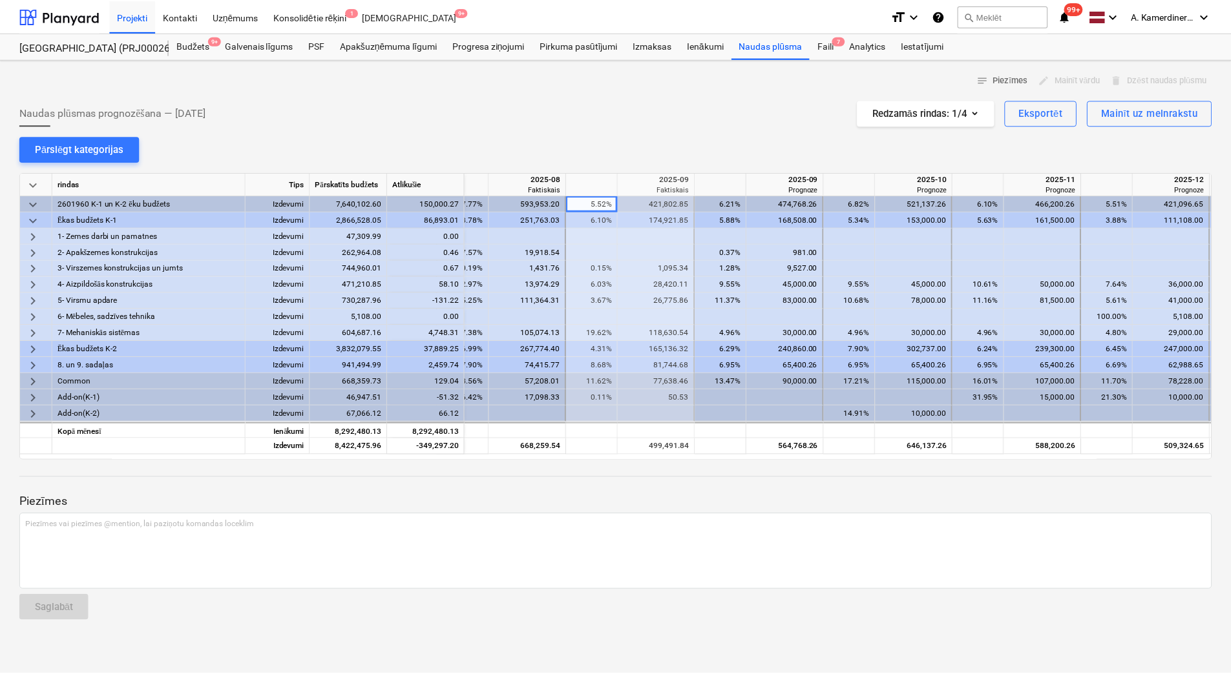
scroll to position [0, 1075]
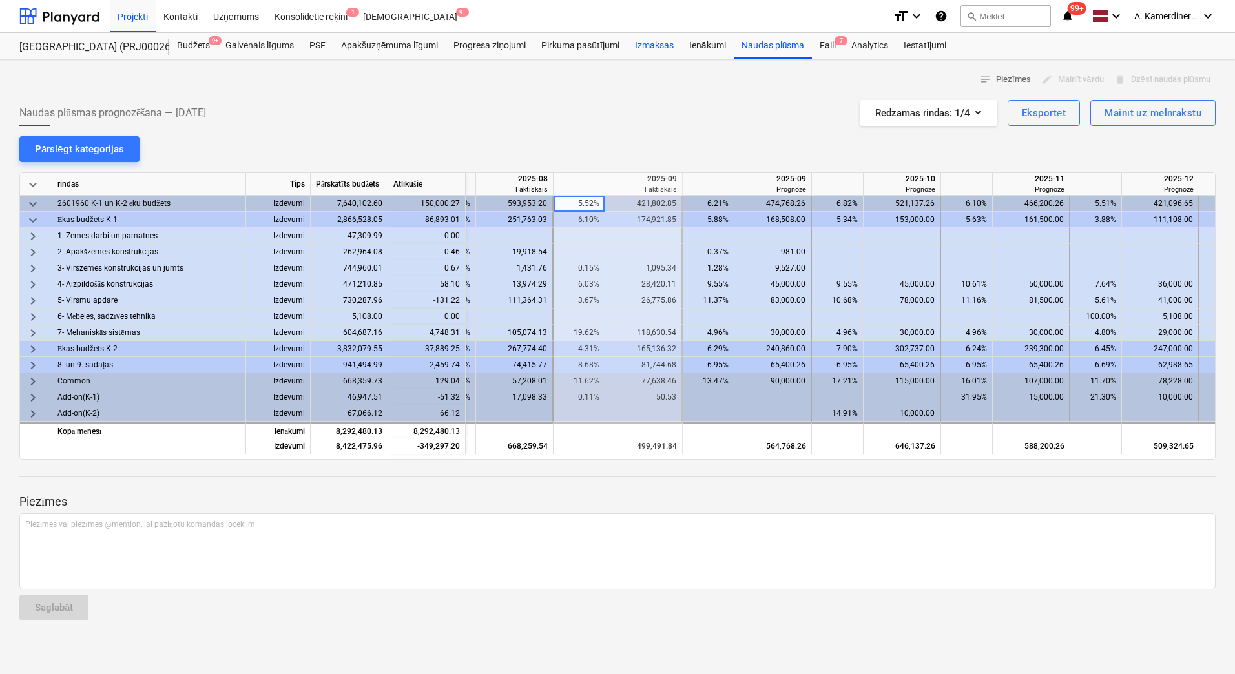
click at [660, 45] on div "Izmaksas" at bounding box center [654, 46] width 54 height 26
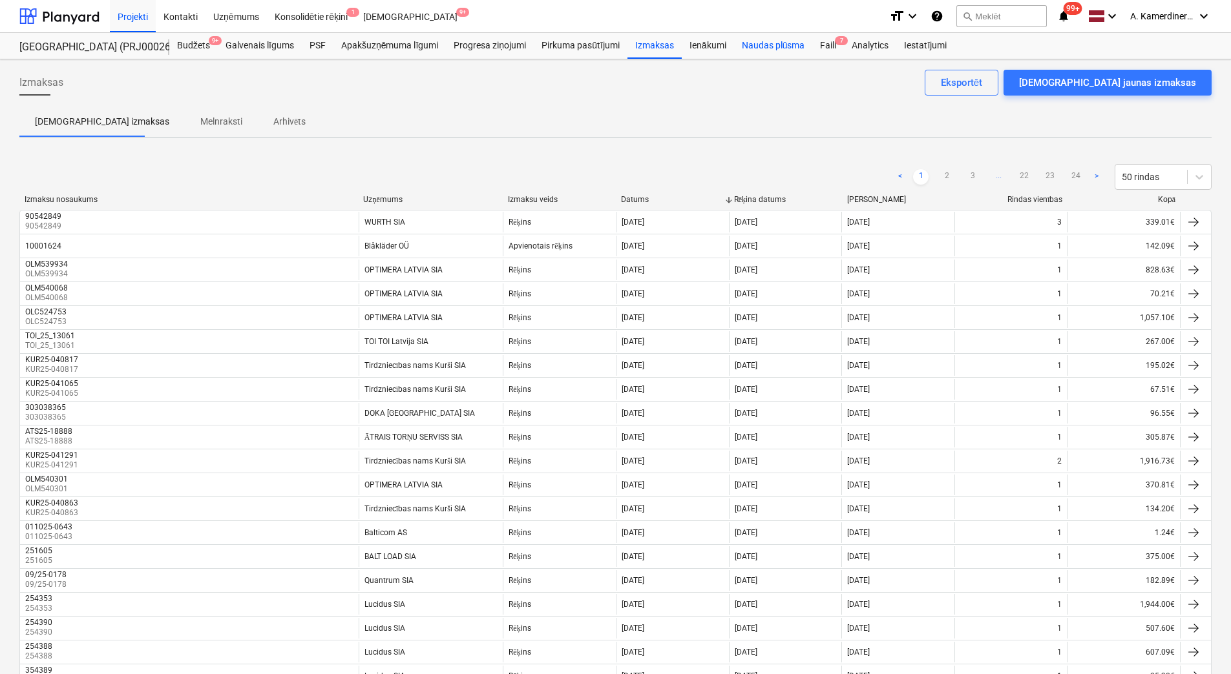
click at [784, 48] on div "Naudas plūsma" at bounding box center [773, 46] width 79 height 26
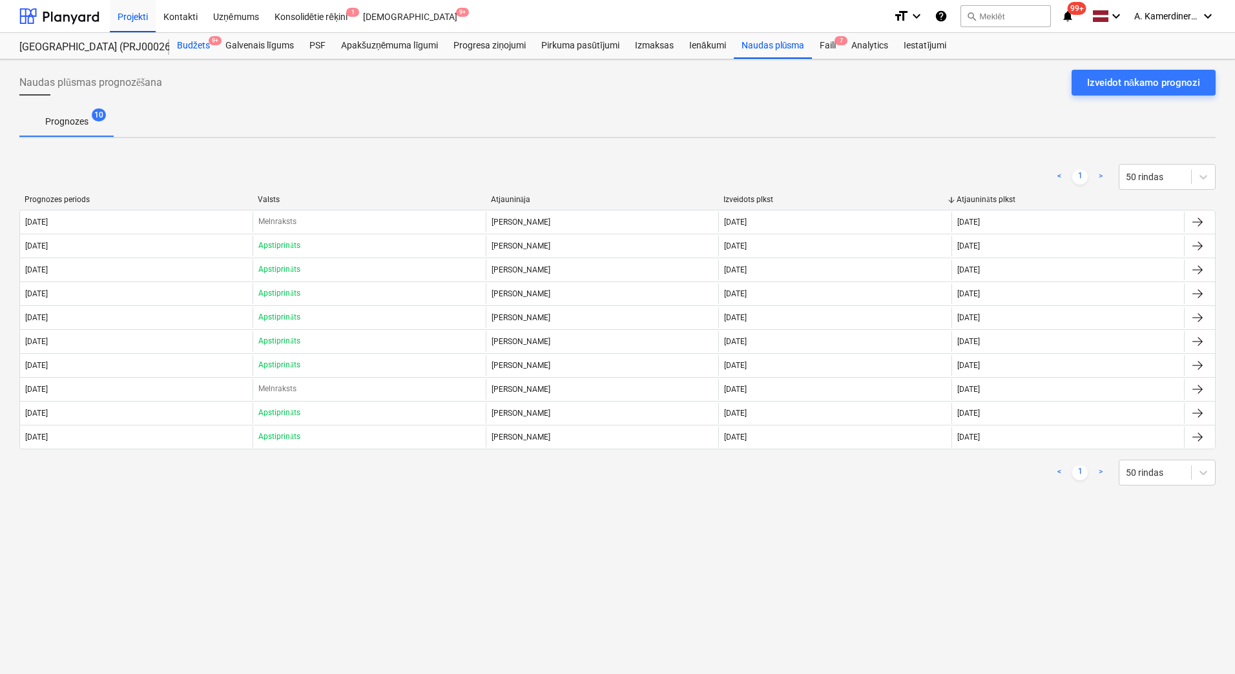
click at [180, 39] on div "Budžets 9+" at bounding box center [193, 46] width 48 height 26
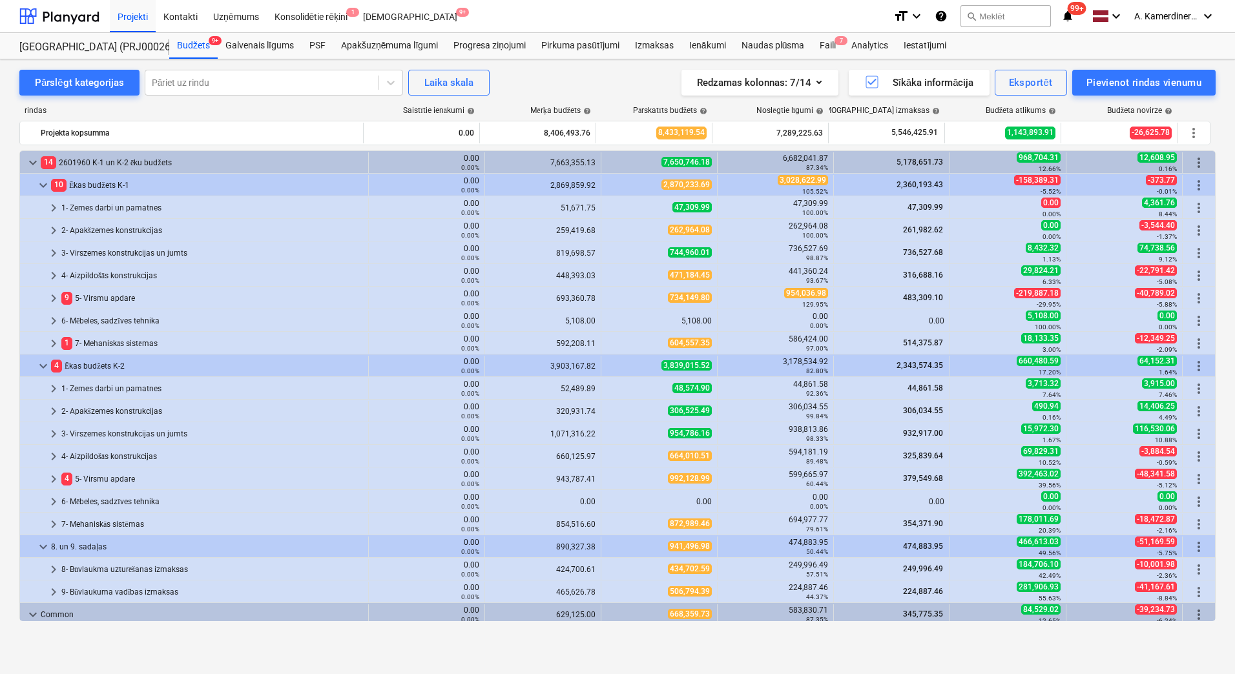
click at [159, 226] on div "2- Apakšzemes konstrukcijas" at bounding box center [212, 230] width 302 height 21
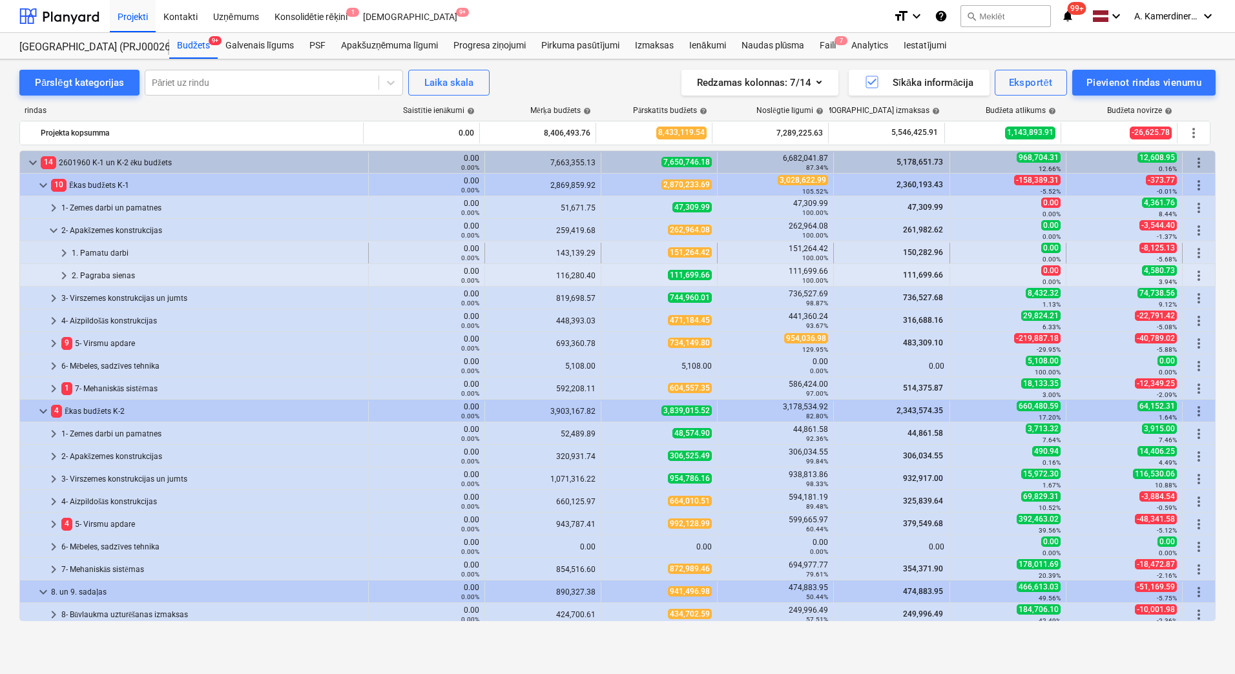
click at [103, 255] on div "1. Pamatu darbi" at bounding box center [217, 253] width 291 height 21
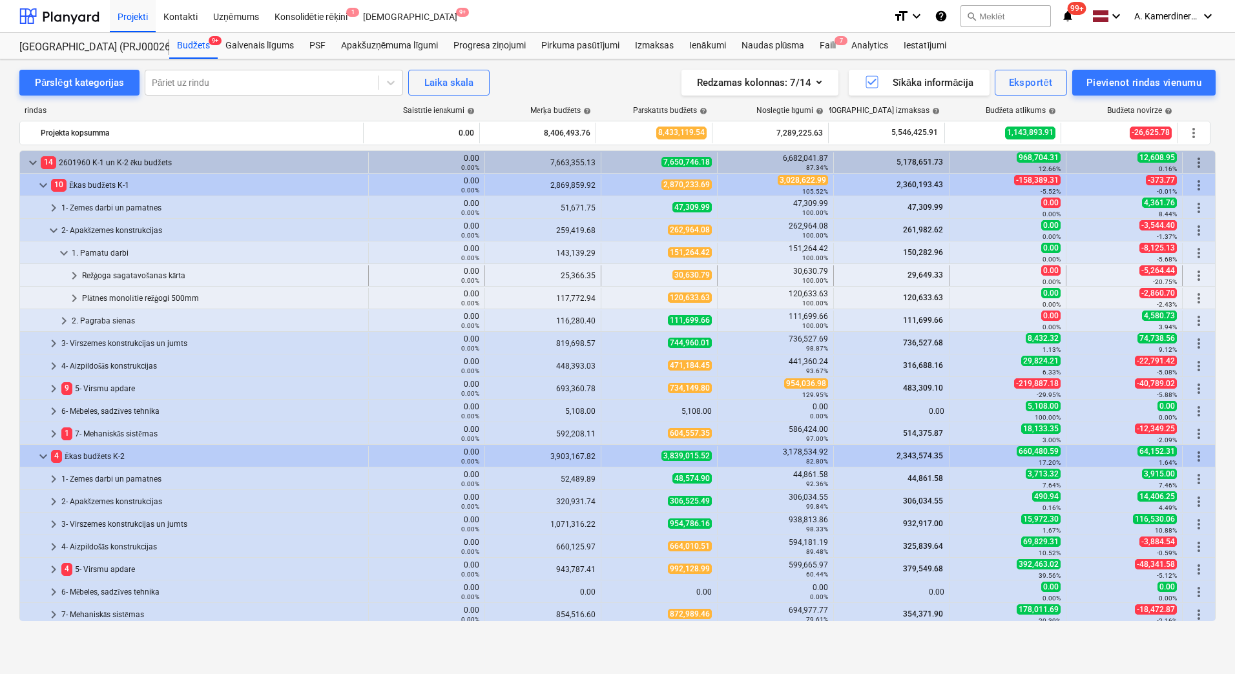
click at [112, 272] on div "Režģoga sagatavošanas kārta" at bounding box center [222, 276] width 281 height 21
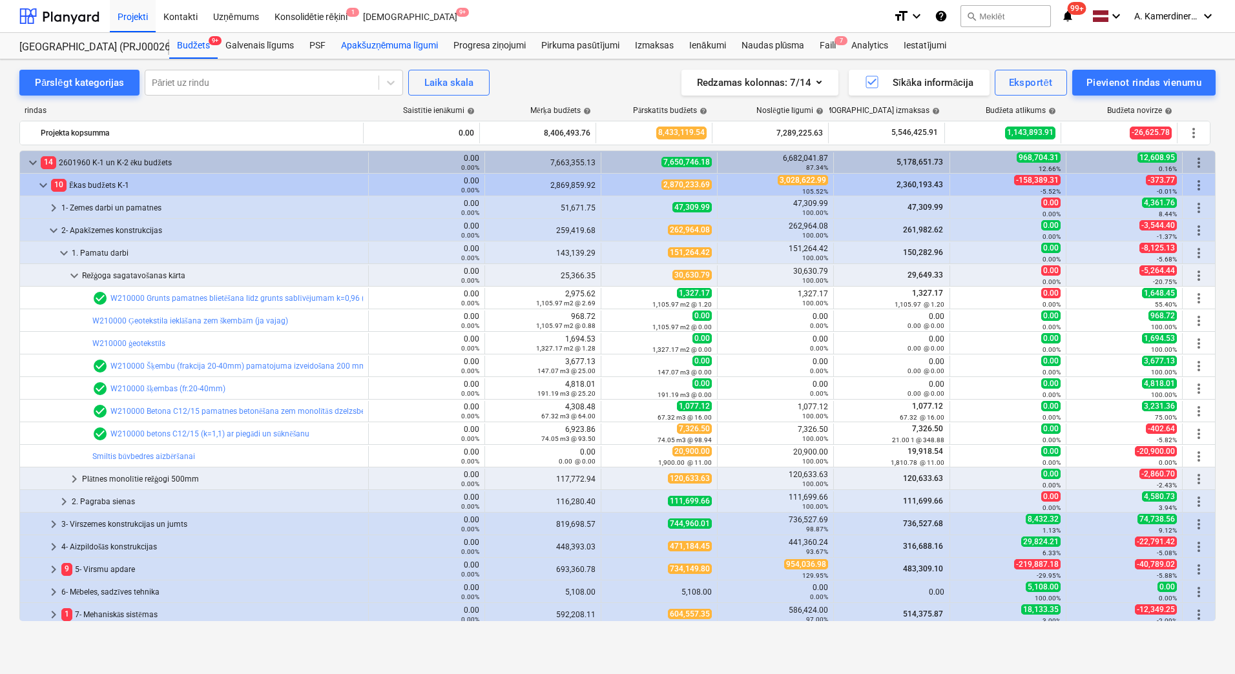
click at [412, 43] on div "Apakšuzņēmuma līgumi" at bounding box center [389, 46] width 112 height 26
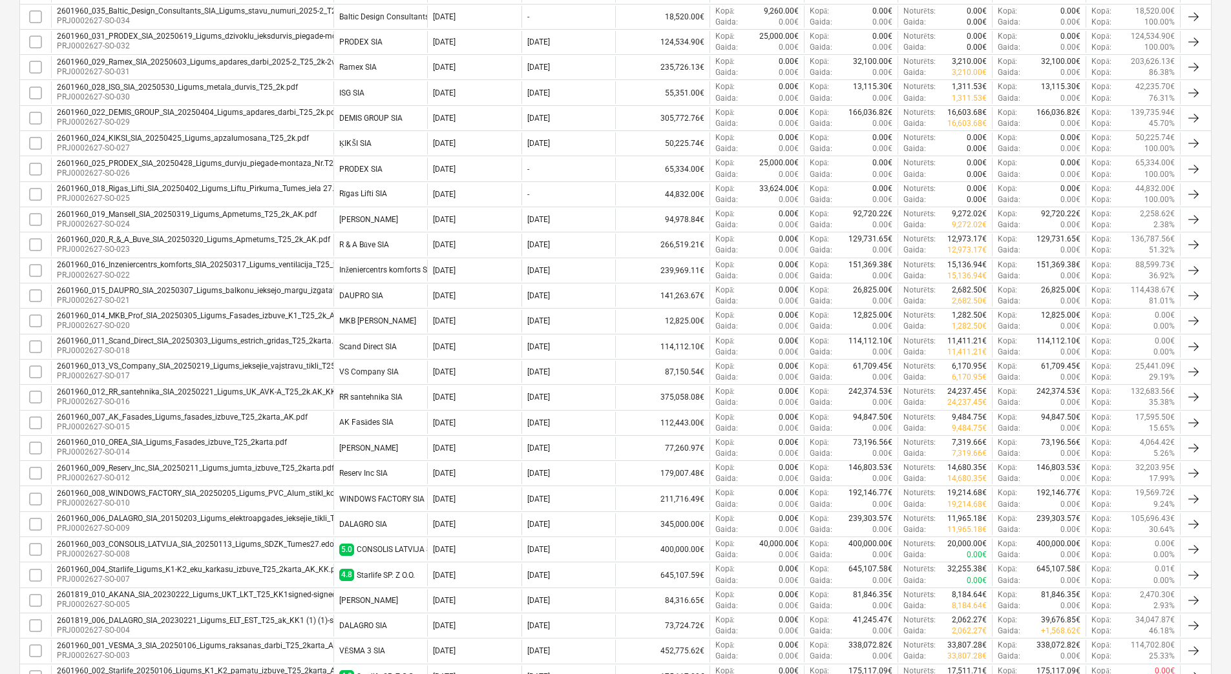
scroll to position [490, 0]
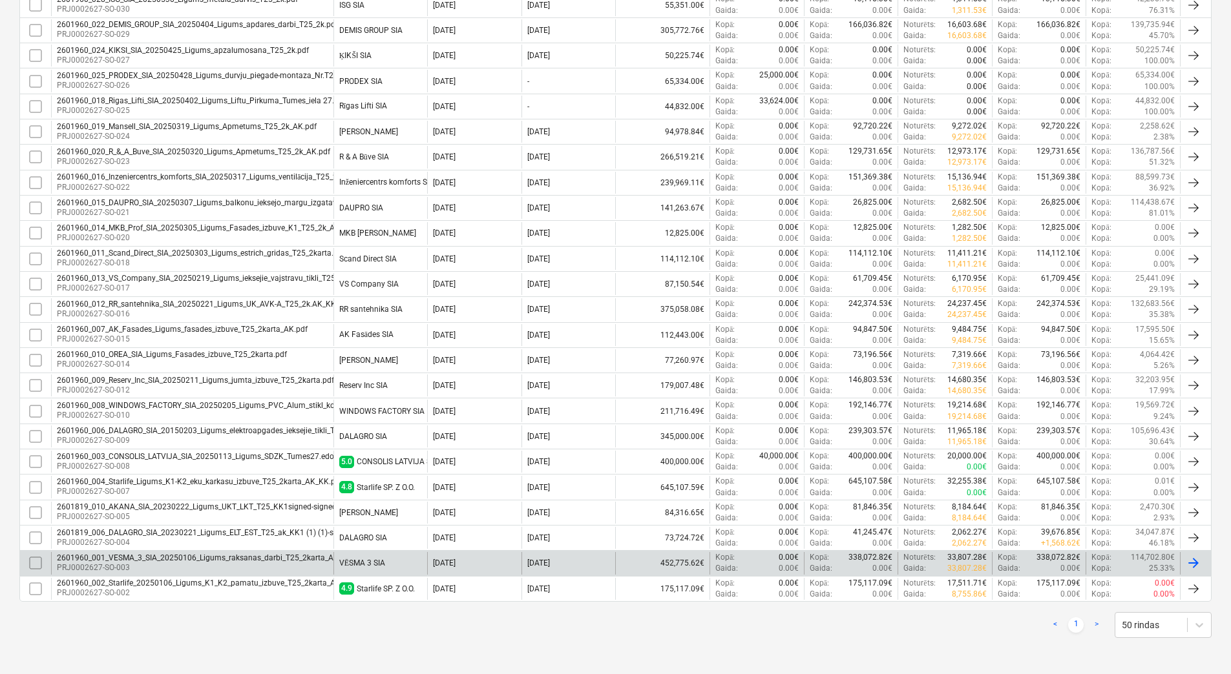
click at [244, 561] on div "2601960_001_VESMA_3_SIA_20250106_Ligums_raksanas_darbi_T25_2karta_AK_KK1.pdf" at bounding box center [213, 558] width 313 height 9
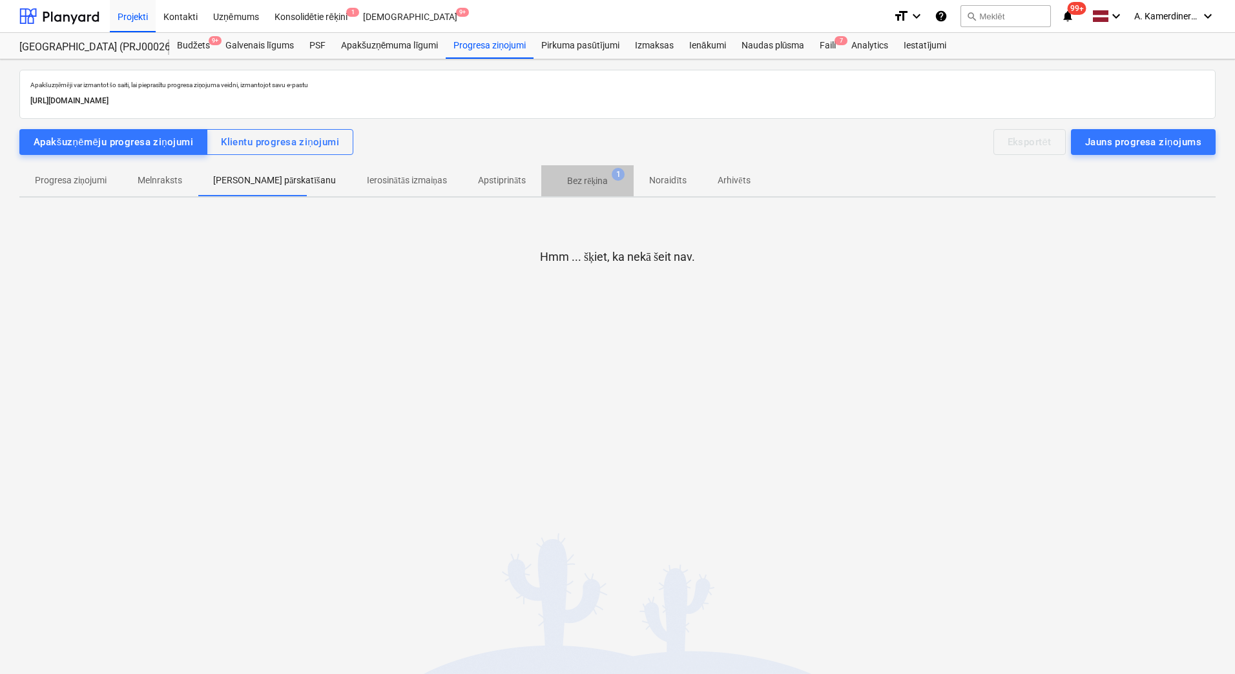
click at [567, 176] on p "Bez rēķina" at bounding box center [587, 181] width 41 height 14
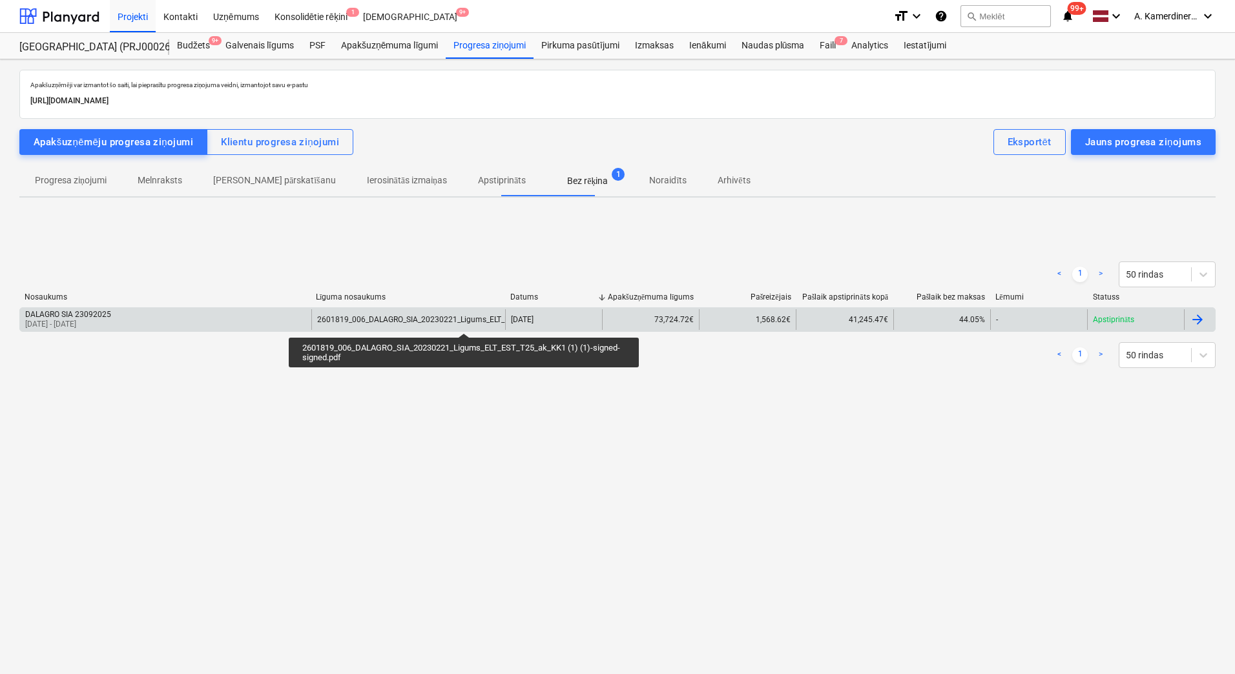
click at [464, 322] on div "2601819_006_DALAGRO_SIA_20230221_Ligums_ELT_EST_T25_ak_KK1 (1) (1)-signed-signe…" at bounding box center [484, 319] width 335 height 9
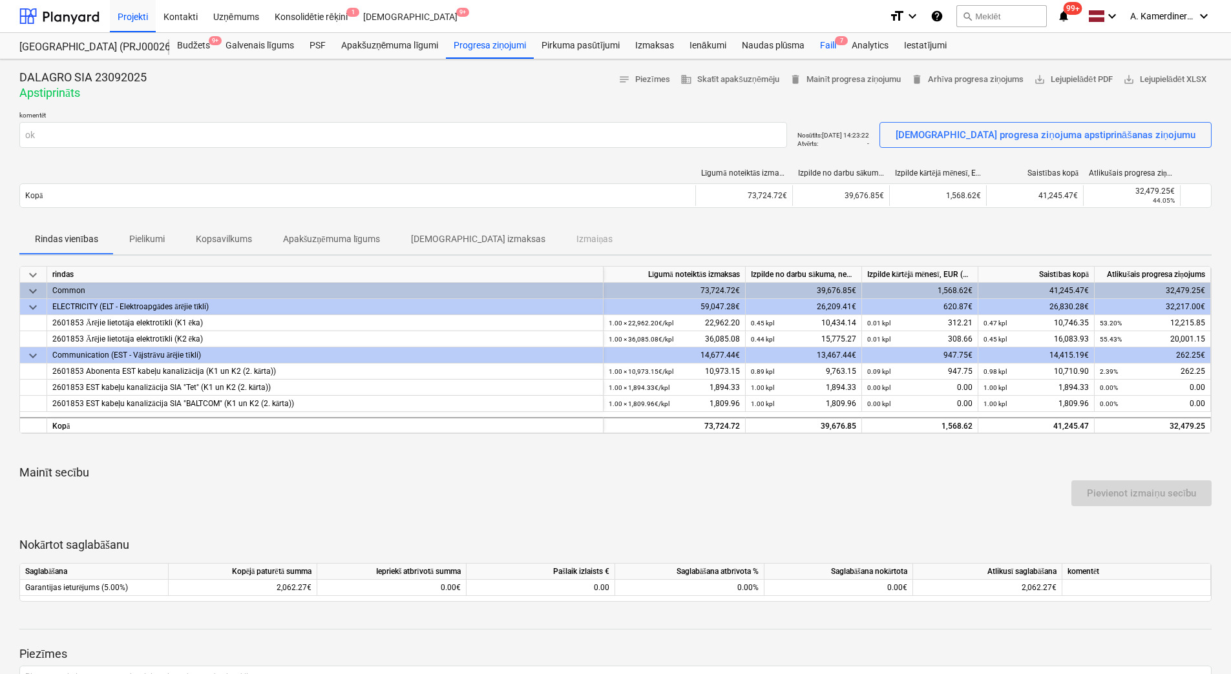
click at [830, 45] on div "Faili 7" at bounding box center [828, 46] width 32 height 26
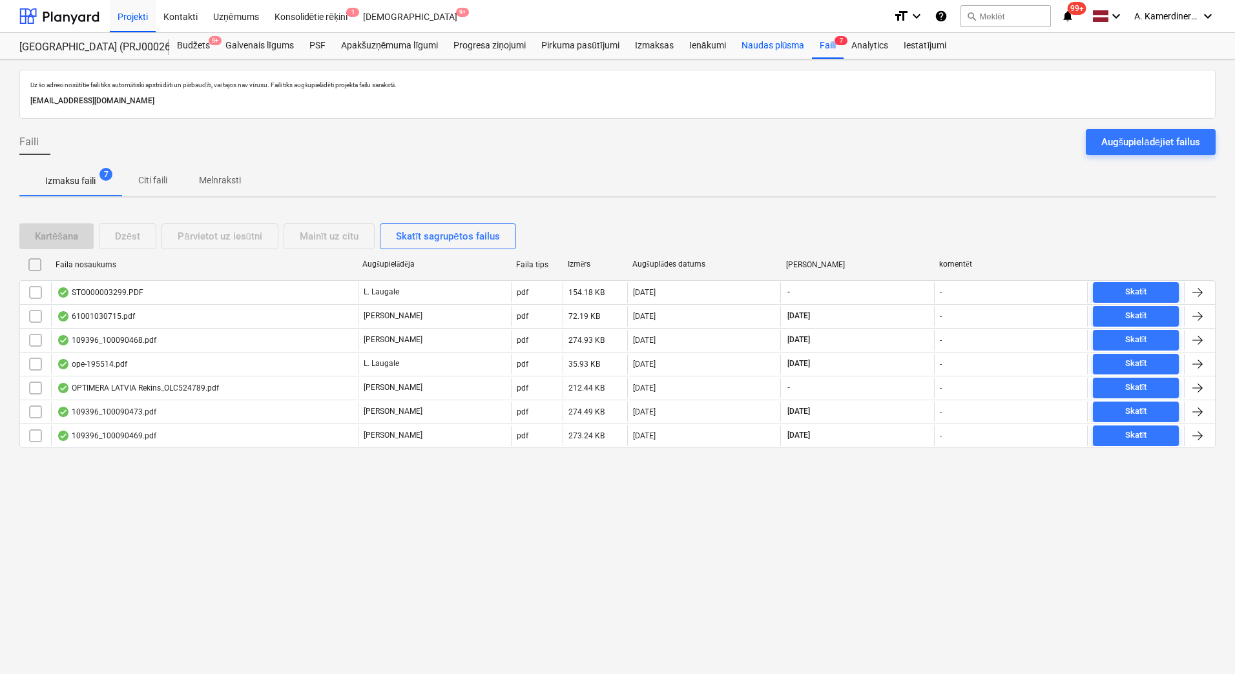
click at [766, 48] on div "Naudas plūsma" at bounding box center [773, 46] width 79 height 26
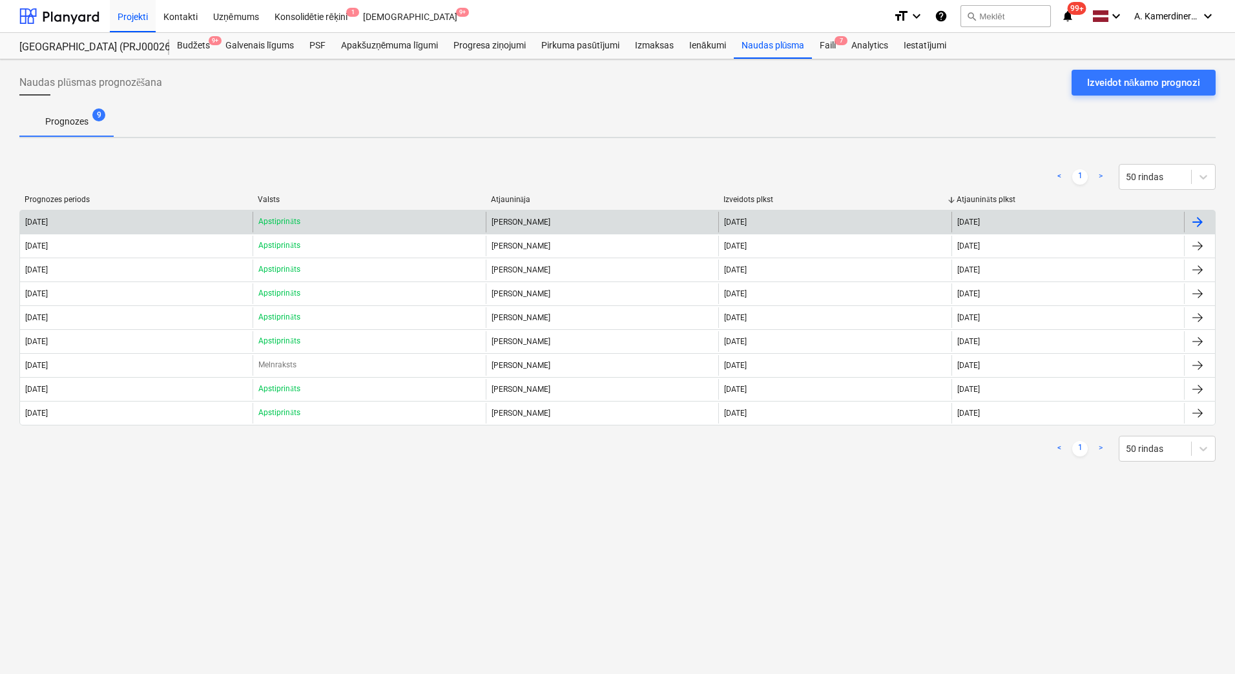
click at [276, 218] on p "Apstiprināts" at bounding box center [278, 221] width 41 height 11
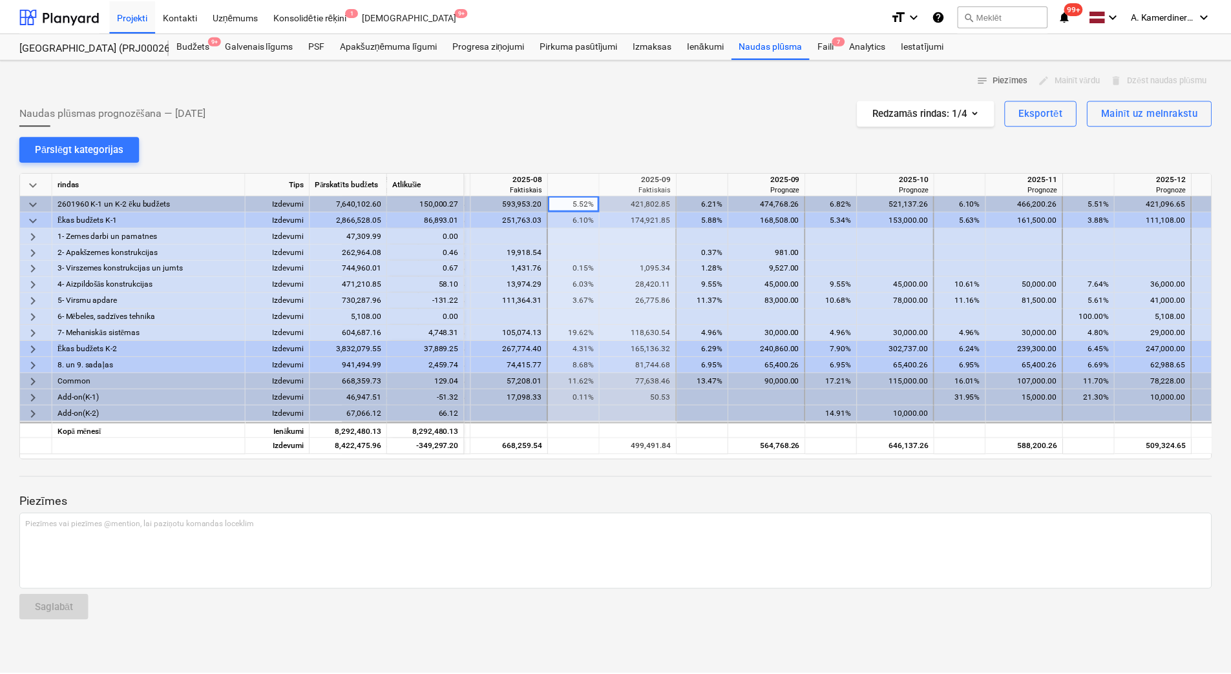
scroll to position [0, 1065]
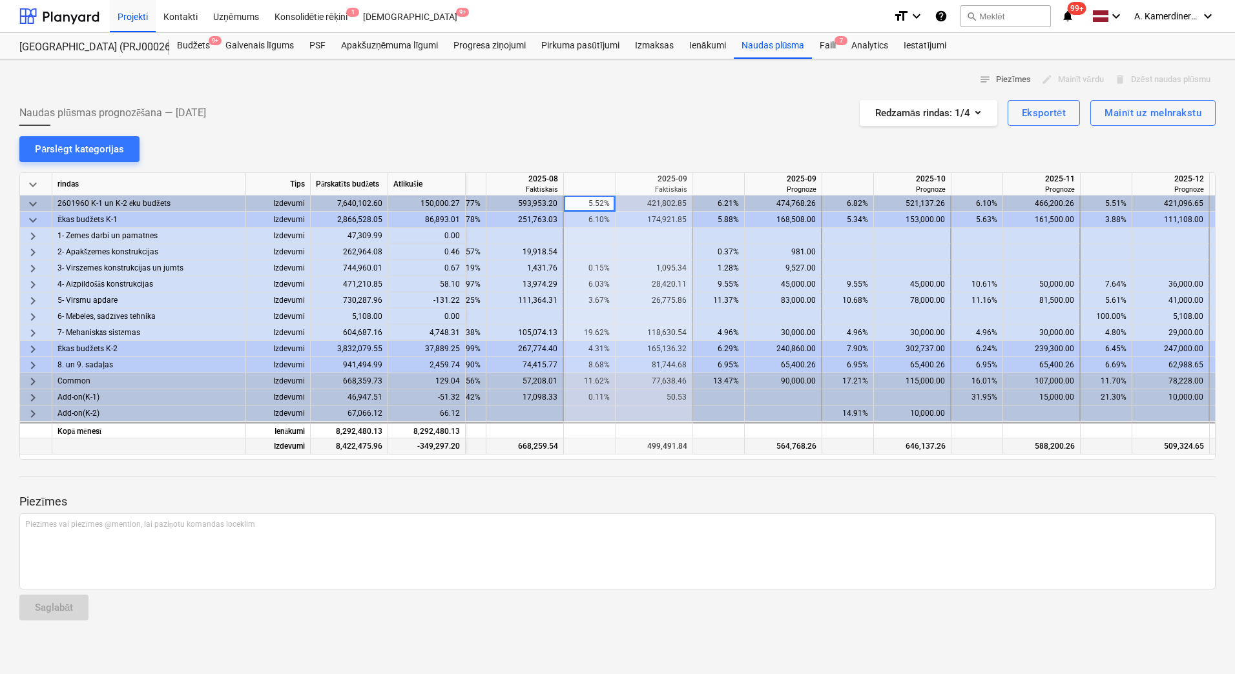
click at [803, 446] on div "564,768.26" at bounding box center [783, 447] width 67 height 16
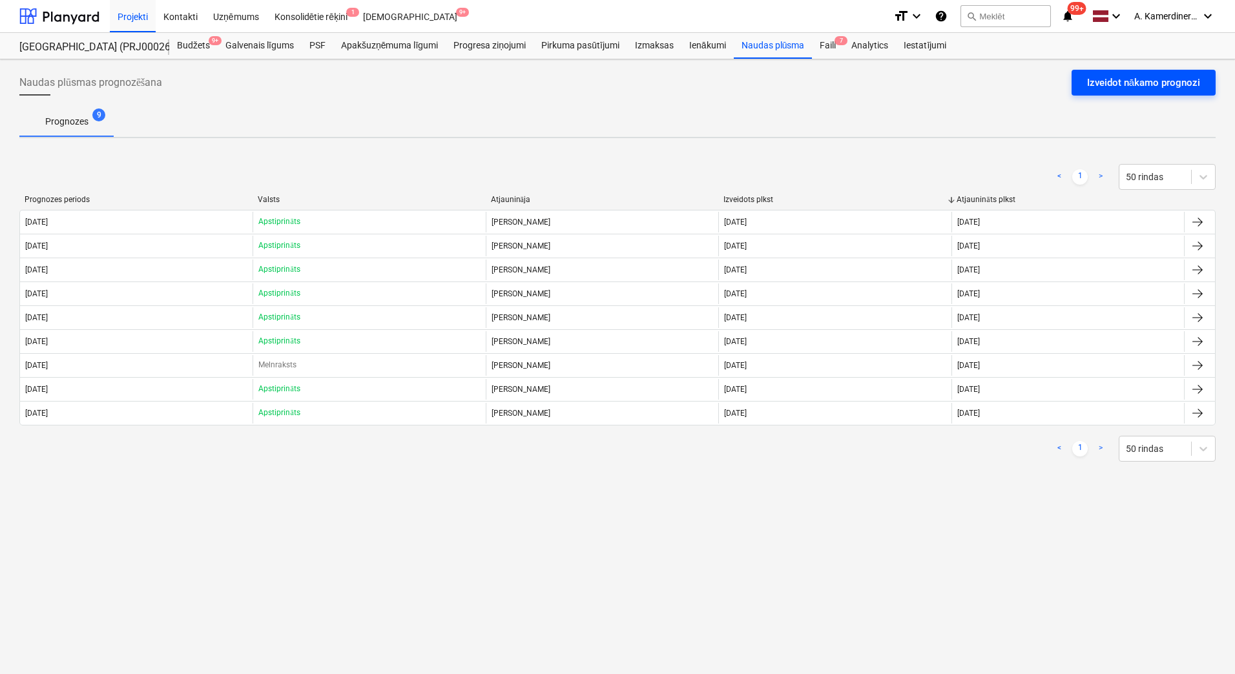
click at [1129, 81] on div "Izveidot nākamo prognozi" at bounding box center [1143, 82] width 113 height 17
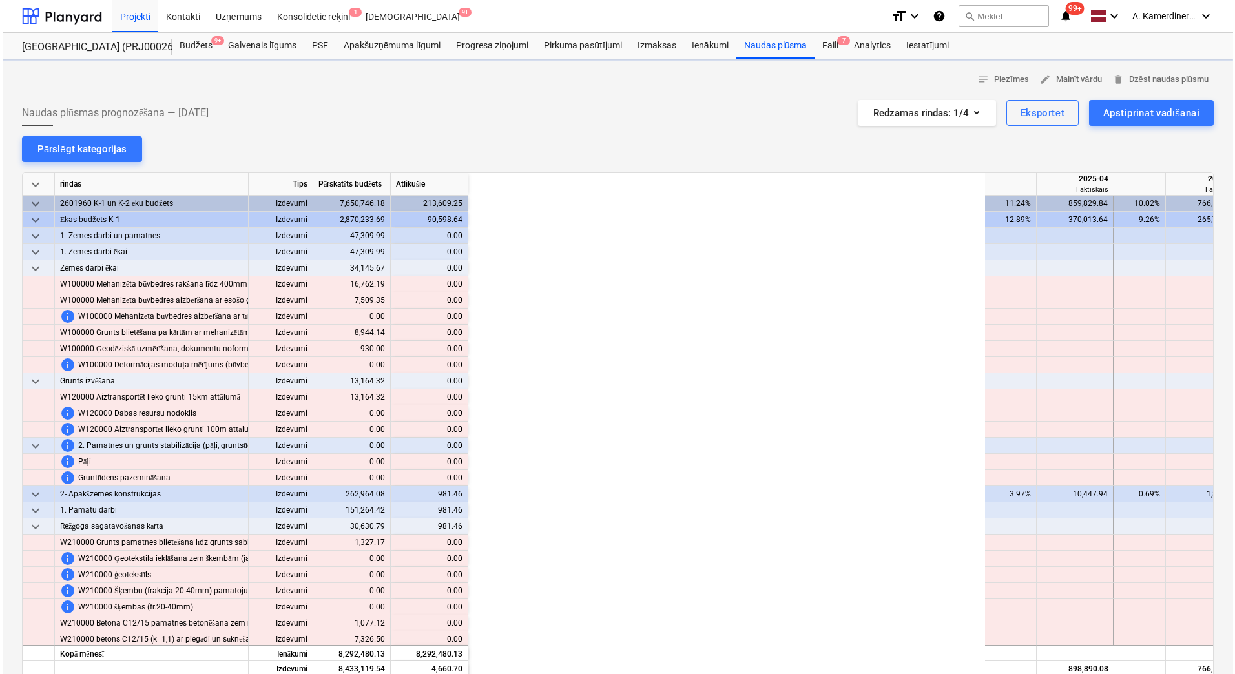
scroll to position [0, 603]
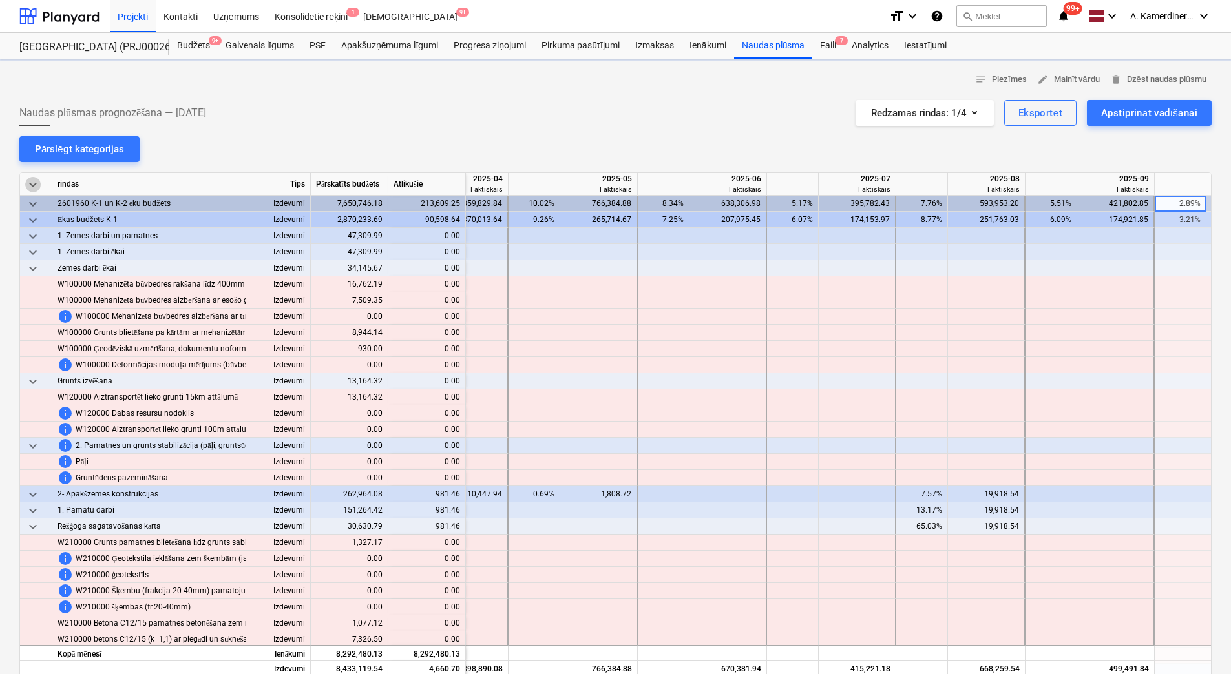
click at [34, 181] on span "keyboard_arrow_down" at bounding box center [33, 185] width 16 height 16
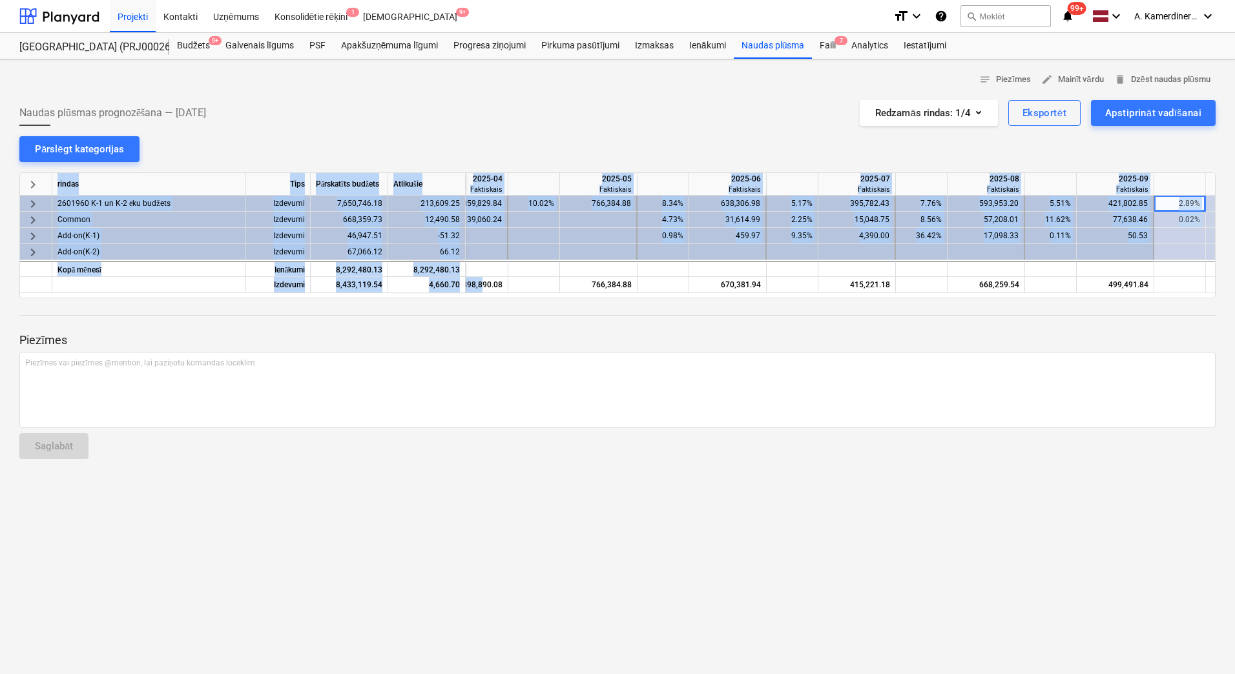
drag, startPoint x: 481, startPoint y: 293, endPoint x: 522, endPoint y: 294, distance: 41.4
click at [522, 294] on div "keyboard_arrow_right rindas Tips Pārskatīts budžets Atlikušie 2025-04 Faktiskai…" at bounding box center [617, 235] width 1196 height 126
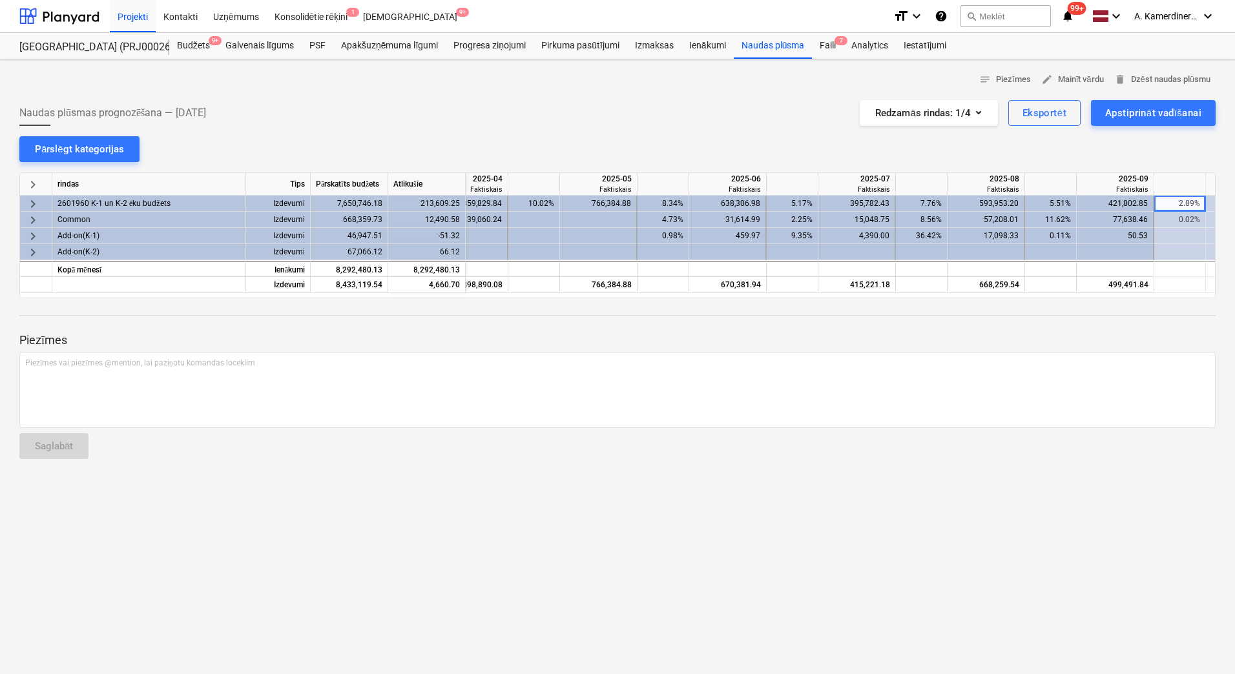
click at [526, 318] on div "Piezīmes Piezīmes vai piezīmes @mention, lai paziņotu komandas loceklim ﻿ Sagla…" at bounding box center [617, 383] width 1196 height 171
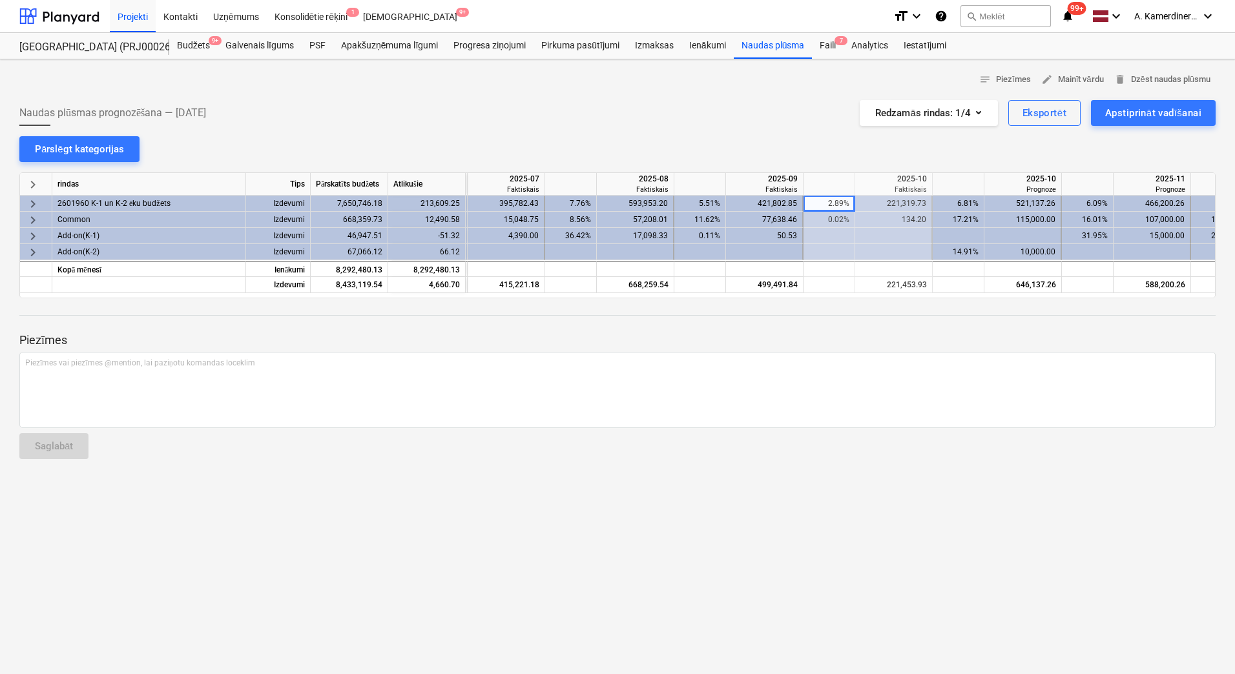
scroll to position [0, 1036]
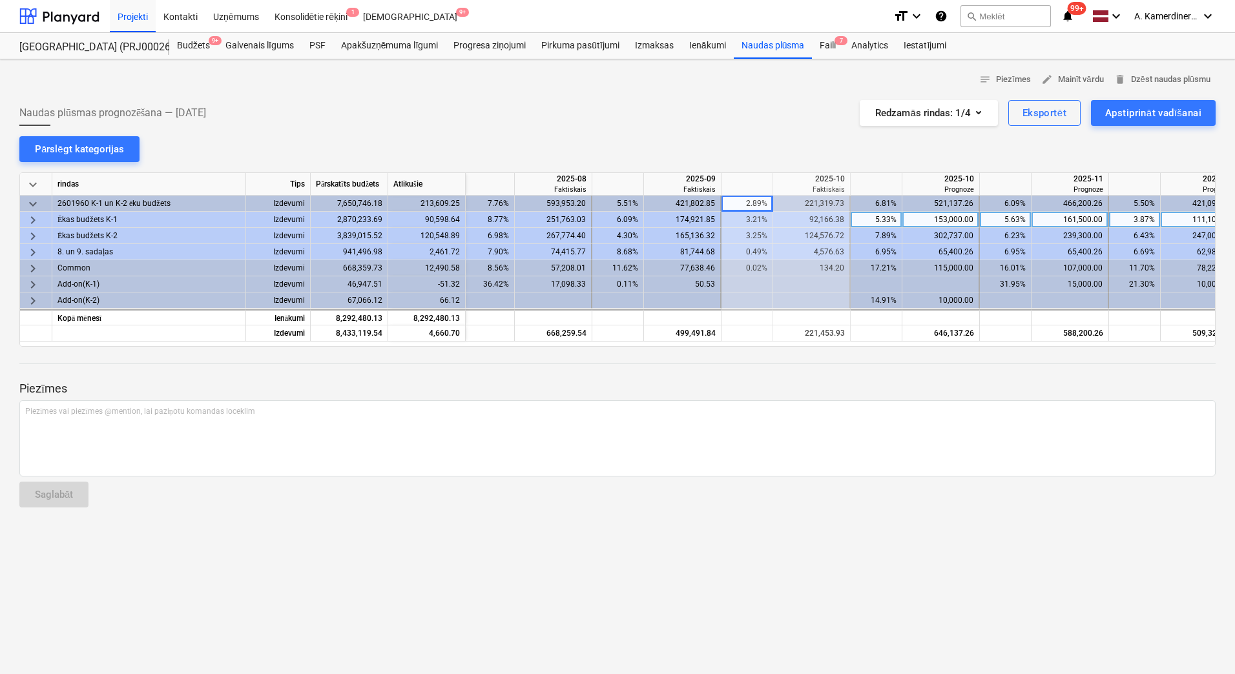
click at [36, 223] on span "keyboard_arrow_right" at bounding box center [33, 221] width 16 height 16
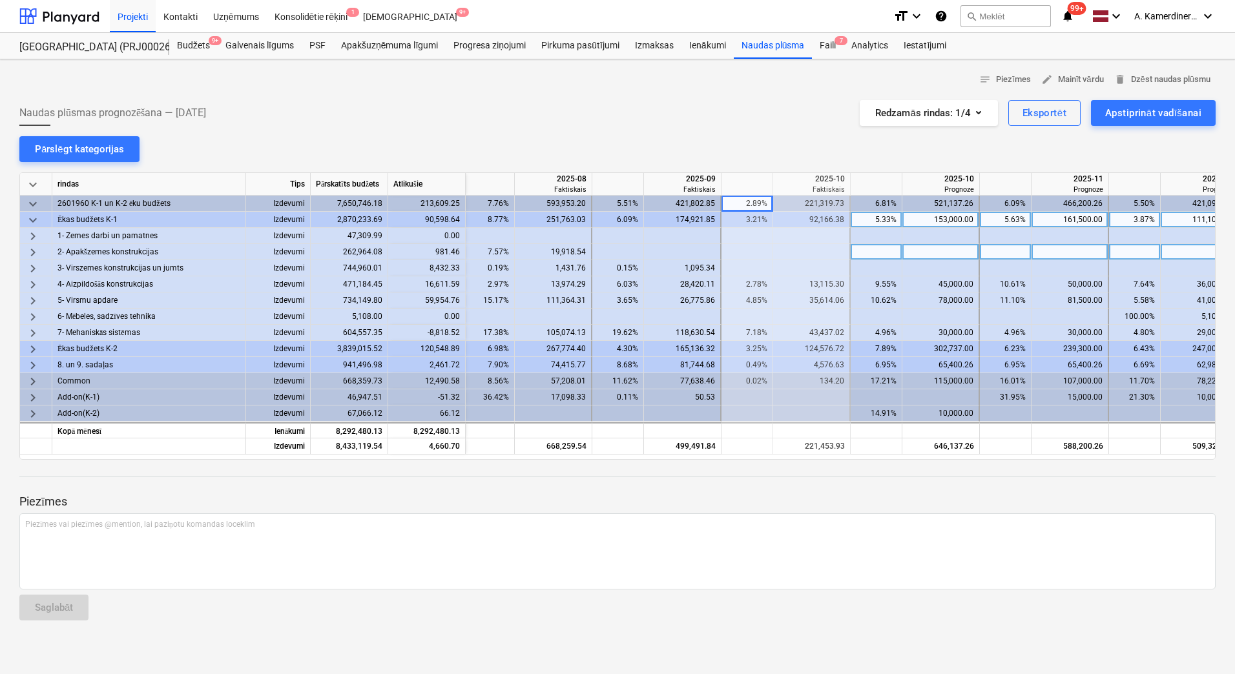
click at [757, 249] on div at bounding box center [748, 252] width 52 height 16
click at [755, 249] on div at bounding box center [748, 252] width 52 height 16
click at [736, 252] on div at bounding box center [748, 252] width 52 height 16
click at [607, 246] on div at bounding box center [618, 252] width 52 height 16
click at [667, 251] on div at bounding box center [683, 252] width 78 height 16
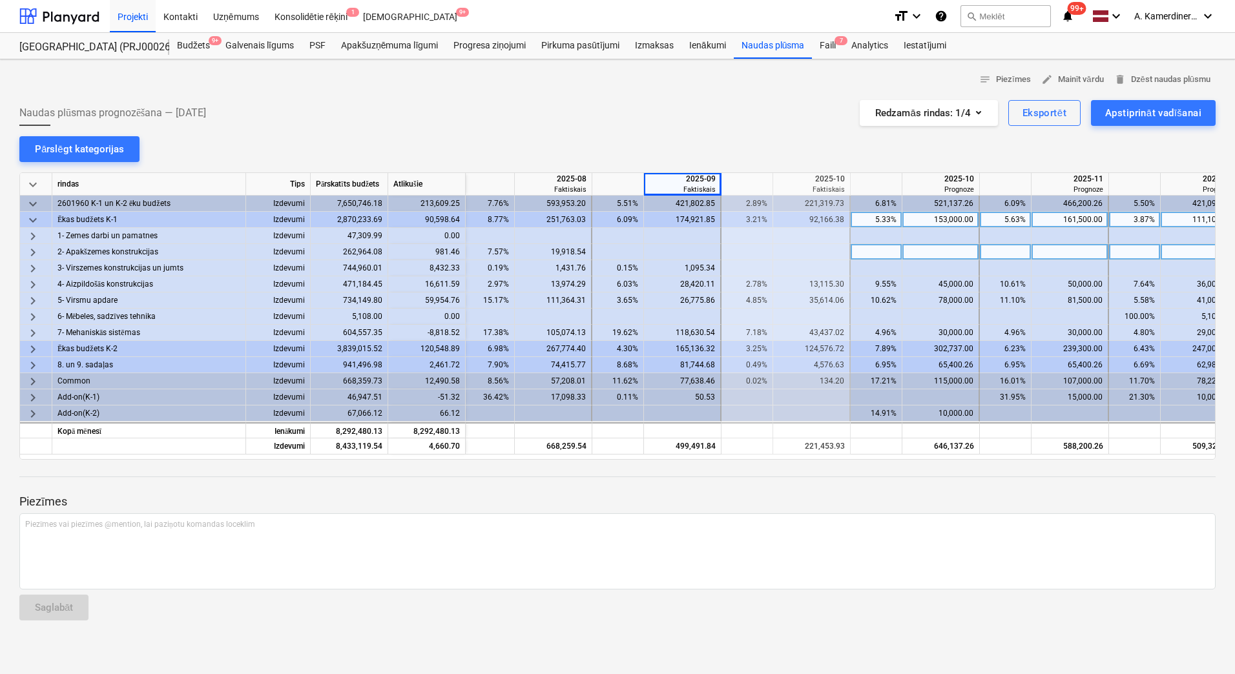
click at [673, 251] on div at bounding box center [683, 252] width 78 height 16
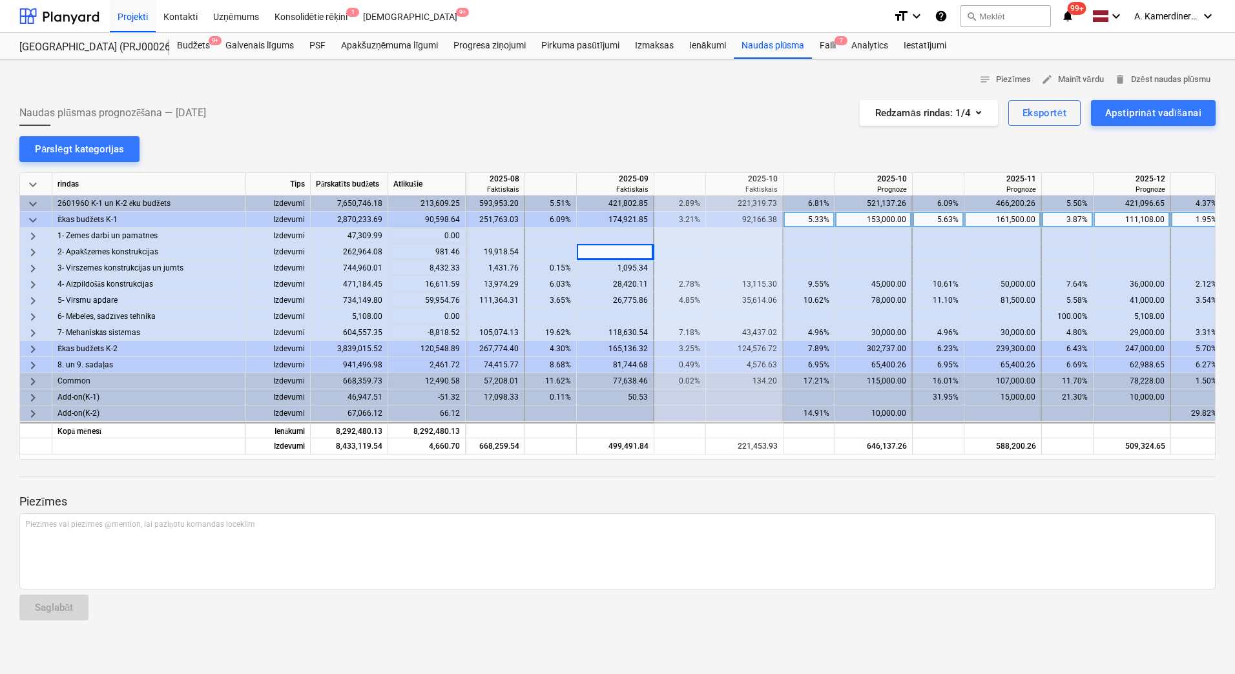
scroll to position [0, 1120]
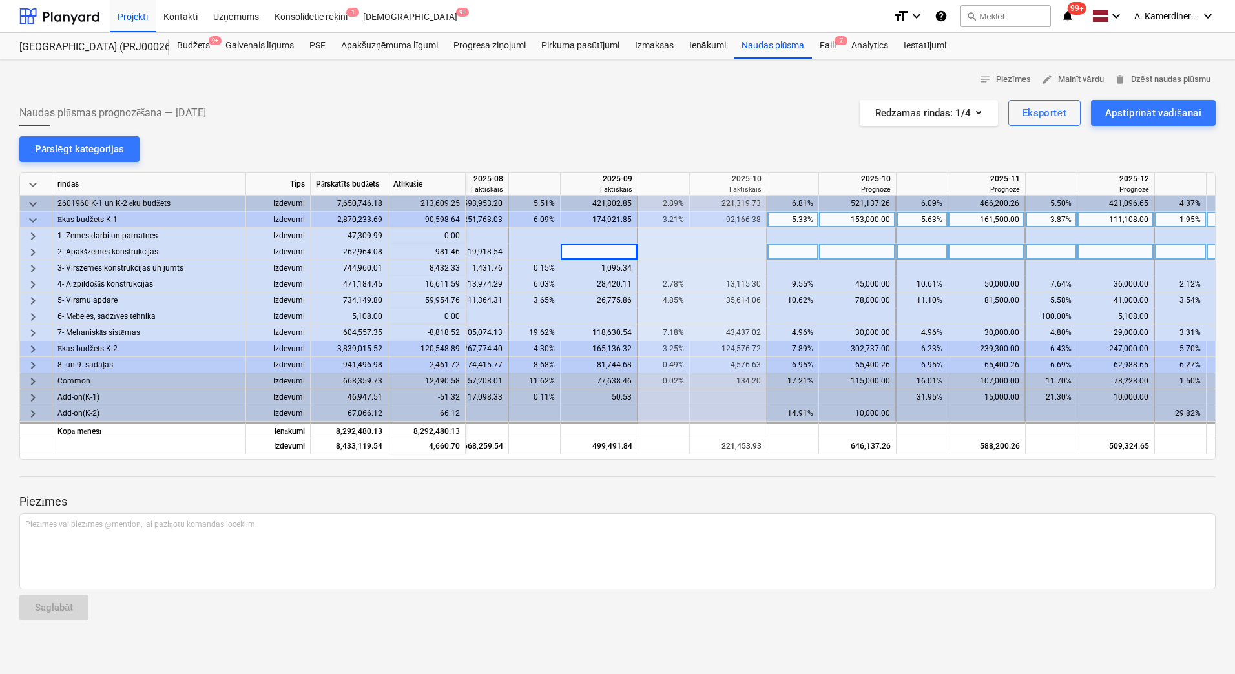
click at [729, 247] on div at bounding box center [729, 252] width 78 height 16
click at [862, 253] on div at bounding box center [858, 252] width 78 height 16
type input "981.46"
click at [846, 273] on div at bounding box center [858, 268] width 78 height 16
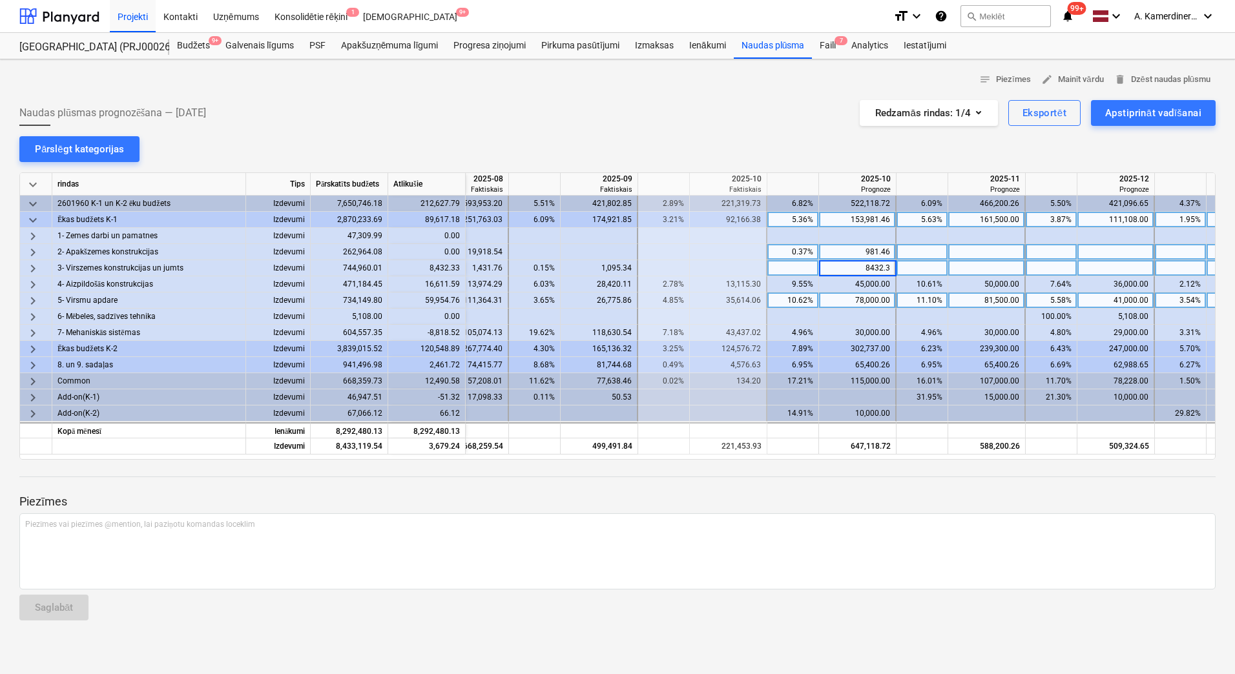
type input "8432.33"
click at [801, 271] on div at bounding box center [793, 268] width 52 height 16
